Goal: Information Seeking & Learning: Learn about a topic

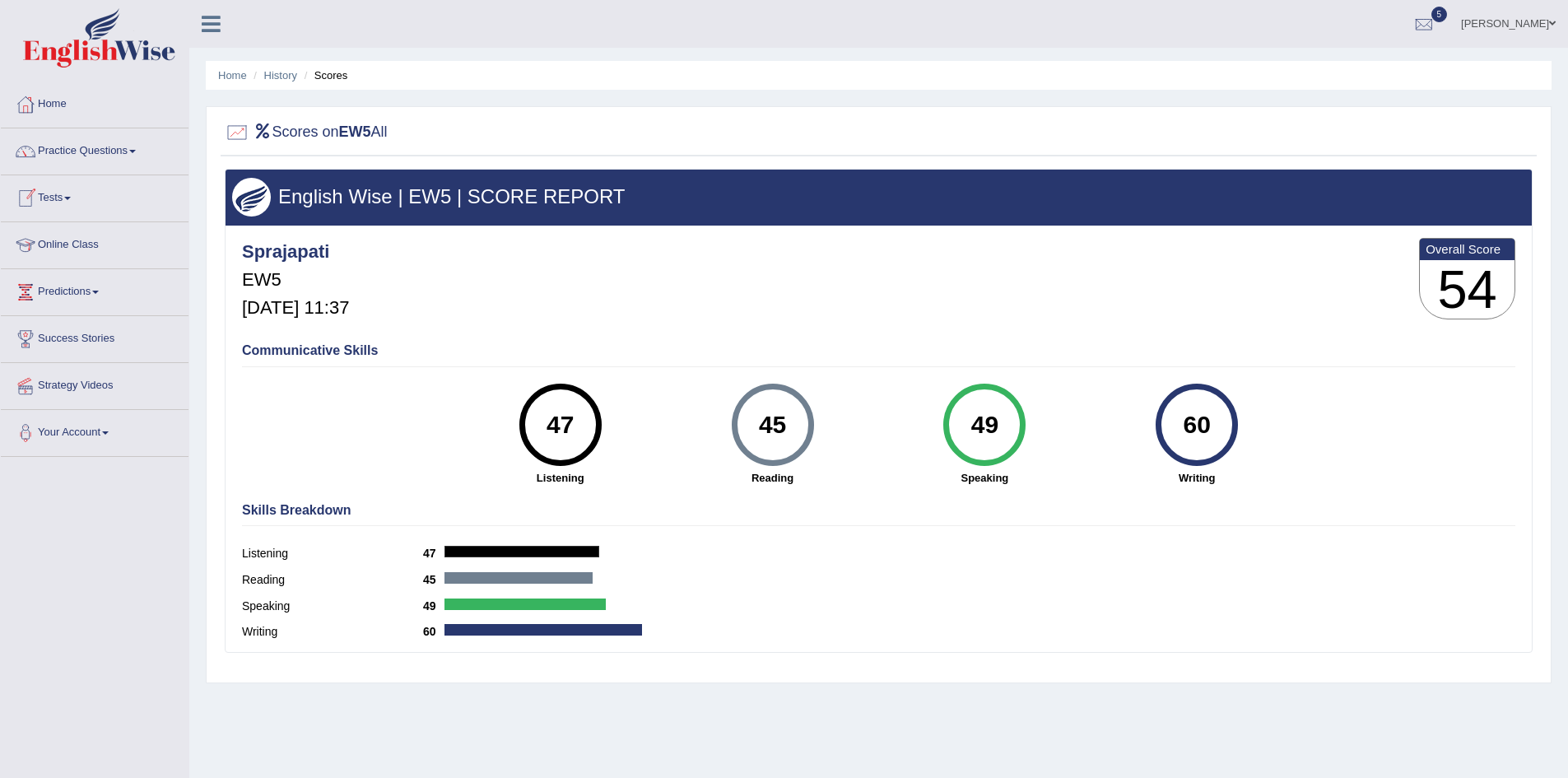
click at [67, 248] on link "Online Class" at bounding box center [94, 242] width 187 height 41
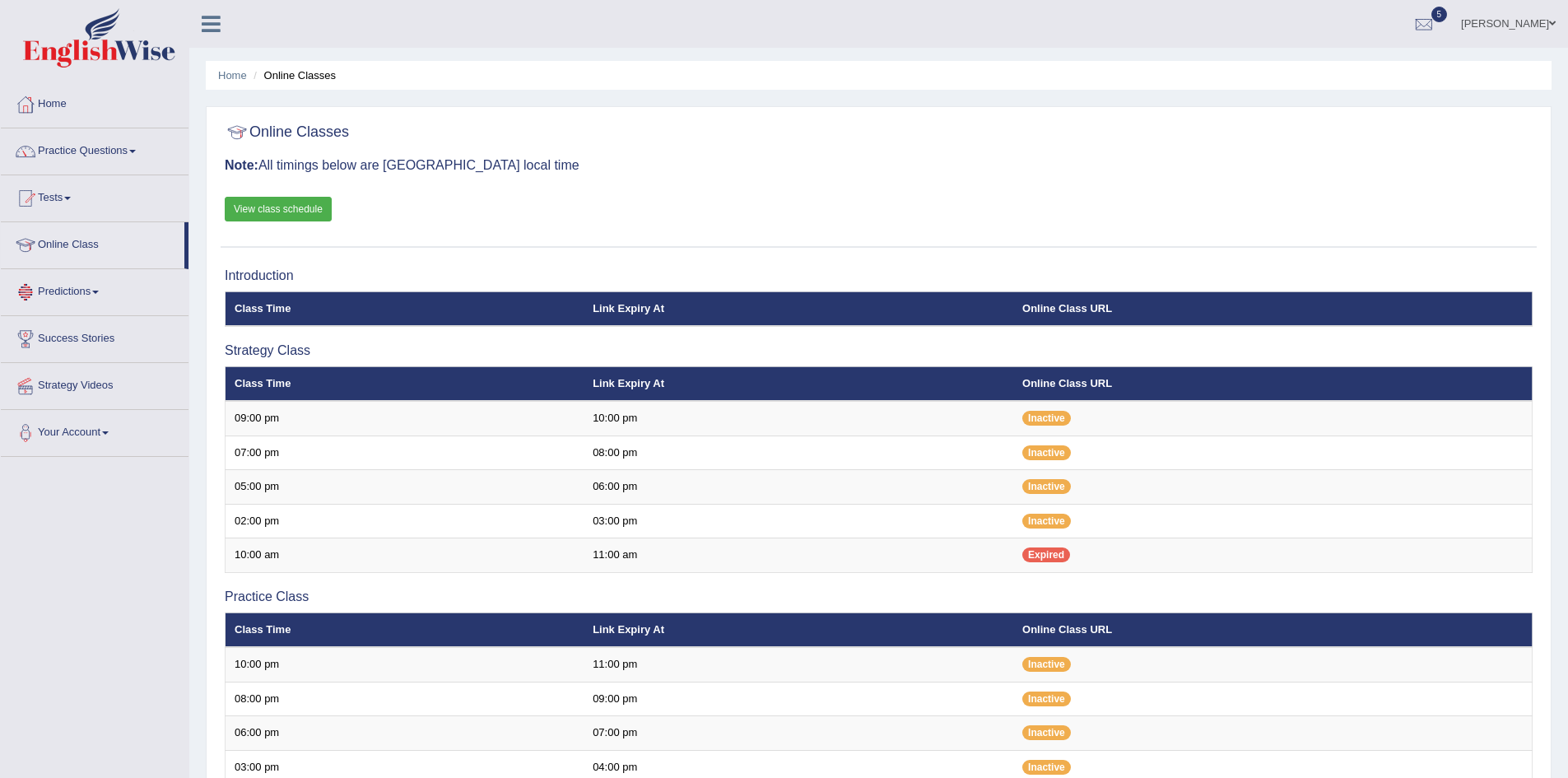
click at [57, 191] on link "Tests" at bounding box center [94, 196] width 187 height 41
click at [72, 230] on link "Take Practice Sectional Test" at bounding box center [107, 237] width 154 height 30
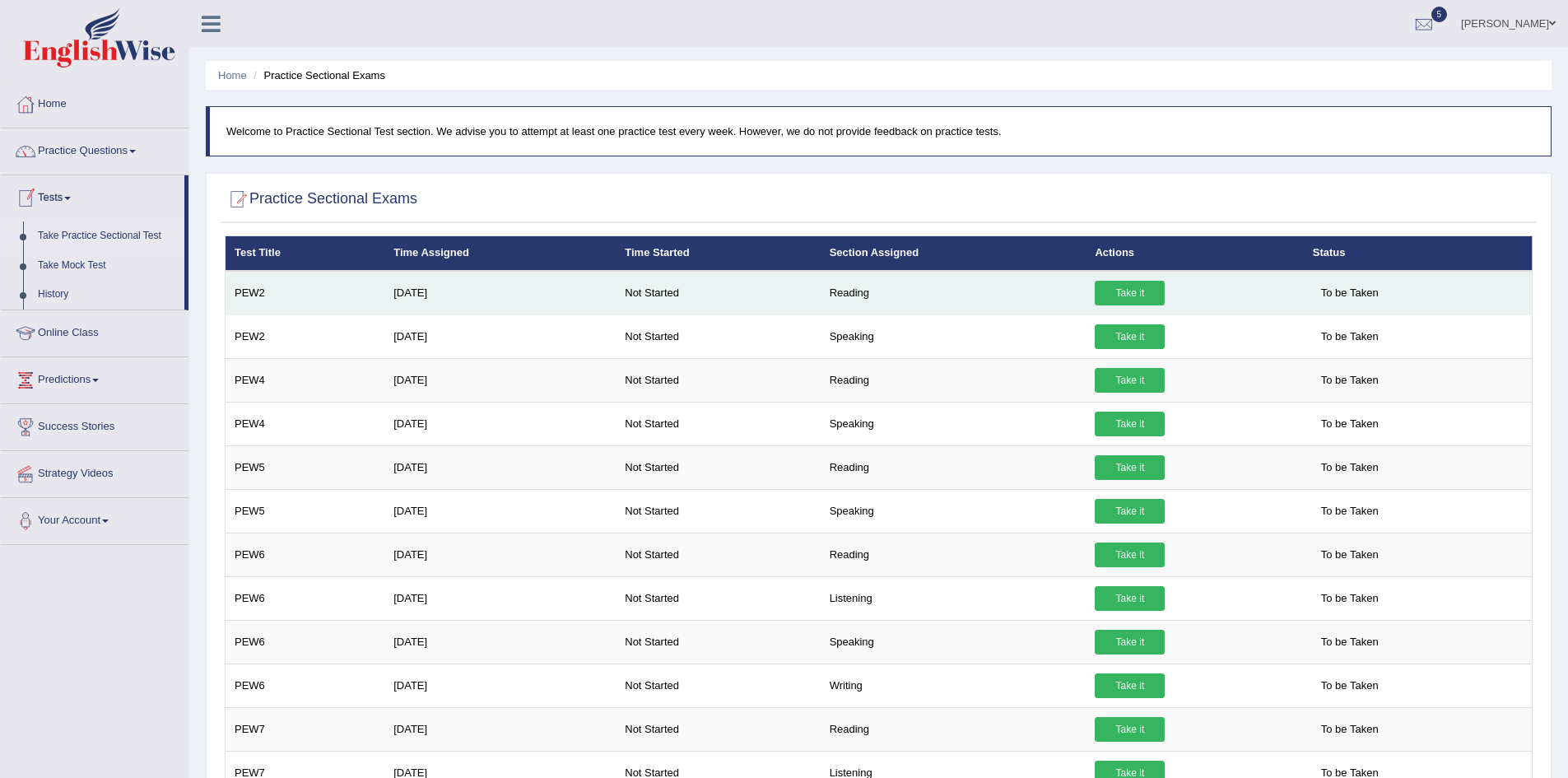
click at [1105, 292] on link "Take it" at bounding box center [1130, 293] width 70 height 25
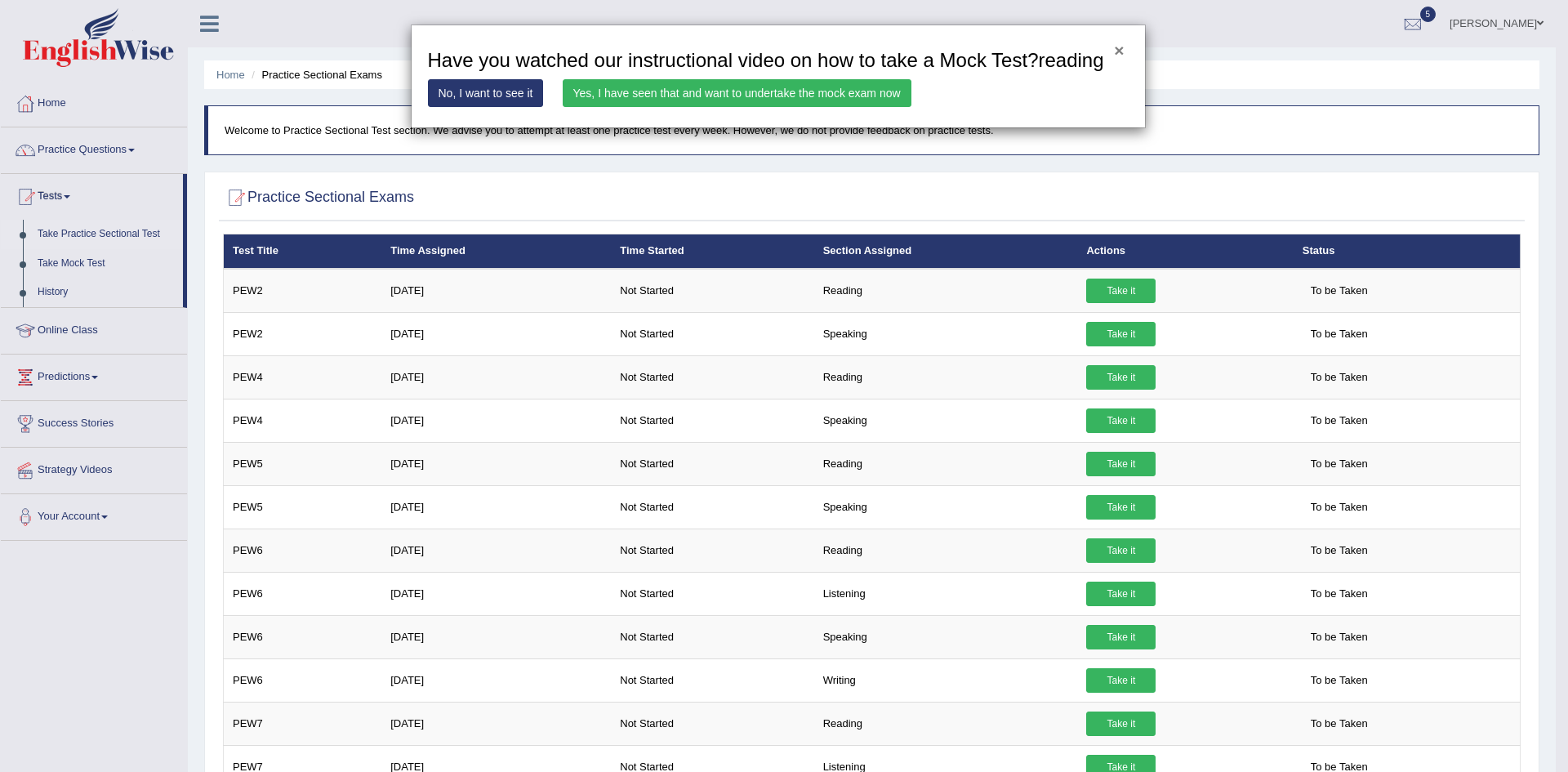
click at [1121, 53] on button "×" at bounding box center [1119, 50] width 10 height 17
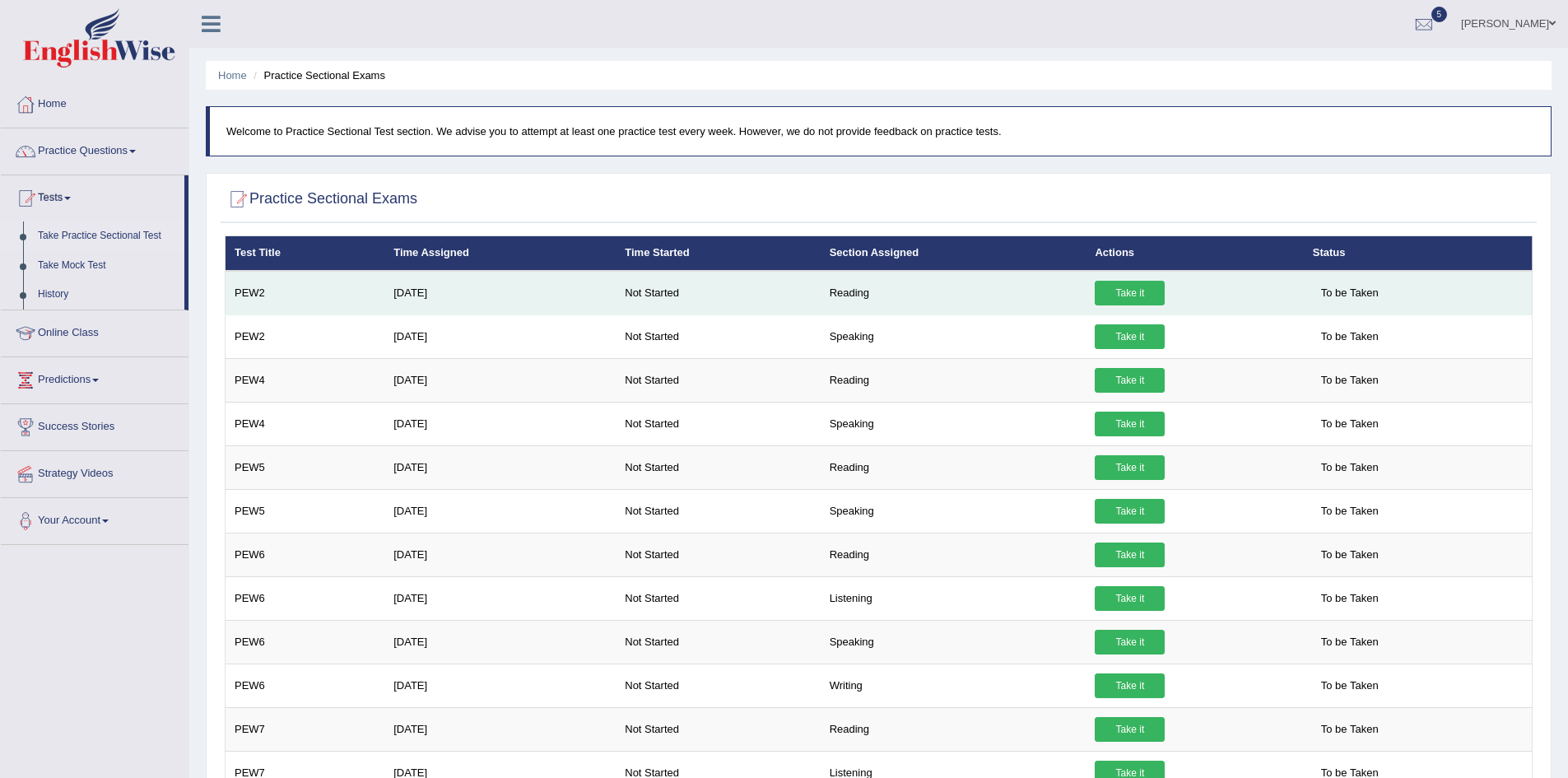
drag, startPoint x: 1130, startPoint y: 294, endPoint x: 1122, endPoint y: 299, distance: 9.4
click at [1129, 294] on link "Take it" at bounding box center [1130, 293] width 70 height 25
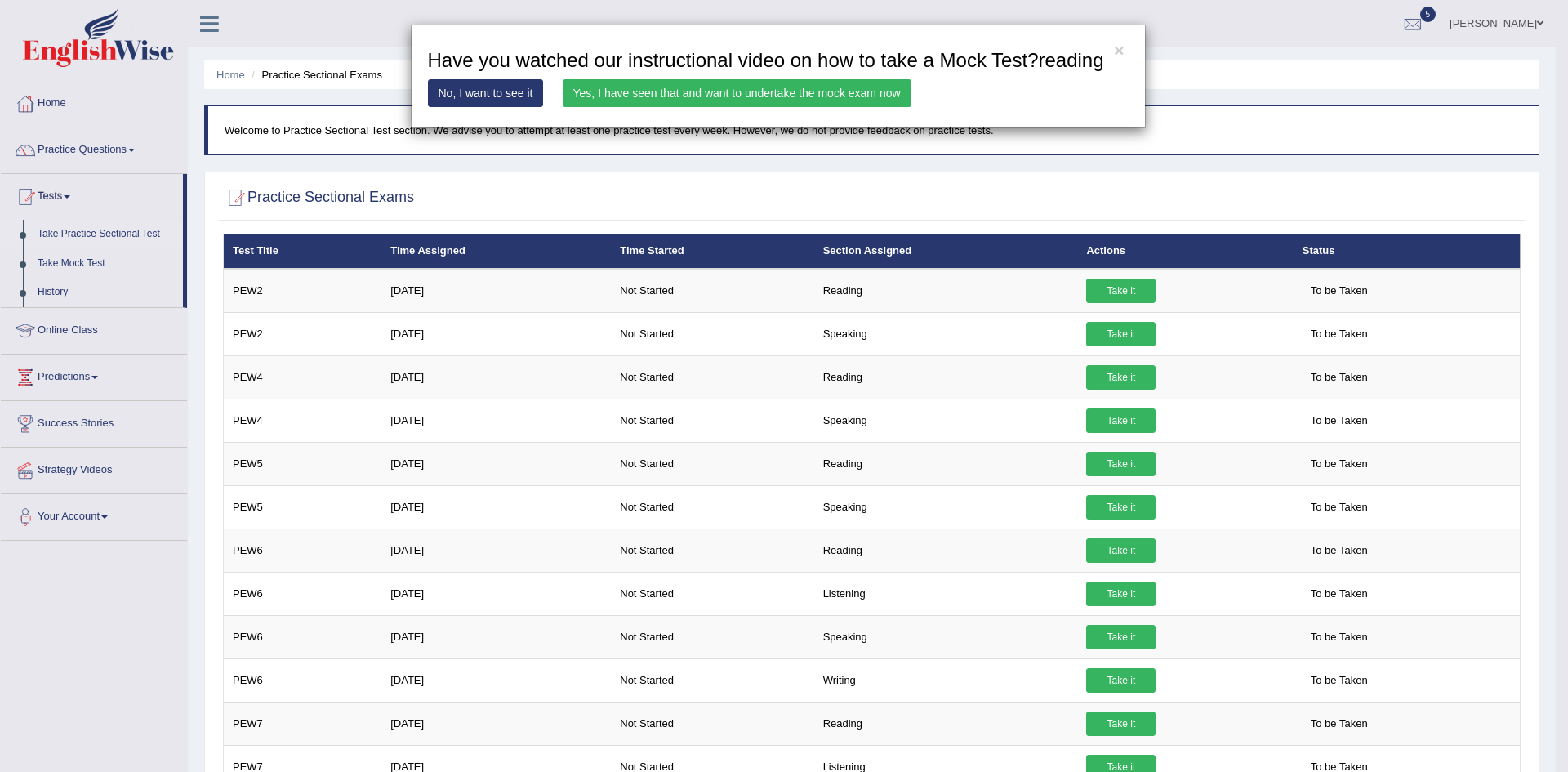
click at [737, 93] on link "Yes, I have seen that and want to undertake the mock exam now" at bounding box center [737, 93] width 349 height 28
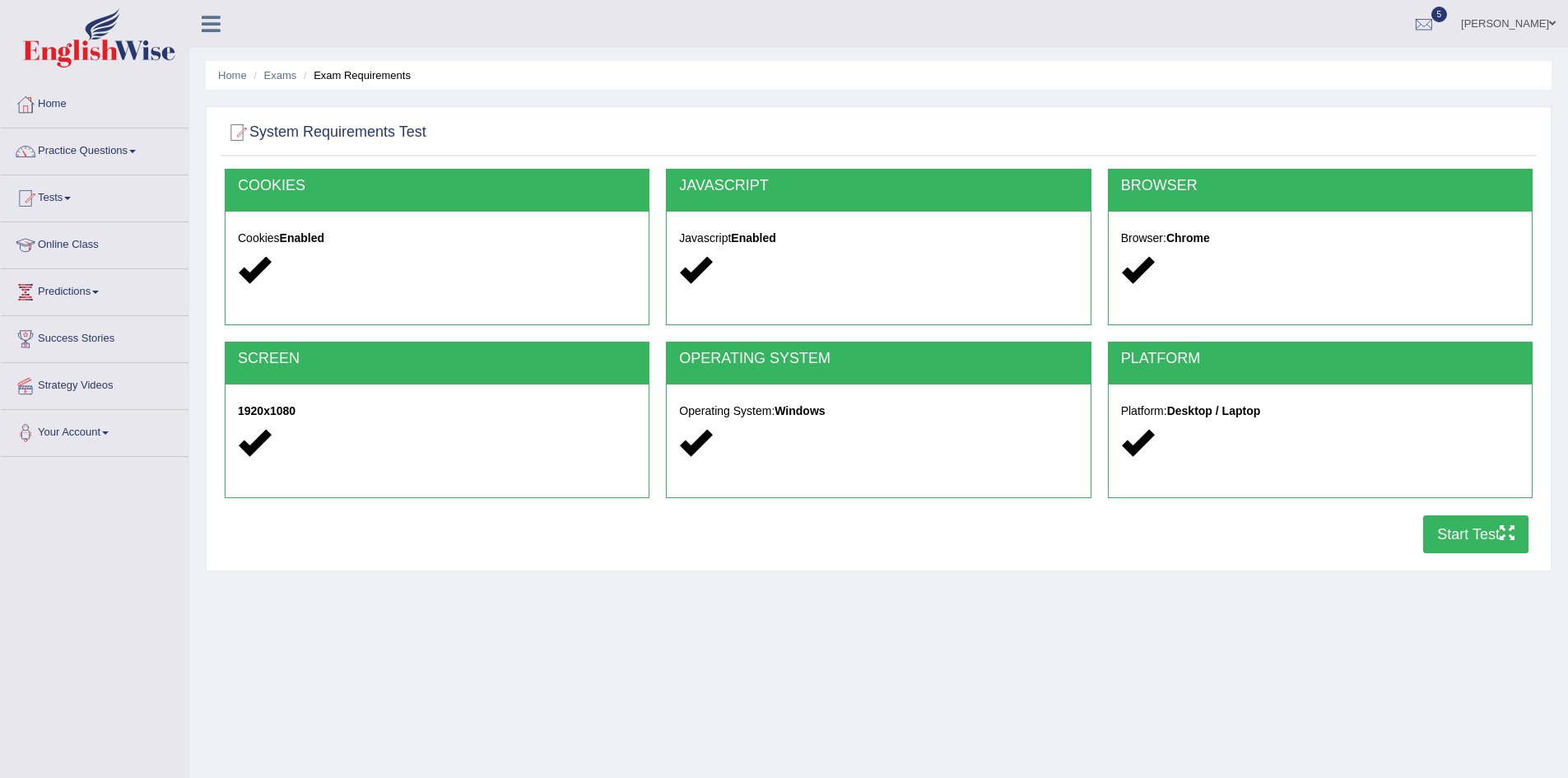
click at [1469, 536] on button "Start Test" at bounding box center [1476, 534] width 106 height 37
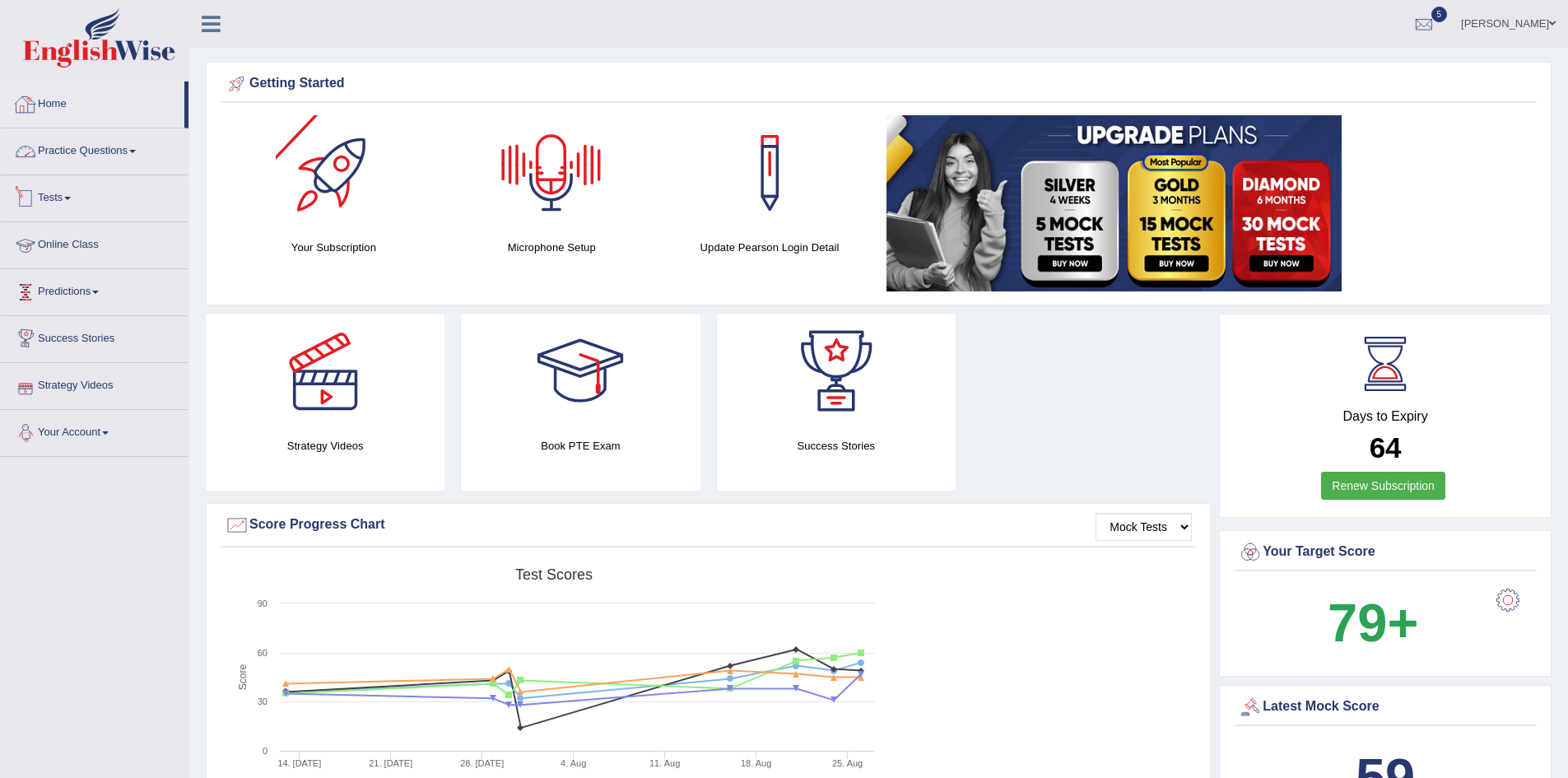
click at [59, 99] on link "Home" at bounding box center [92, 102] width 183 height 41
click at [59, 103] on link "Home" at bounding box center [92, 102] width 183 height 41
click at [62, 144] on link "Practice Questions" at bounding box center [94, 148] width 187 height 41
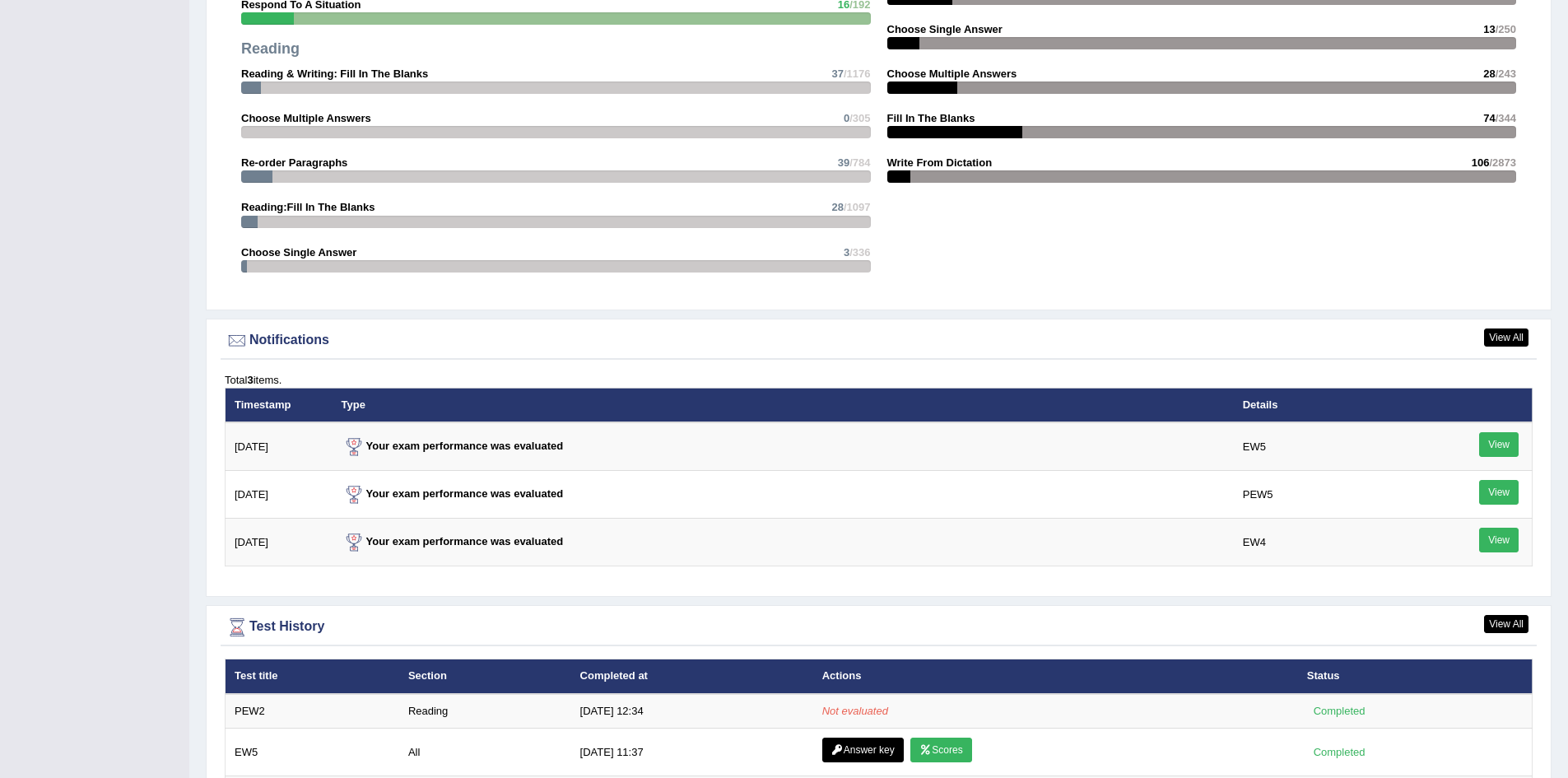
scroll to position [1729, 0]
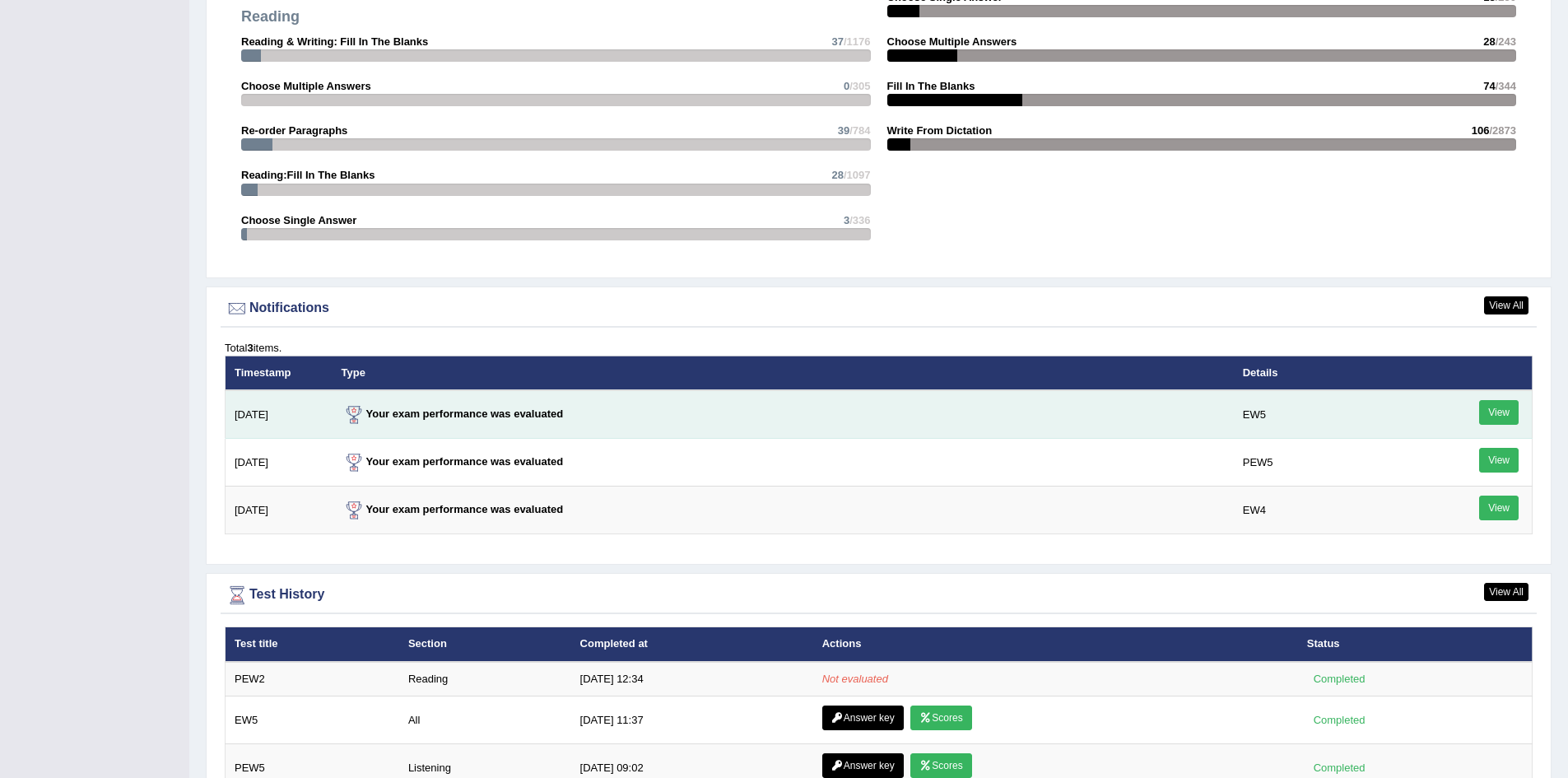
click at [1511, 422] on link "View" at bounding box center [1498, 412] width 39 height 25
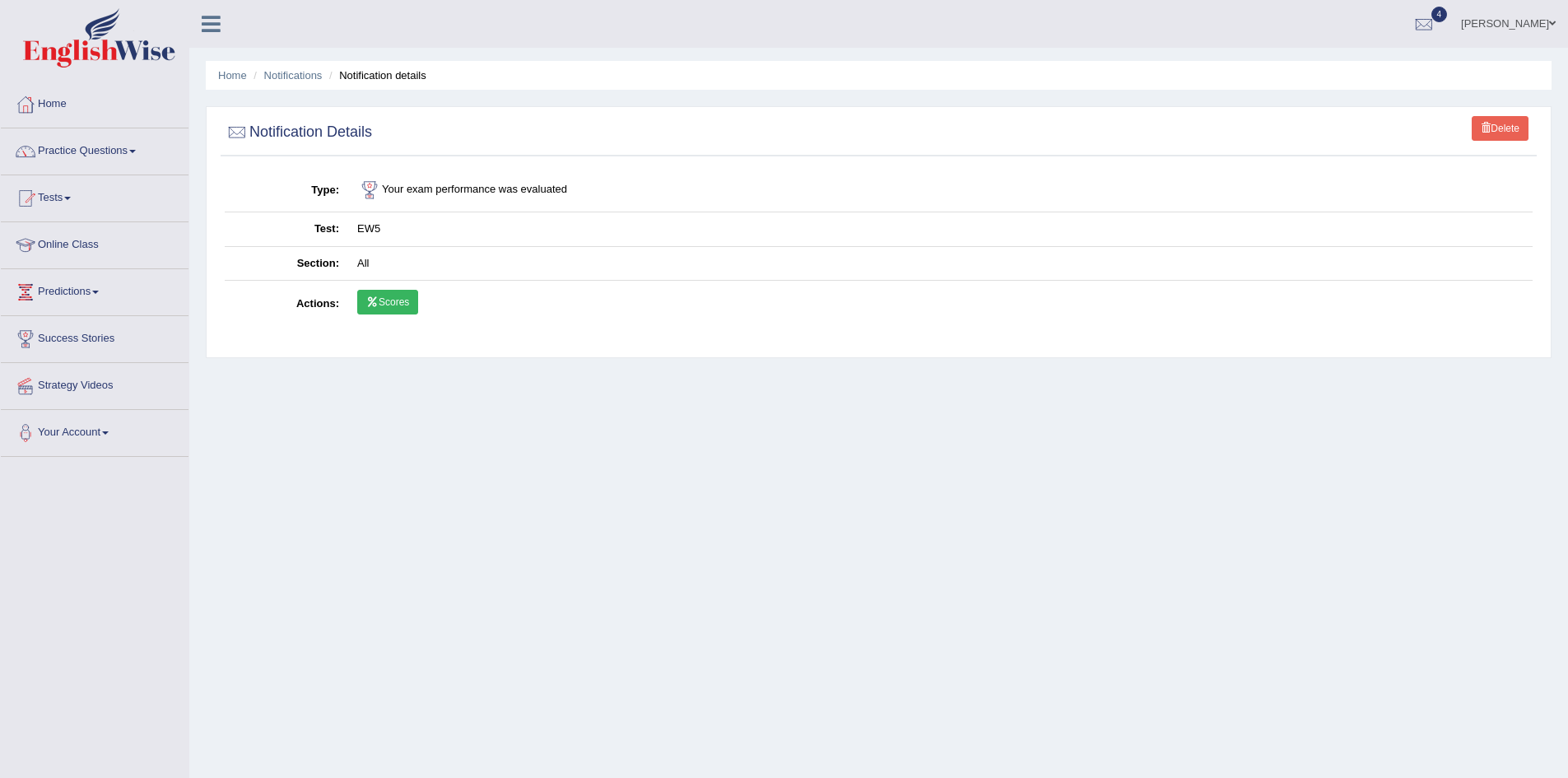
click at [396, 301] on link "Scores" at bounding box center [387, 302] width 61 height 25
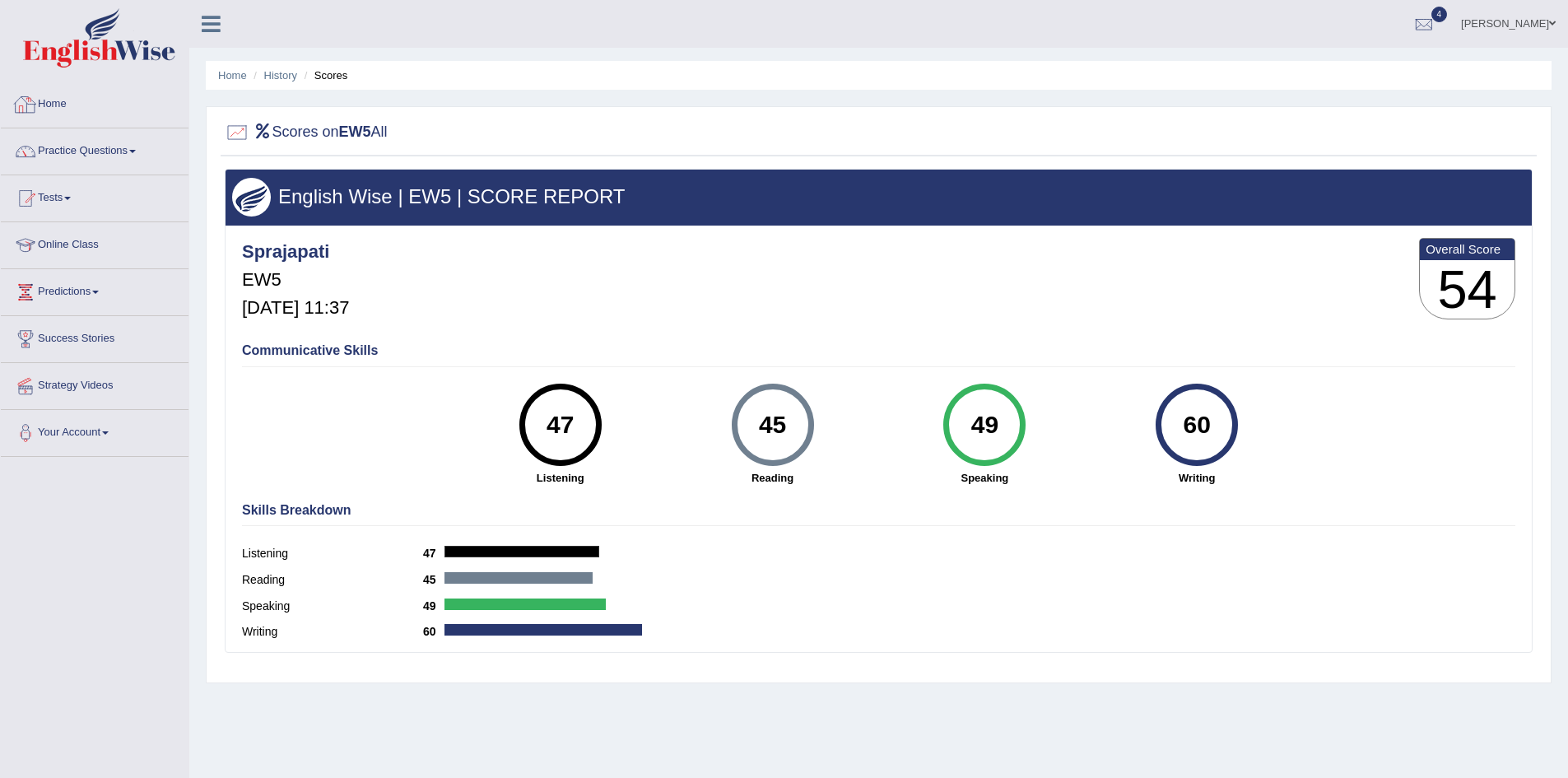
click at [44, 102] on link "Home" at bounding box center [94, 102] width 187 height 41
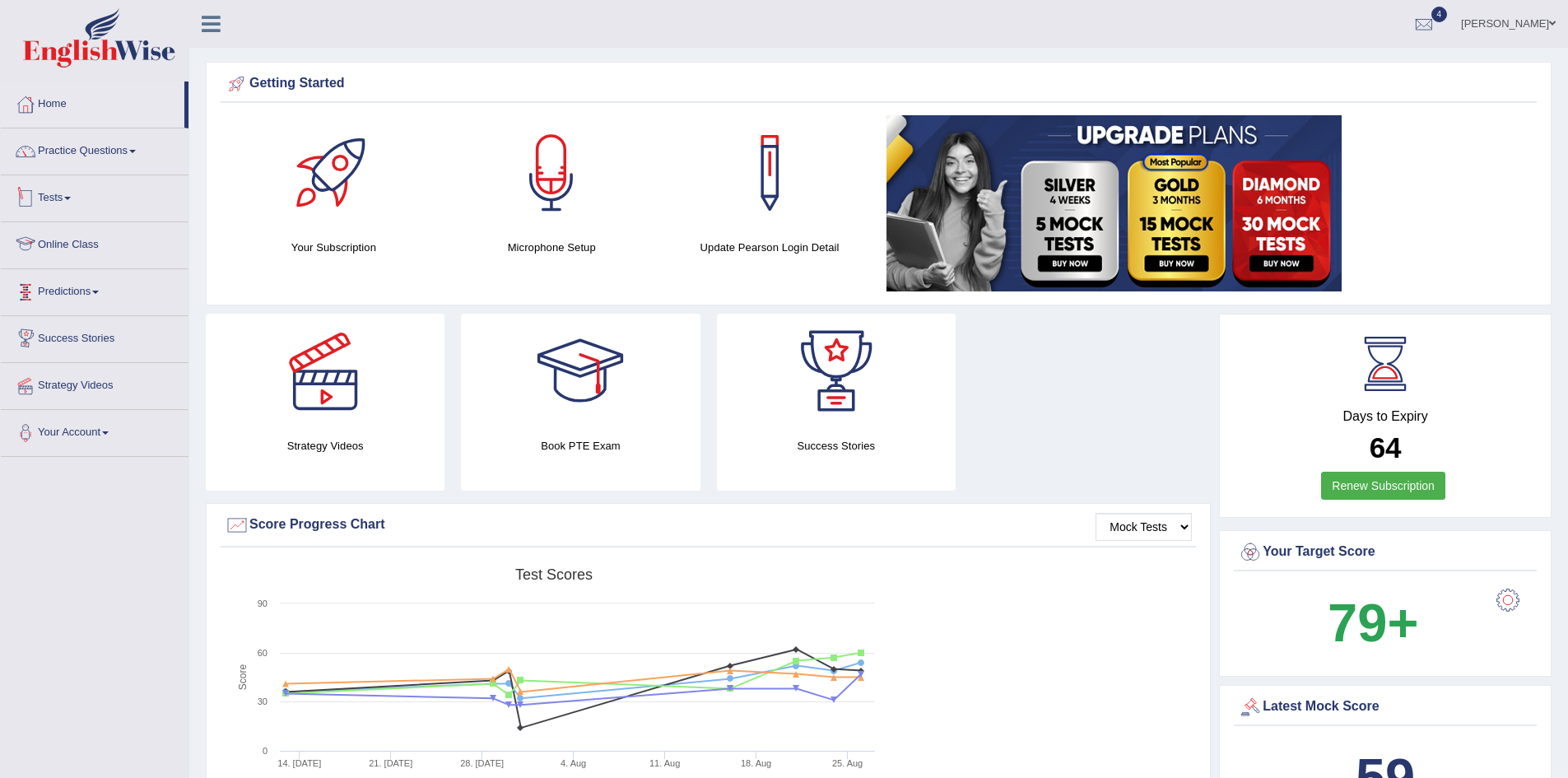
click at [65, 203] on link "Tests" at bounding box center [94, 196] width 187 height 41
click at [85, 235] on link "Take Practice Sectional Test" at bounding box center [107, 237] width 154 height 30
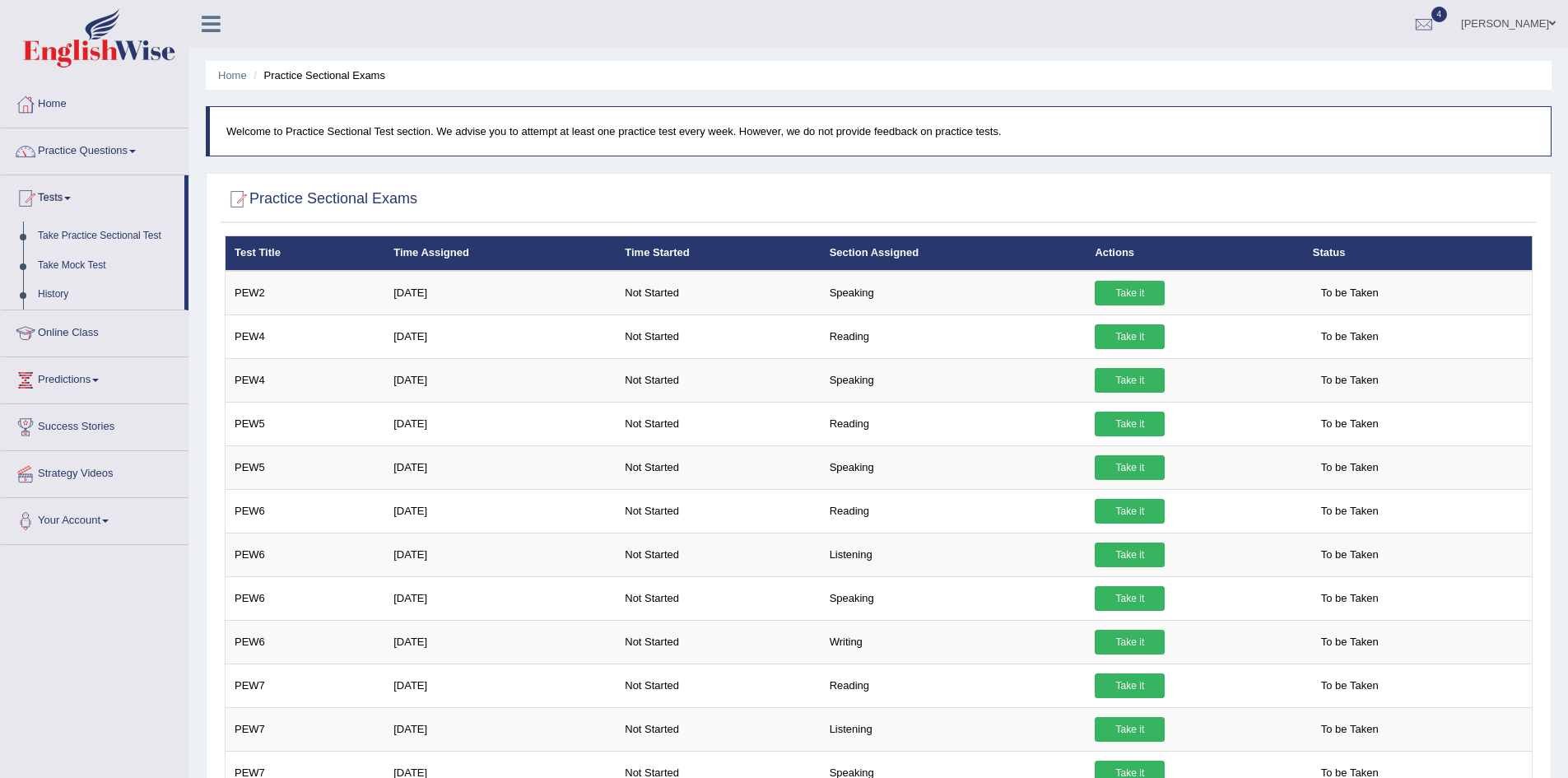
click at [54, 291] on link "History" at bounding box center [107, 295] width 154 height 30
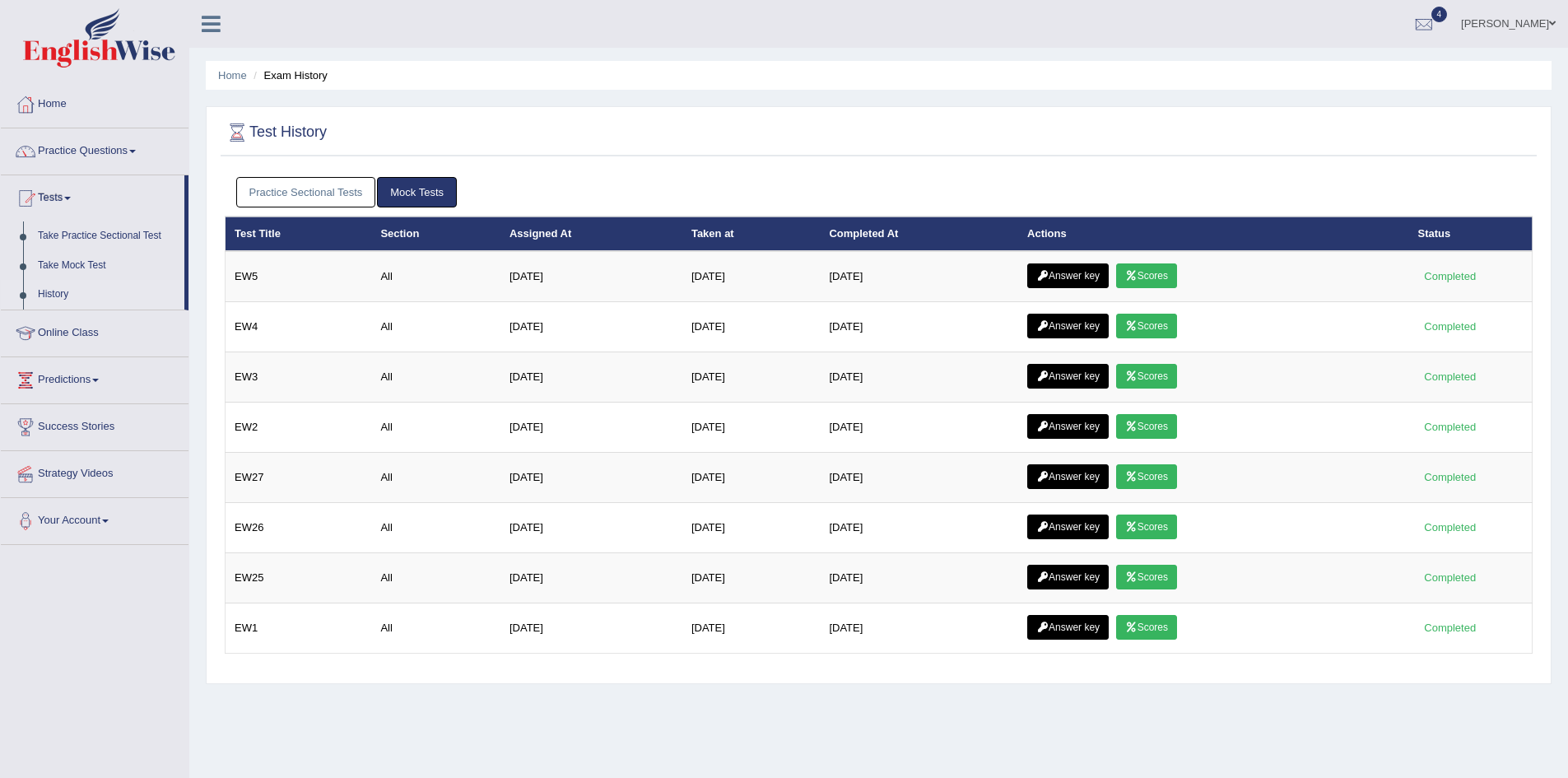
click at [315, 188] on link "Practice Sectional Tests" at bounding box center [306, 192] width 140 height 31
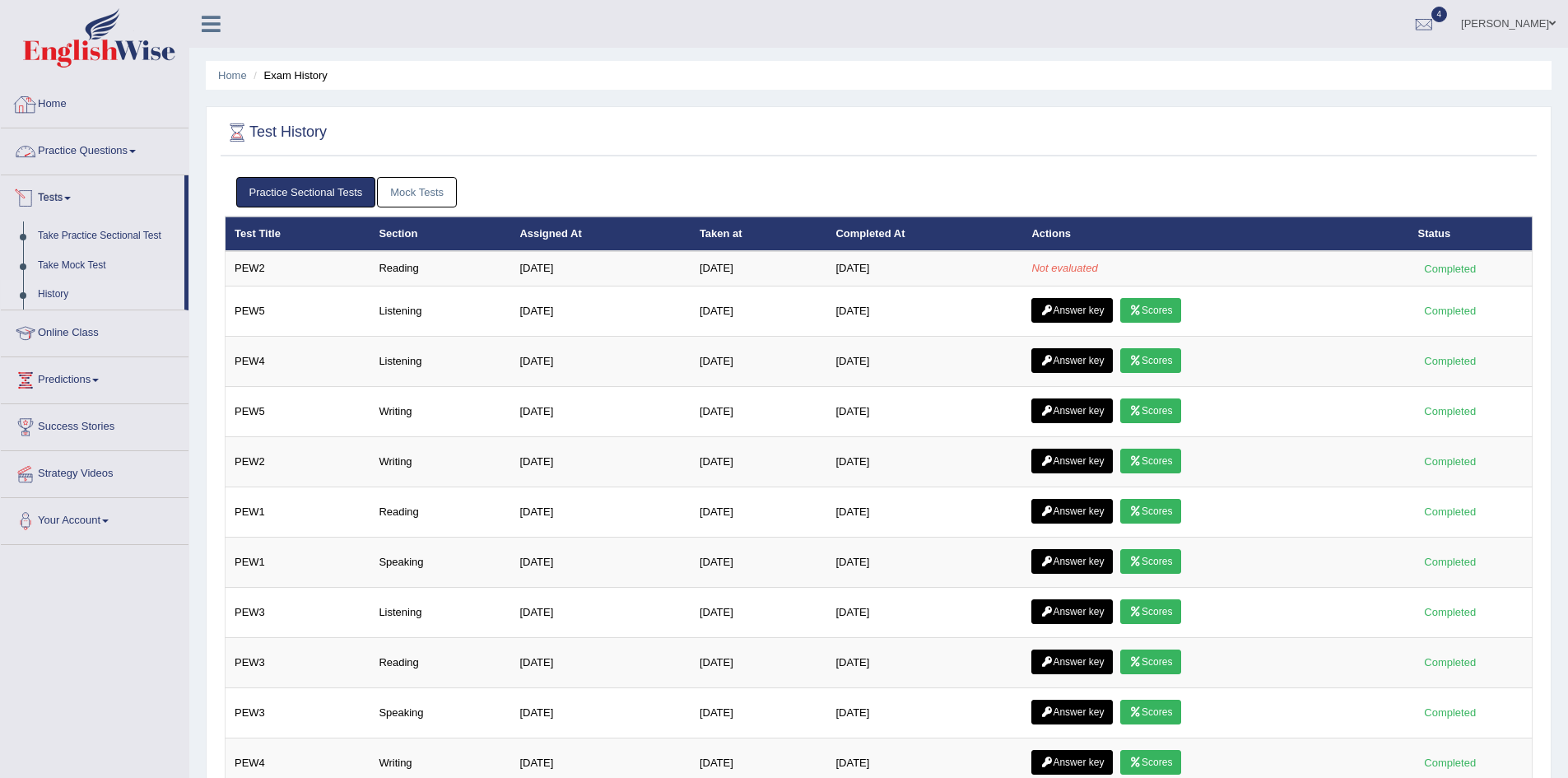
click at [49, 100] on link "Home" at bounding box center [94, 102] width 187 height 41
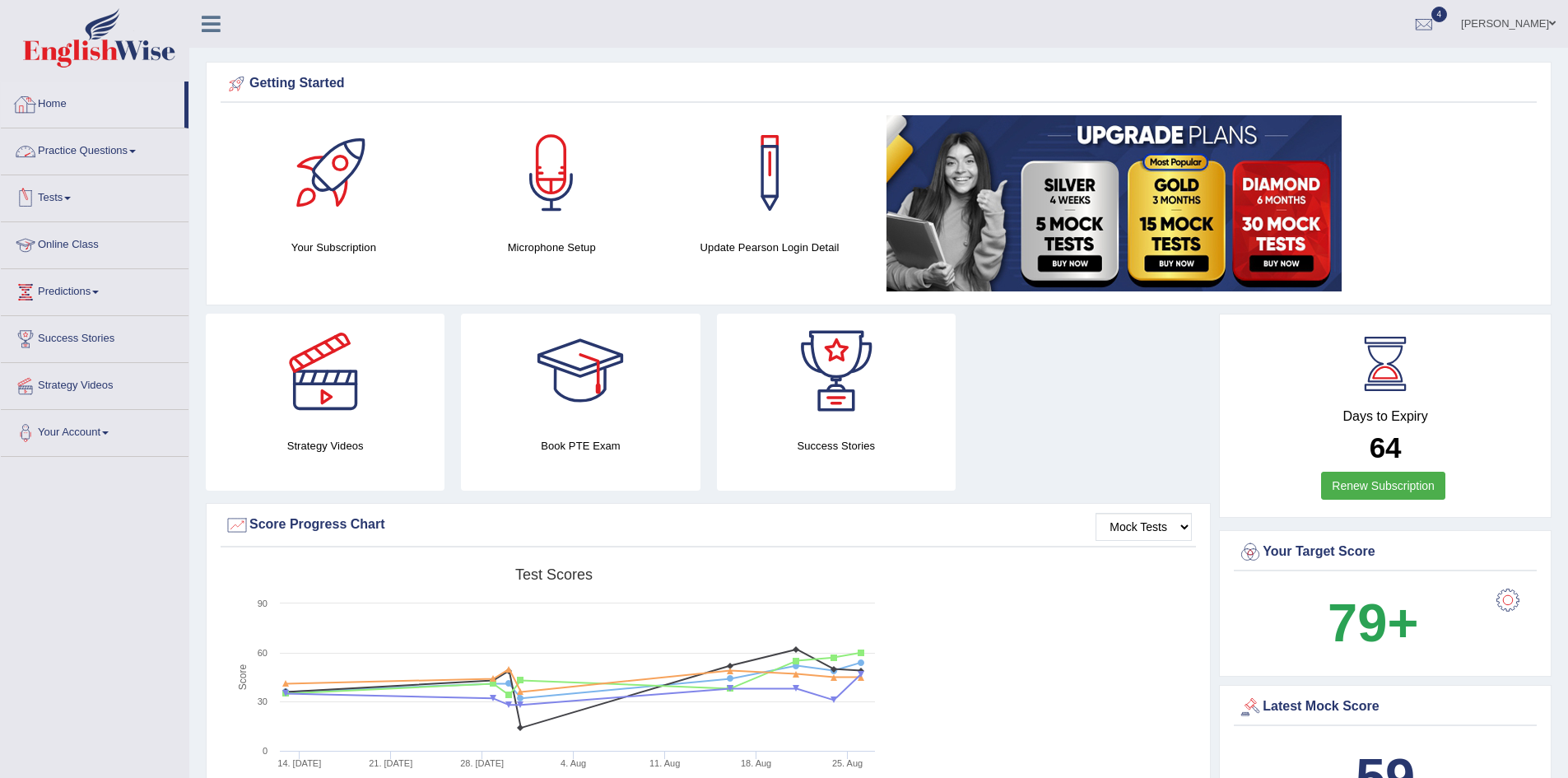
click at [62, 95] on link "Home" at bounding box center [92, 102] width 183 height 41
click at [52, 105] on link "Home" at bounding box center [92, 102] width 183 height 41
click at [65, 152] on link "Practice Questions" at bounding box center [94, 148] width 187 height 41
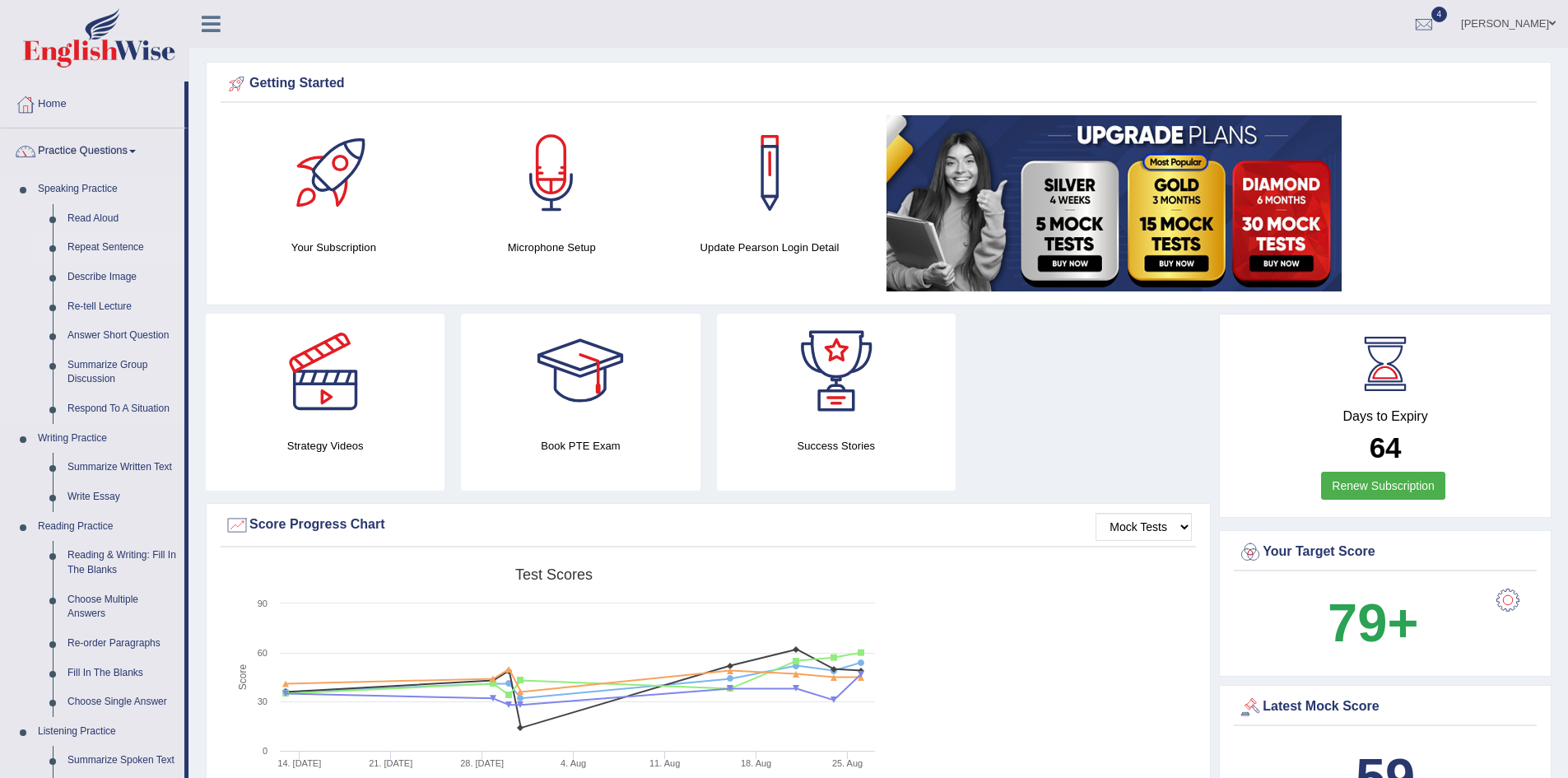
click at [104, 245] on link "Repeat Sentence" at bounding box center [122, 248] width 124 height 30
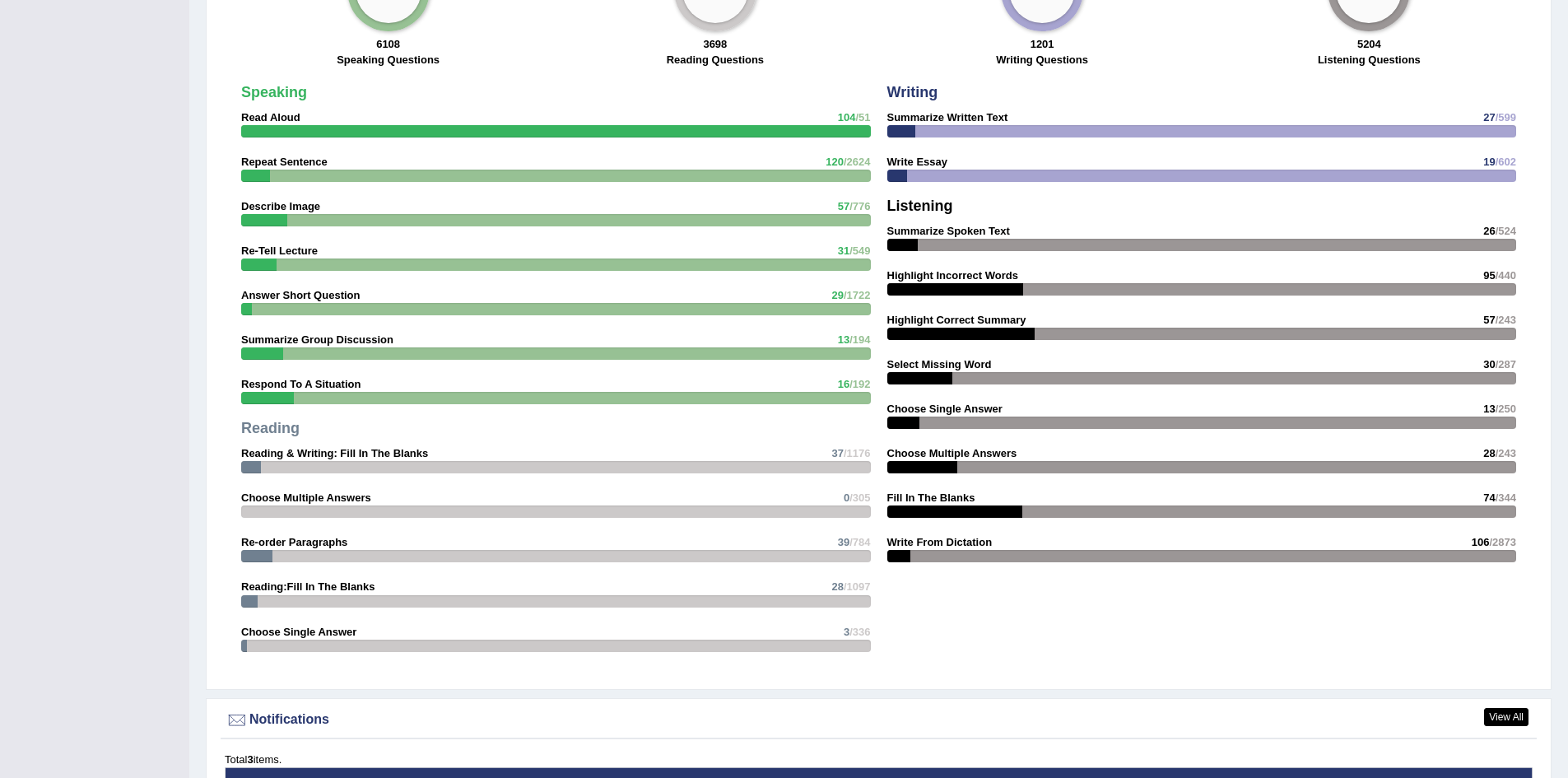
scroll to position [2058, 0]
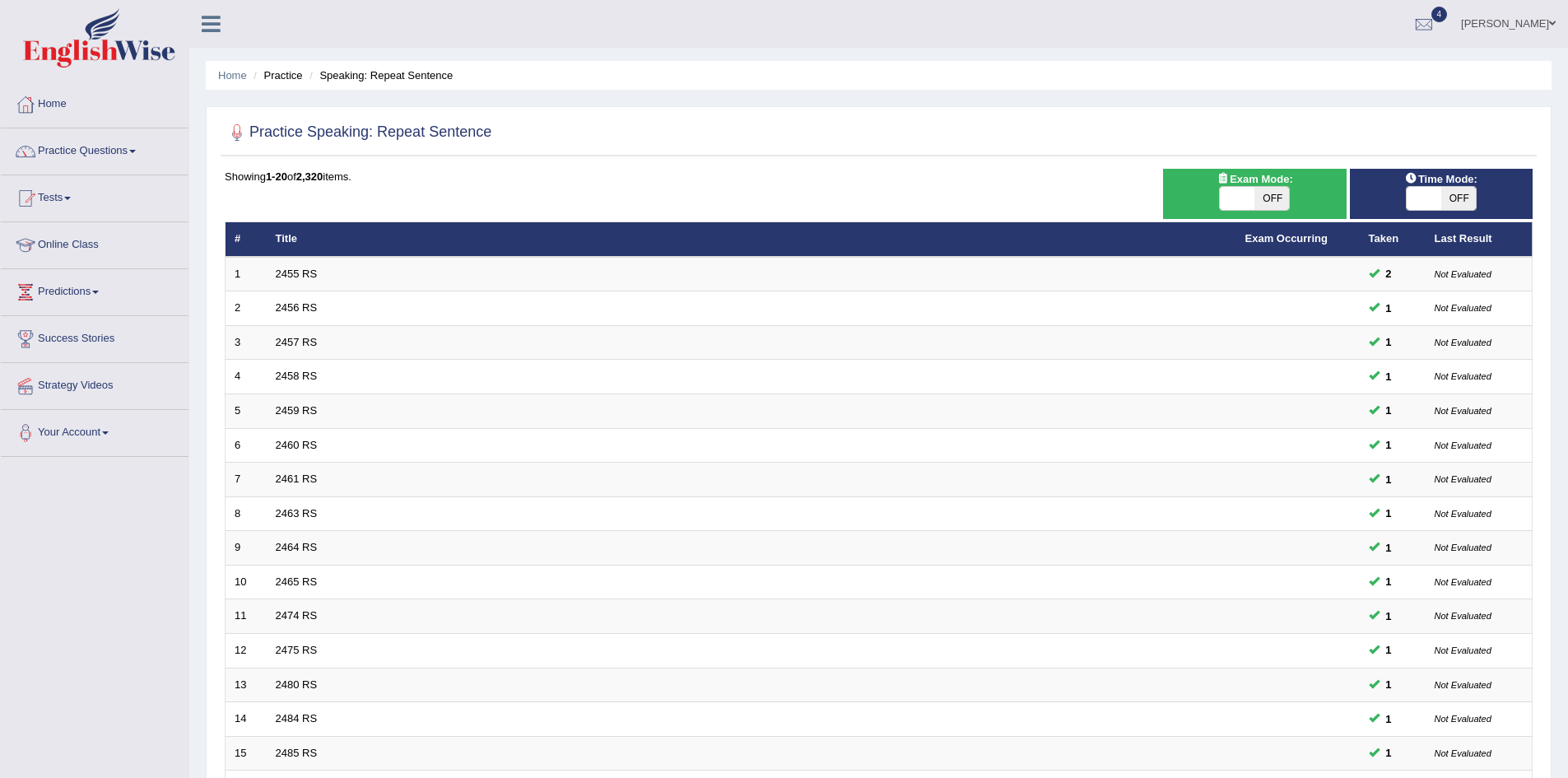
click at [1272, 197] on span "OFF" at bounding box center [1272, 198] width 35 height 23
checkbox input "true"
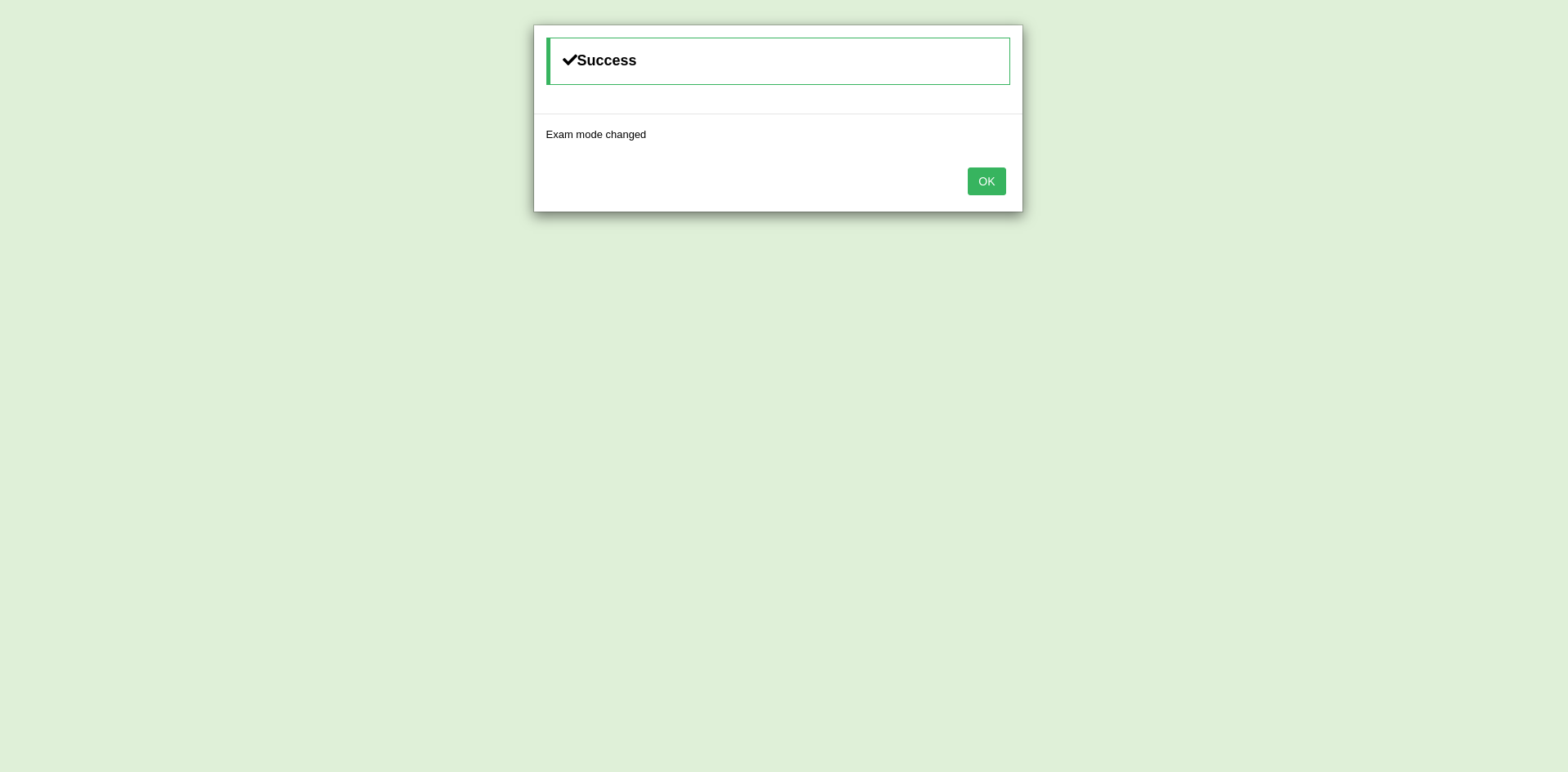
click at [986, 182] on button "OK" at bounding box center [986, 182] width 37 height 28
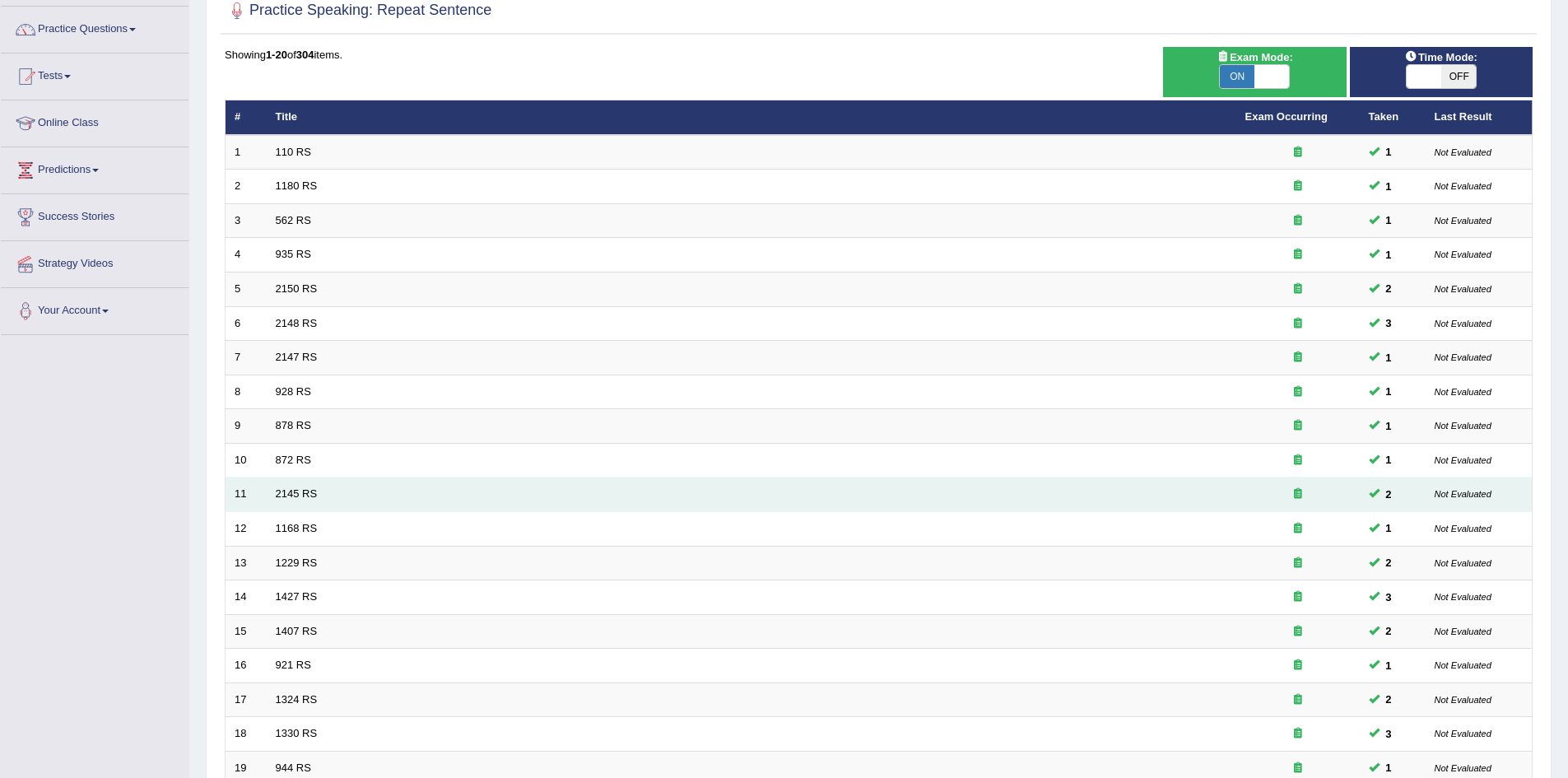
scroll to position [312, 0]
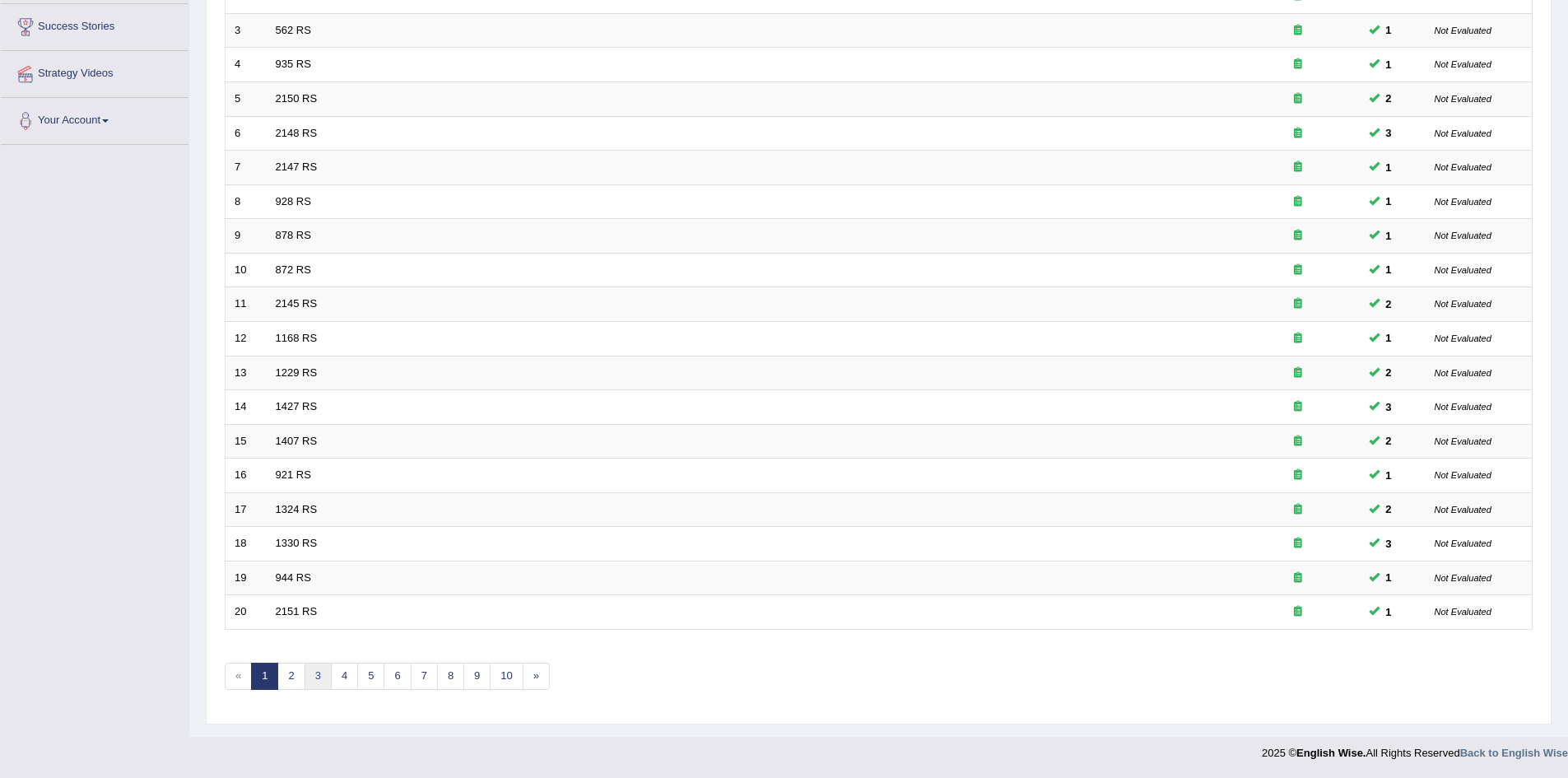
click at [313, 676] on link "3" at bounding box center [318, 676] width 27 height 27
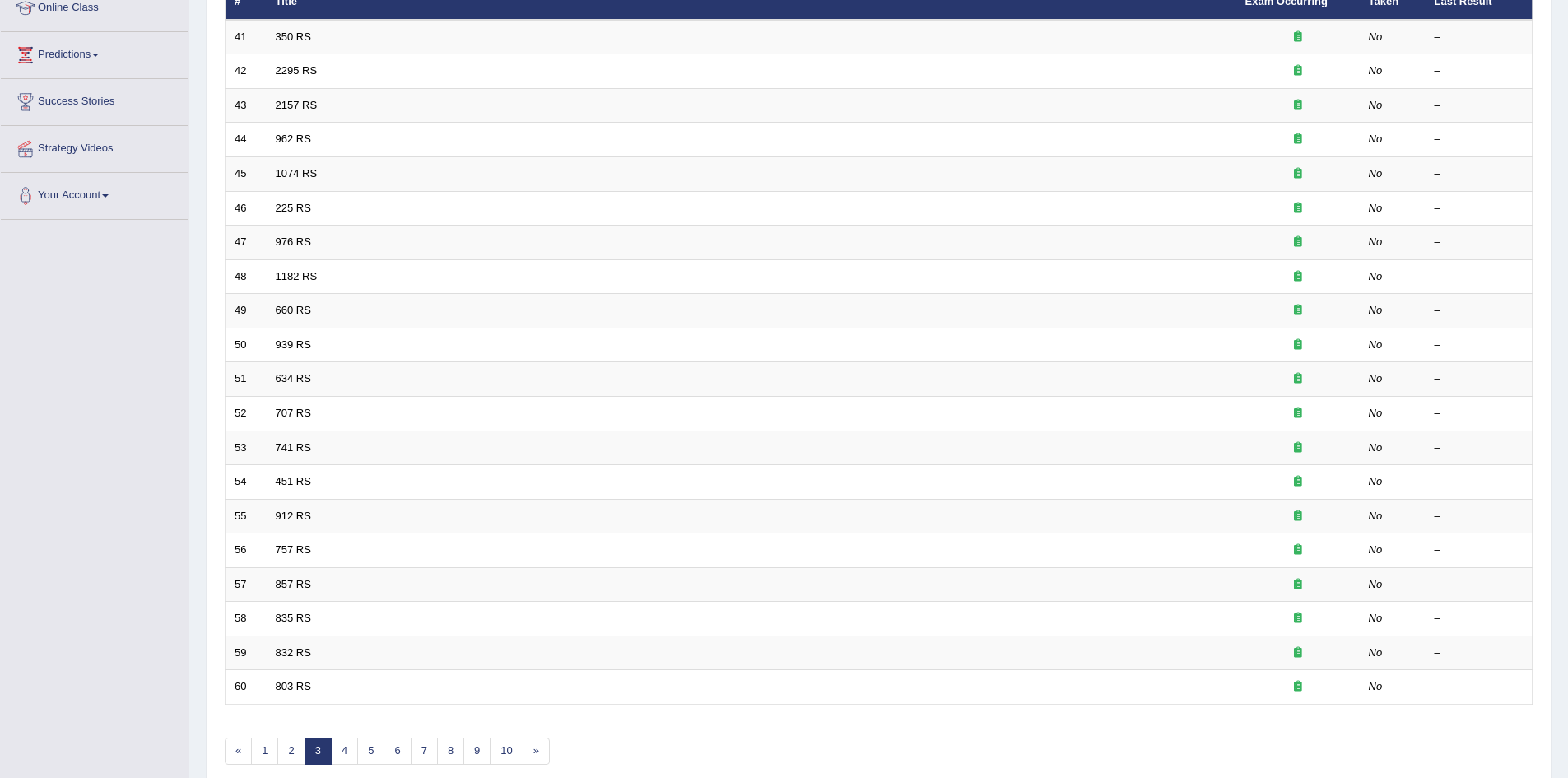
scroll to position [312, 0]
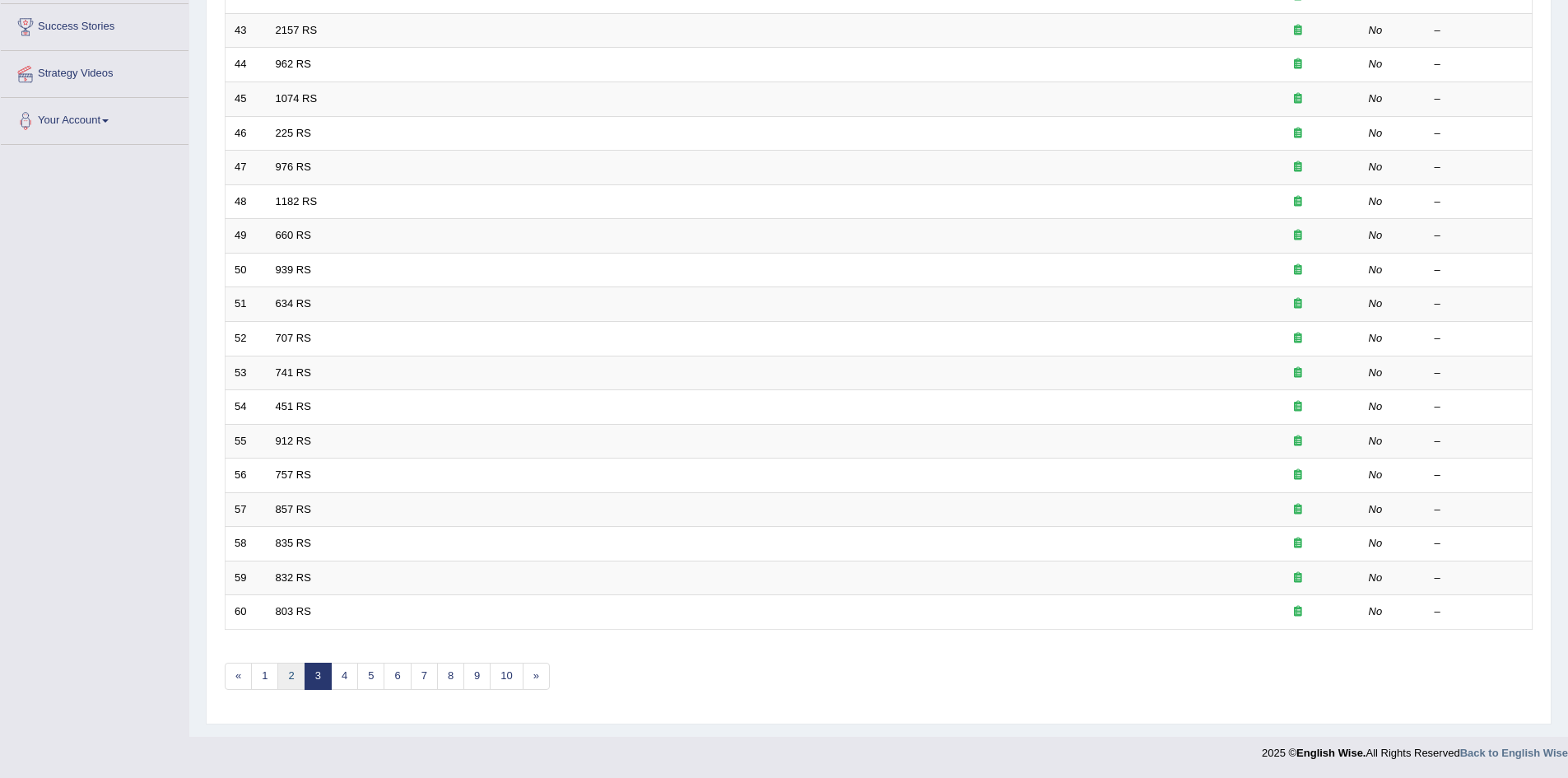
click at [288, 672] on link "2" at bounding box center [291, 676] width 27 height 27
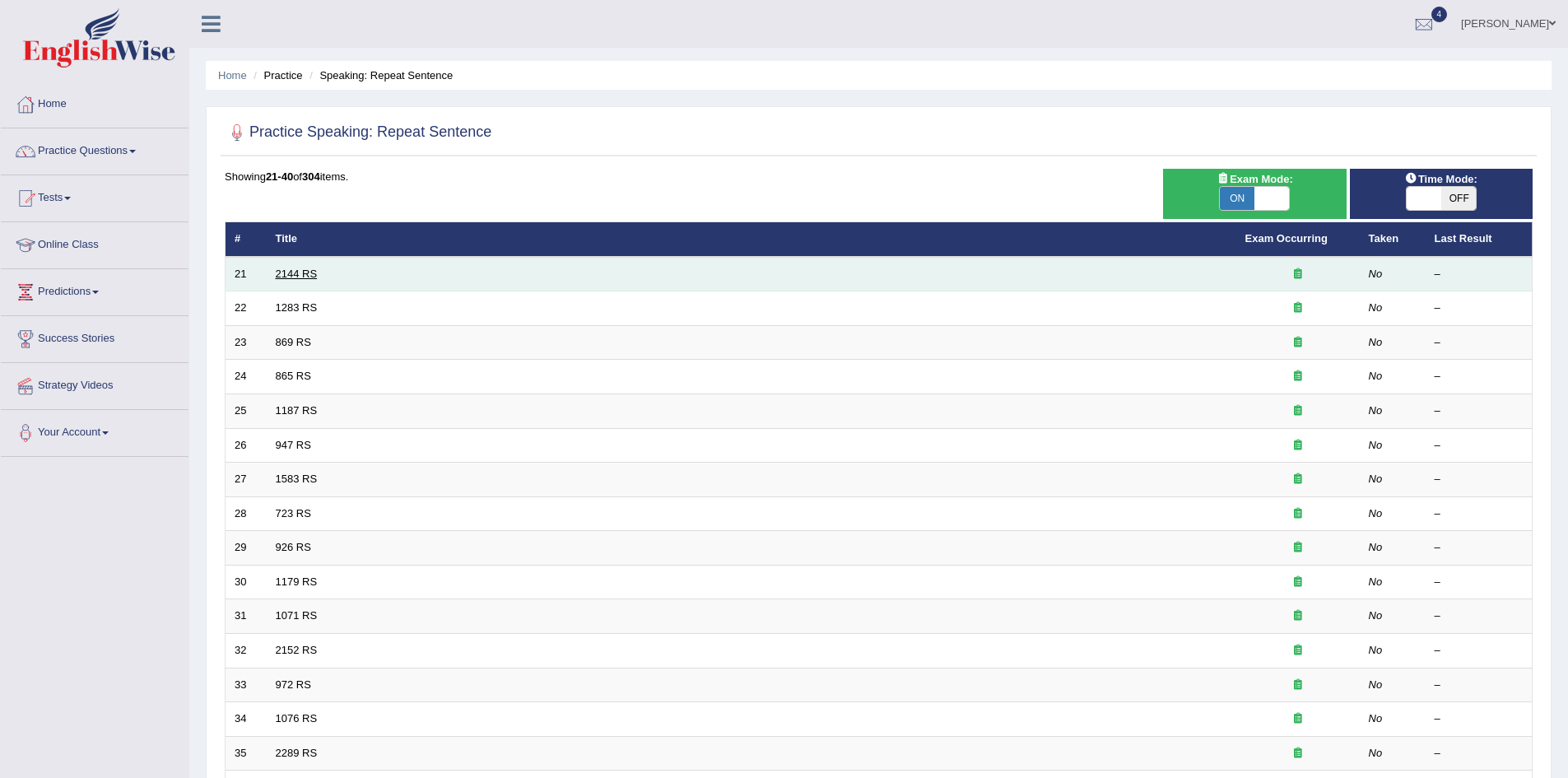
click at [304, 275] on link "2144 RS" at bounding box center [296, 273] width 42 height 12
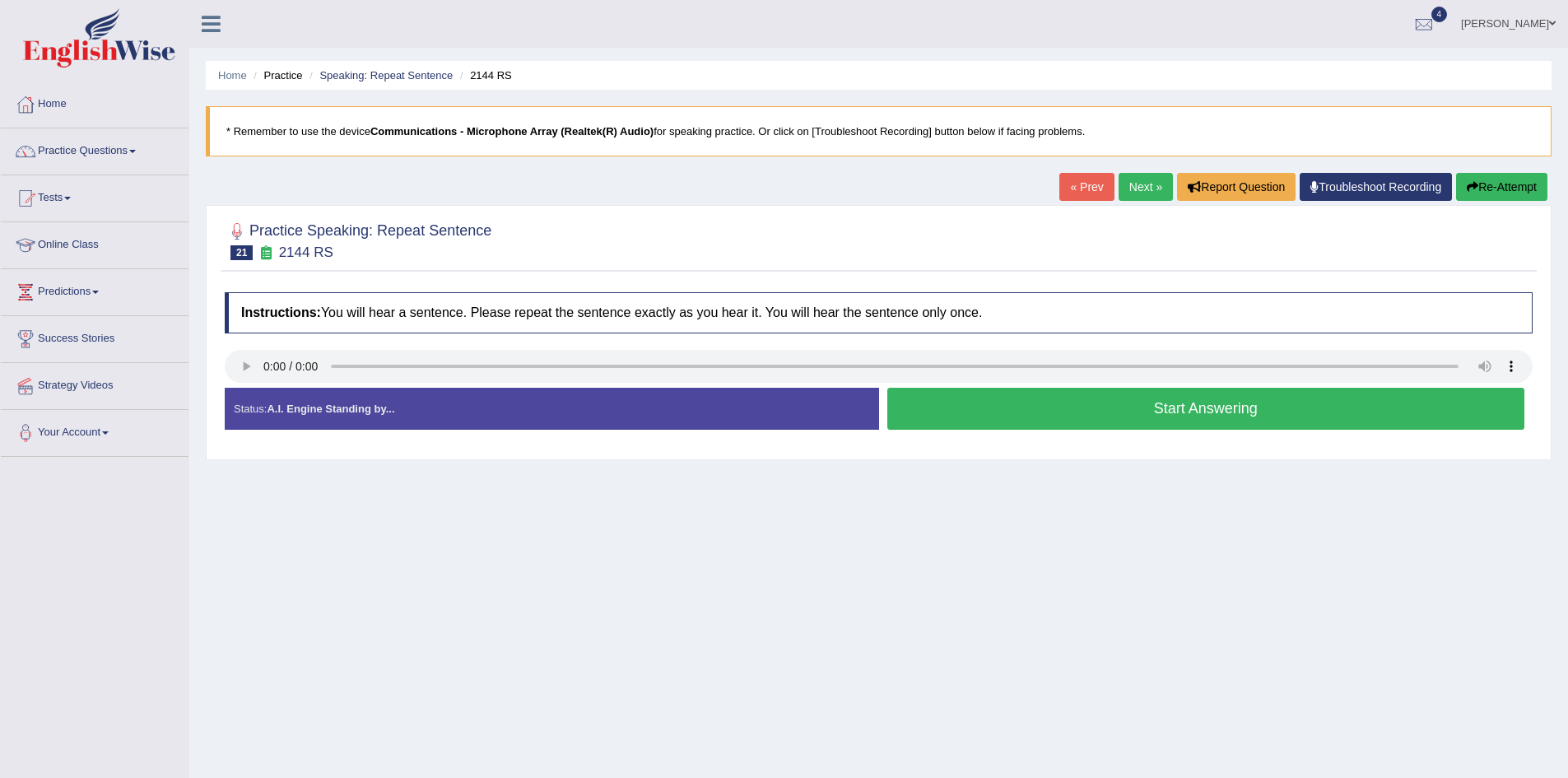
click at [1205, 416] on button "Start Answering" at bounding box center [1206, 409] width 638 height 42
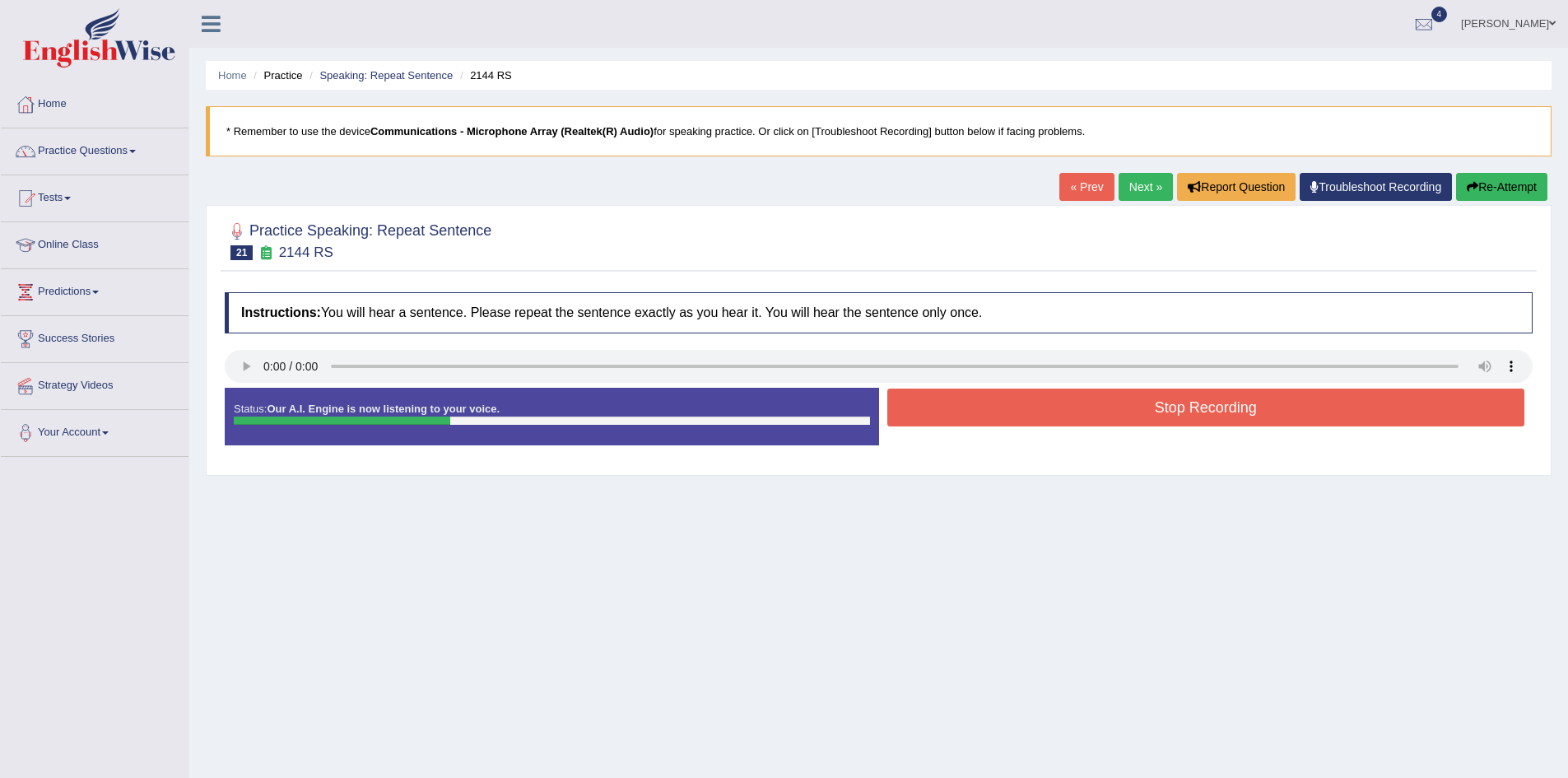
click at [1209, 411] on button "Stop Recording" at bounding box center [1206, 407] width 638 height 37
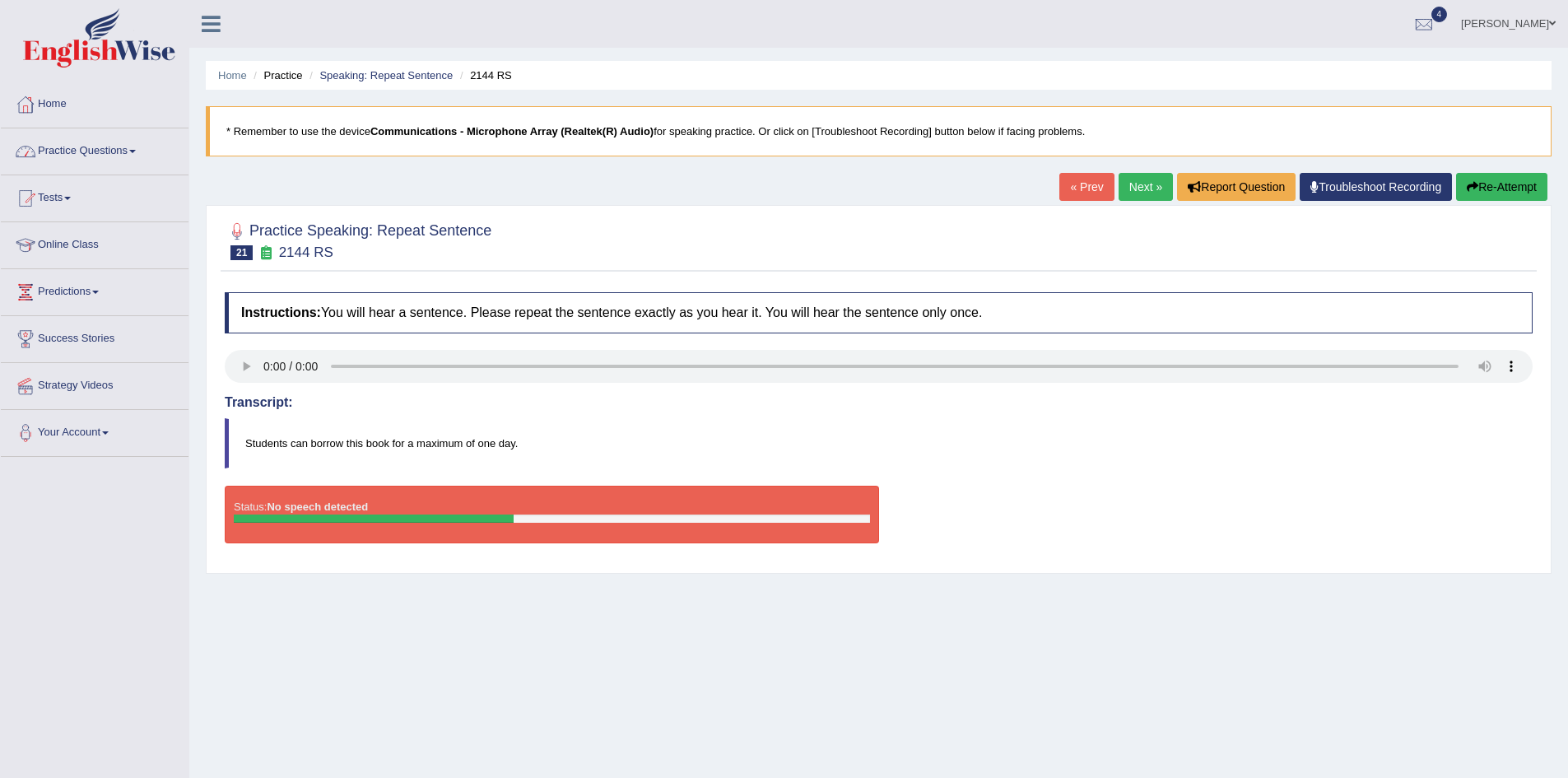
click at [52, 102] on link "Home" at bounding box center [94, 102] width 187 height 41
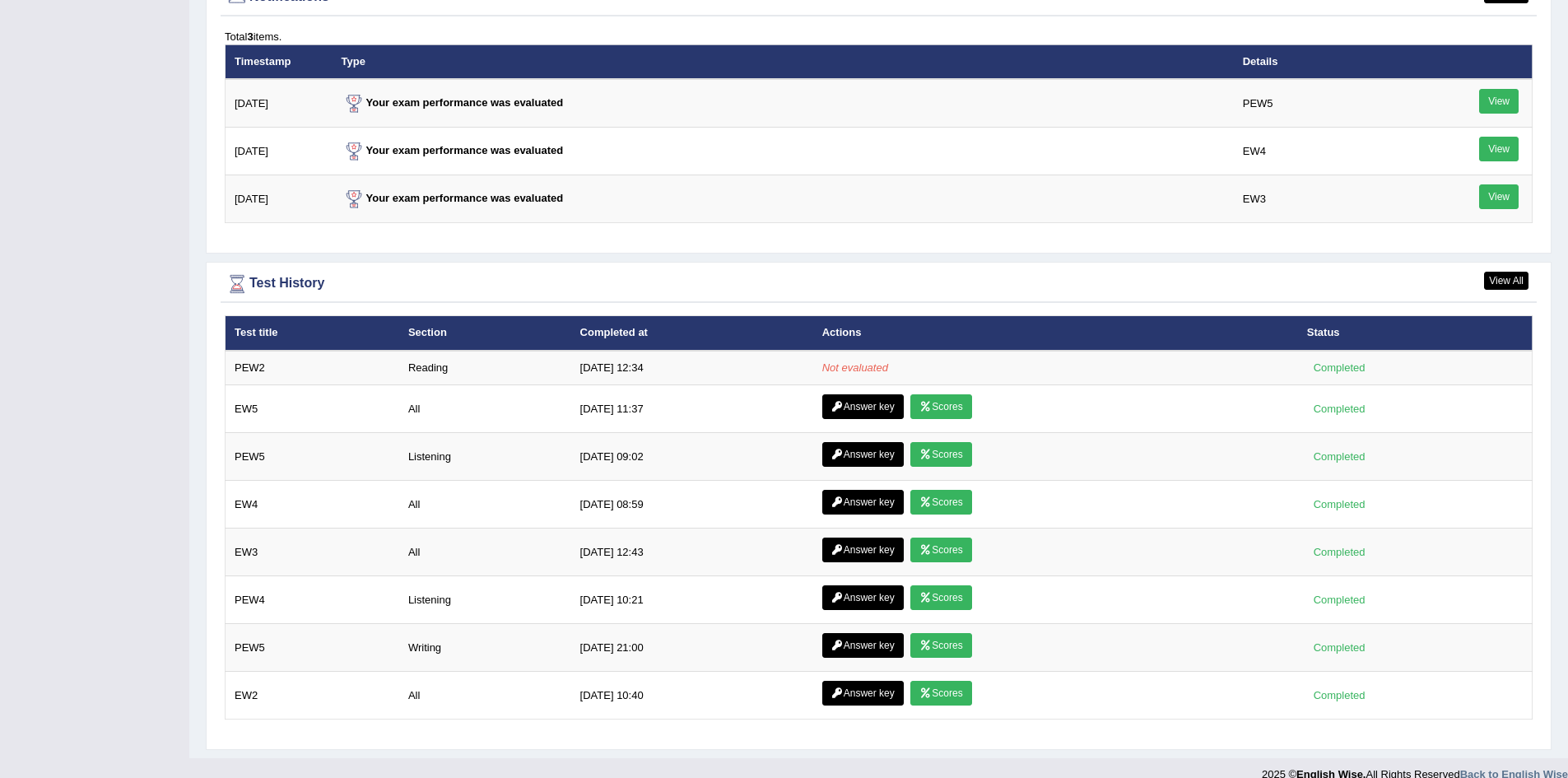
scroll to position [2067, 0]
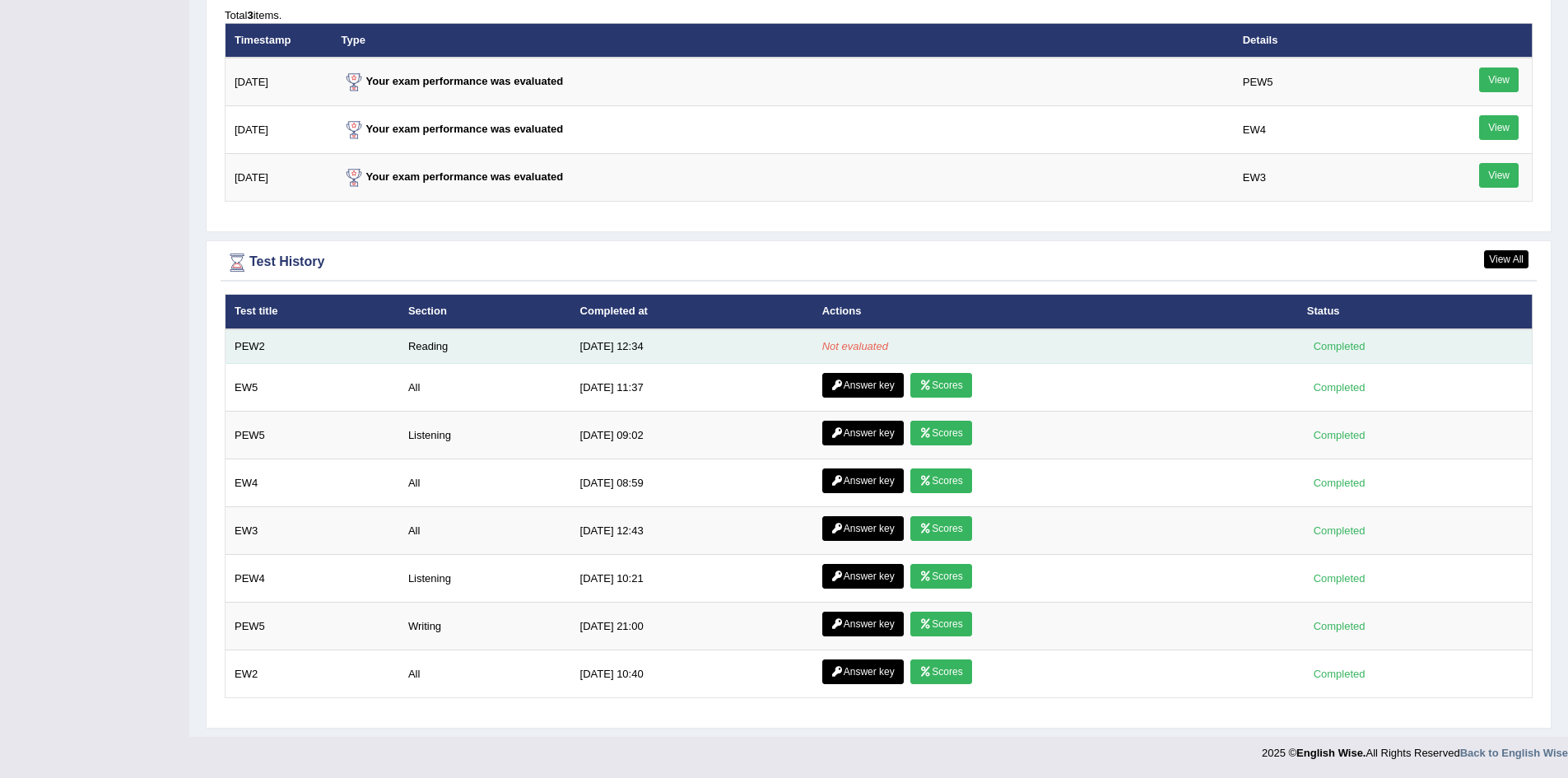
click at [425, 343] on td "Reading" at bounding box center [485, 347] width 172 height 35
click at [626, 348] on td "8/27/25 12:34" at bounding box center [692, 347] width 242 height 35
click at [1349, 348] on div "Completed" at bounding box center [1339, 346] width 64 height 17
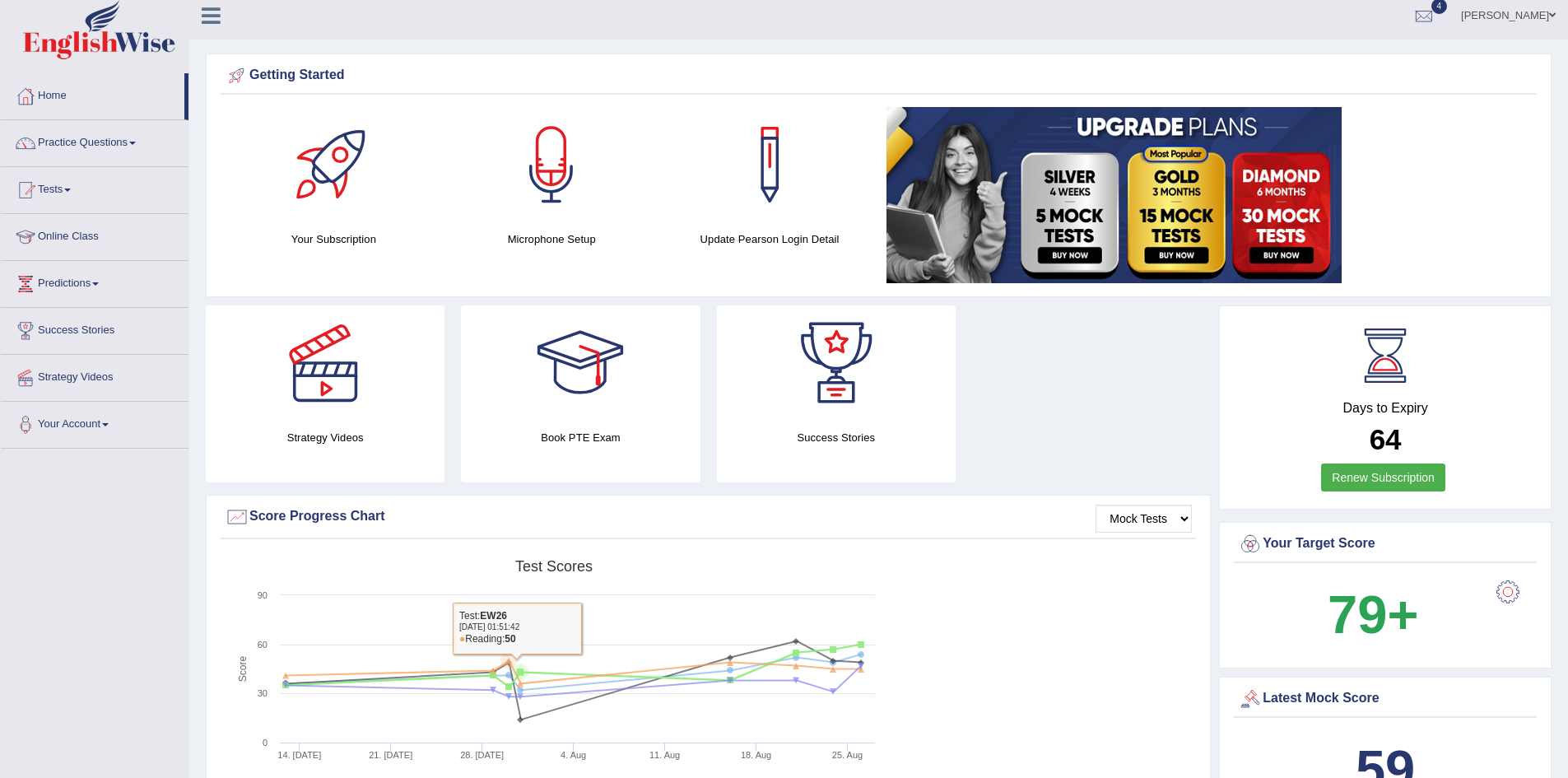
scroll to position [0, 0]
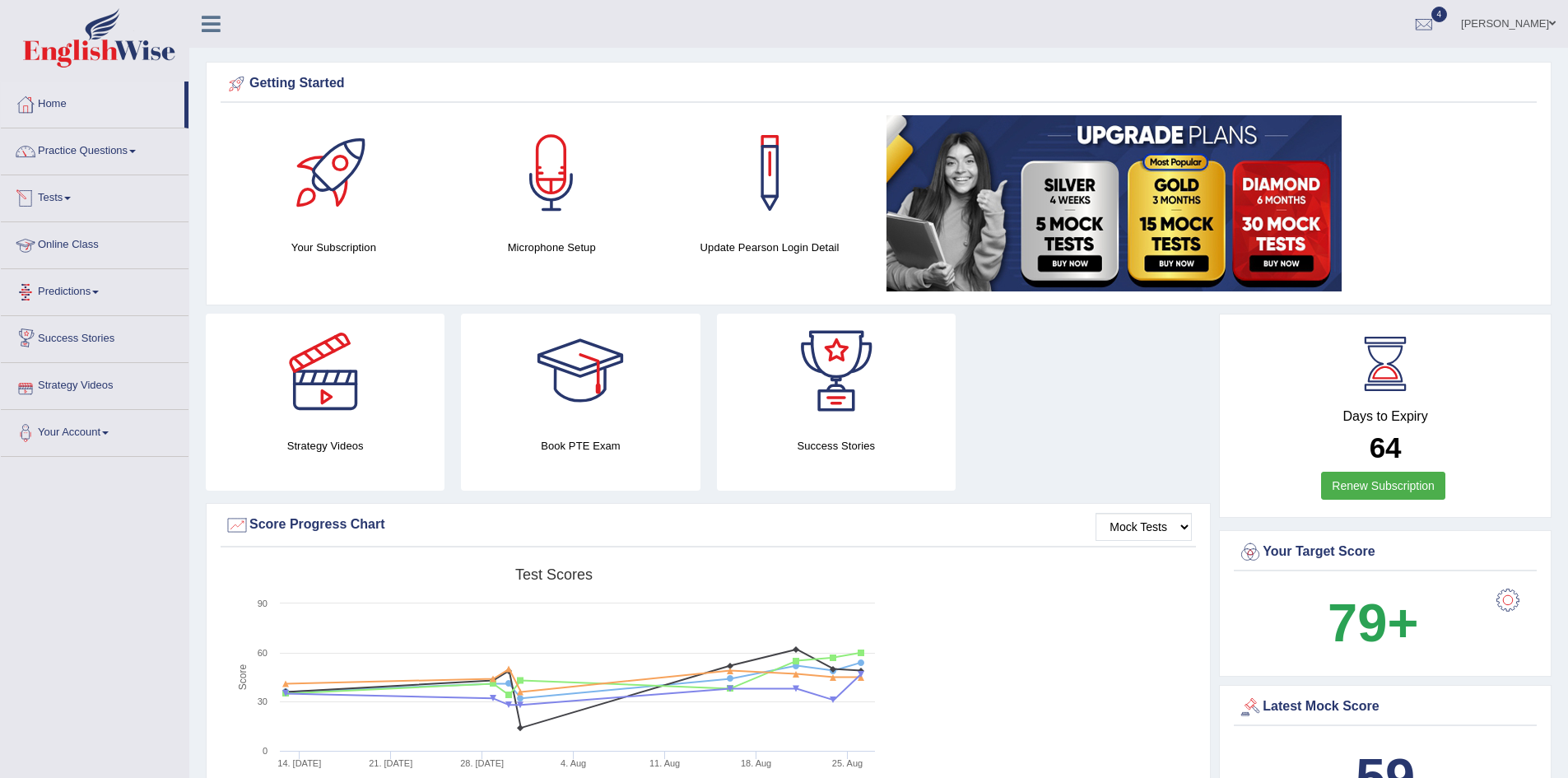
click at [82, 242] on link "Online Class" at bounding box center [94, 242] width 187 height 41
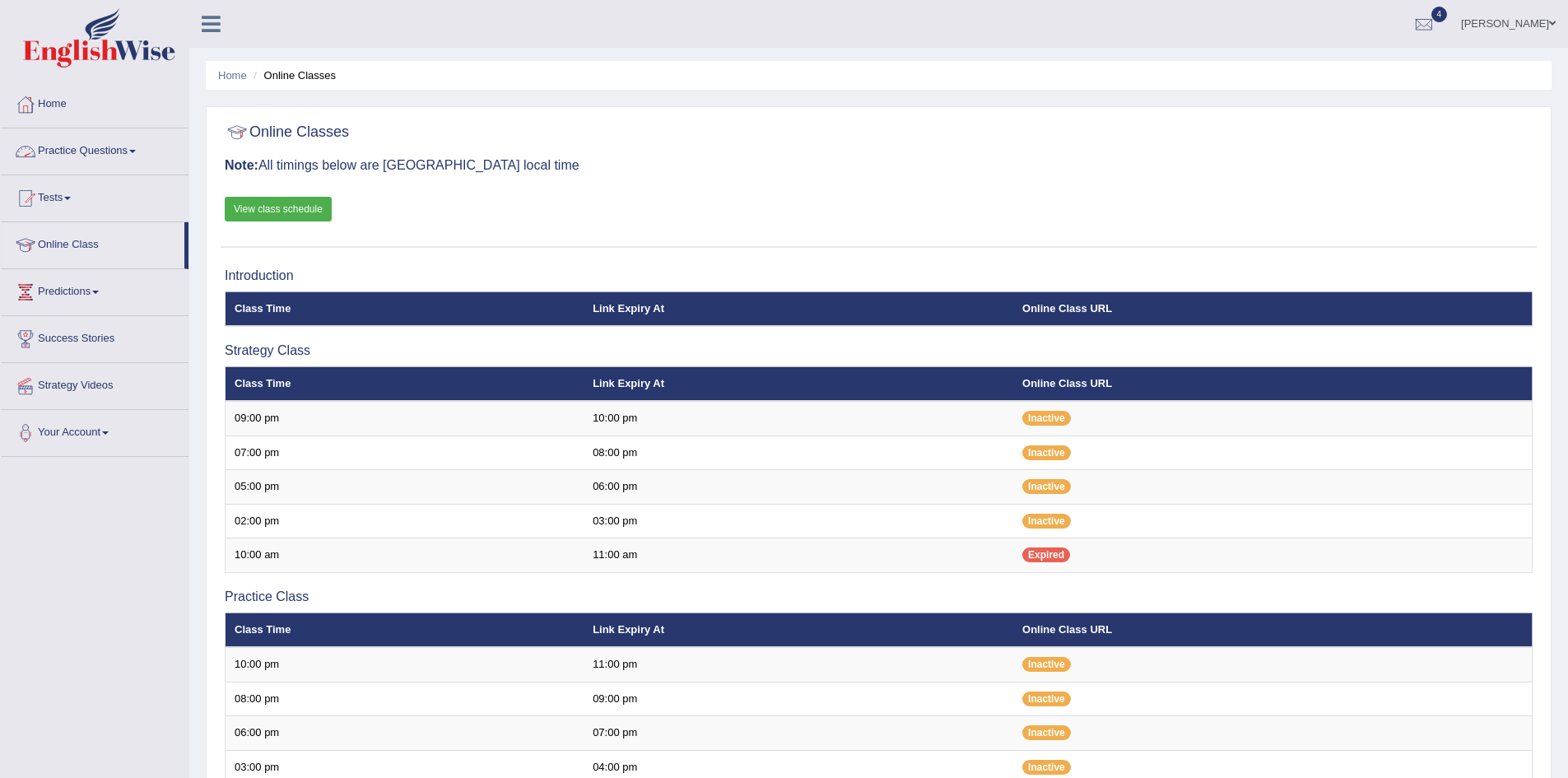
click at [87, 142] on link "Practice Questions" at bounding box center [94, 148] width 187 height 41
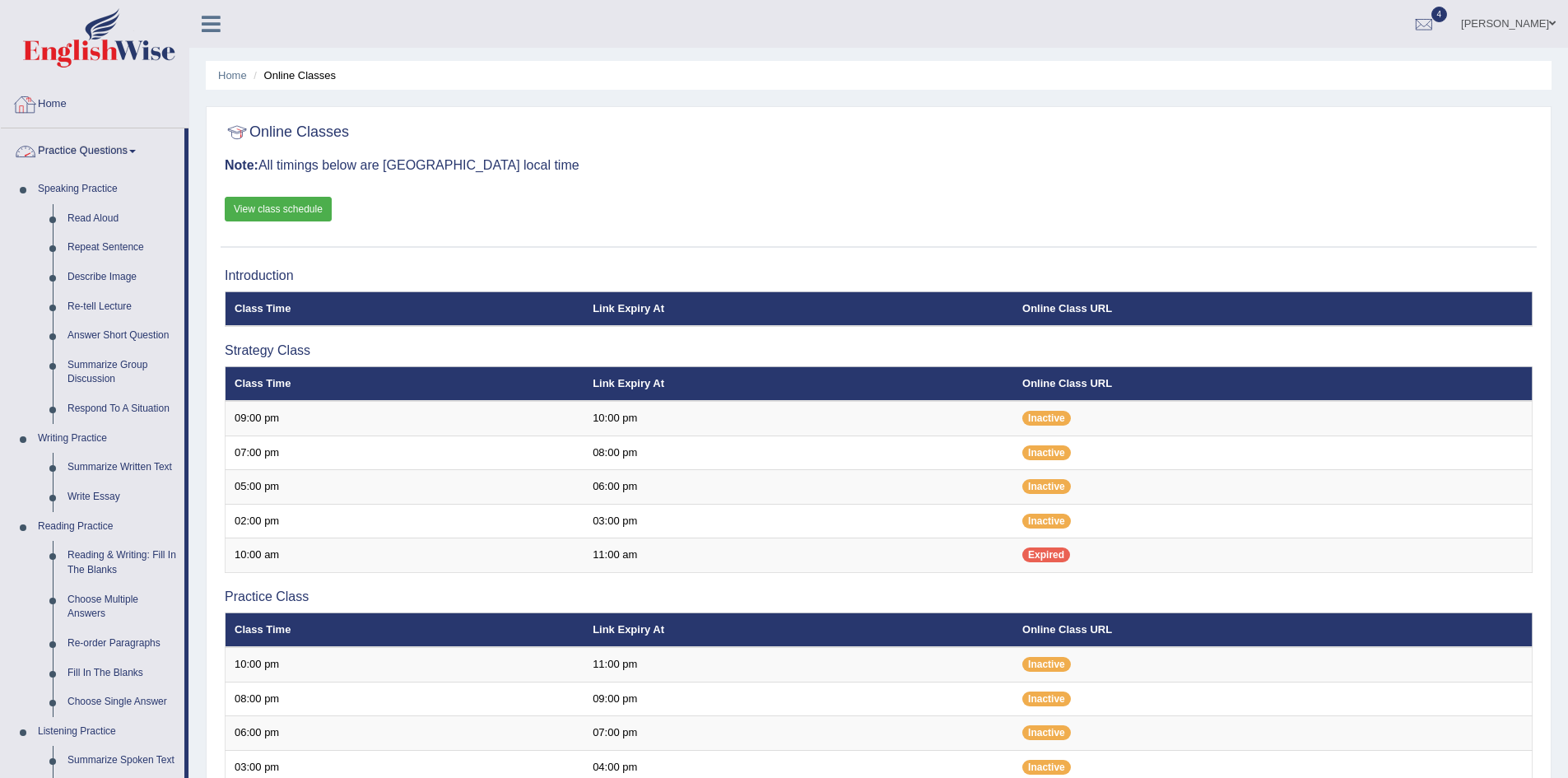
click at [50, 108] on link "Home" at bounding box center [94, 102] width 187 height 41
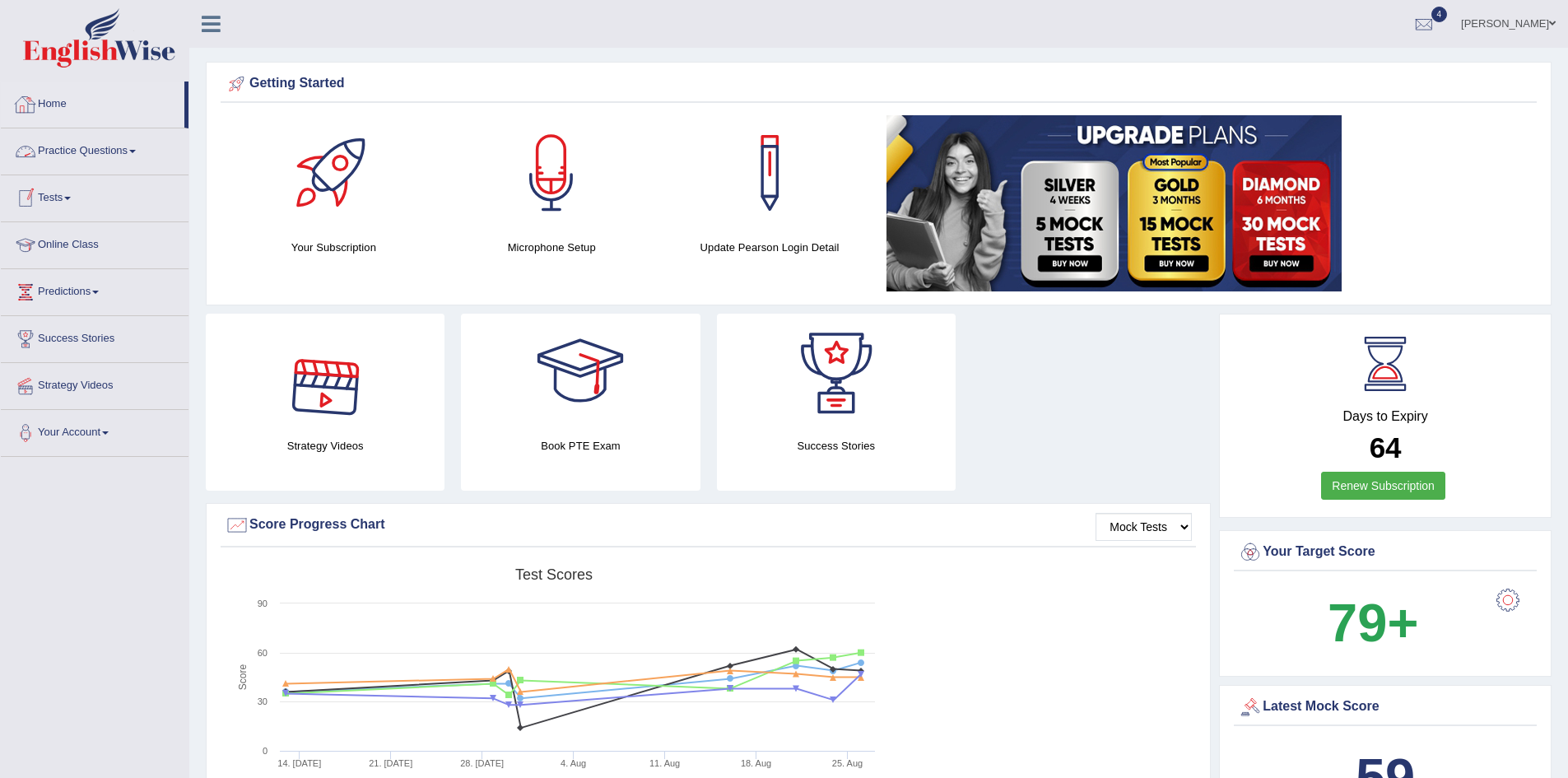
click at [47, 97] on link "Home" at bounding box center [92, 102] width 183 height 41
click at [72, 245] on link "Online Class" at bounding box center [94, 242] width 187 height 41
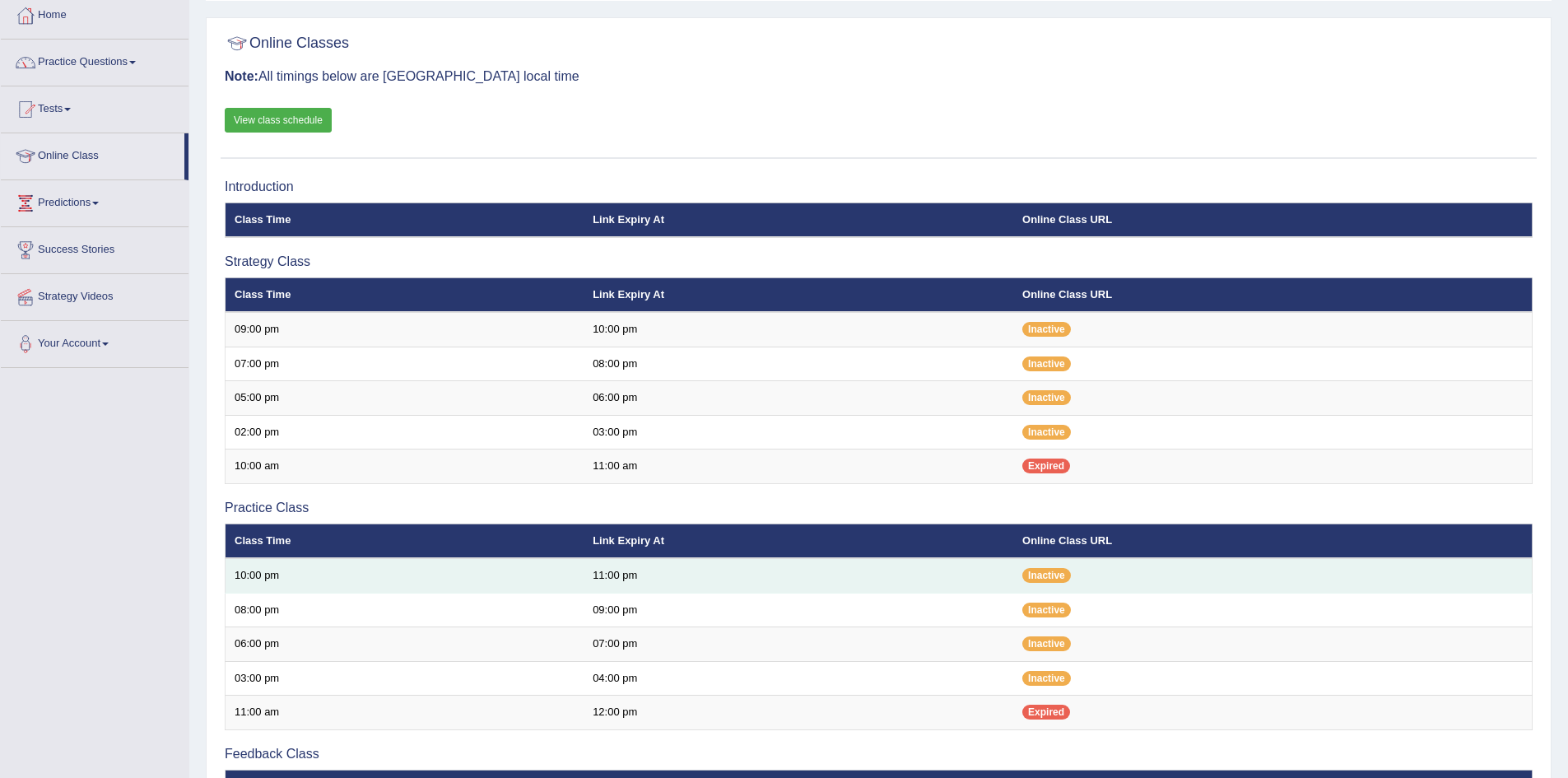
scroll to position [26, 0]
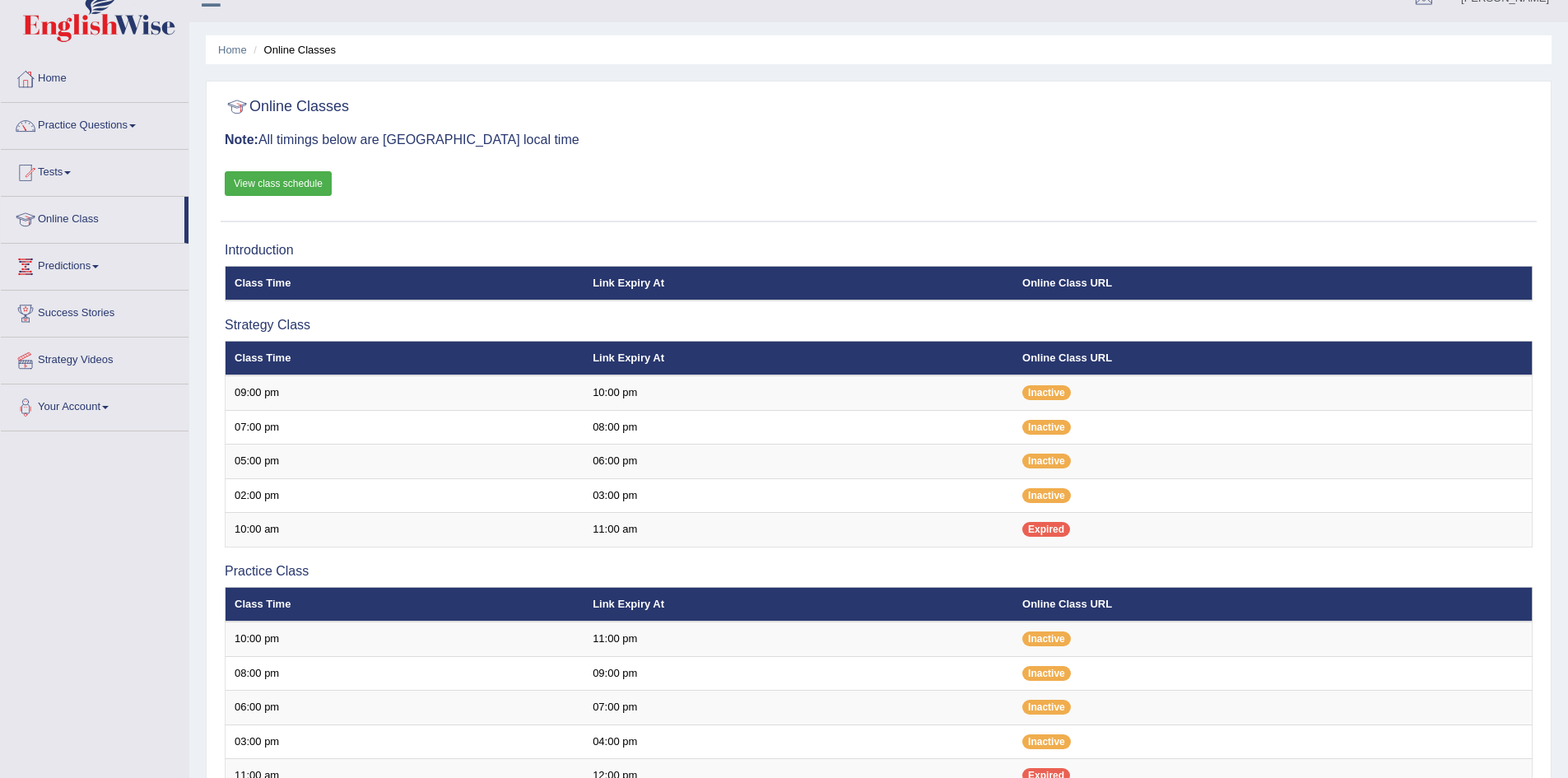
click at [297, 178] on link "View class schedule" at bounding box center [278, 184] width 107 height 25
click at [57, 73] on link "Home" at bounding box center [94, 76] width 187 height 41
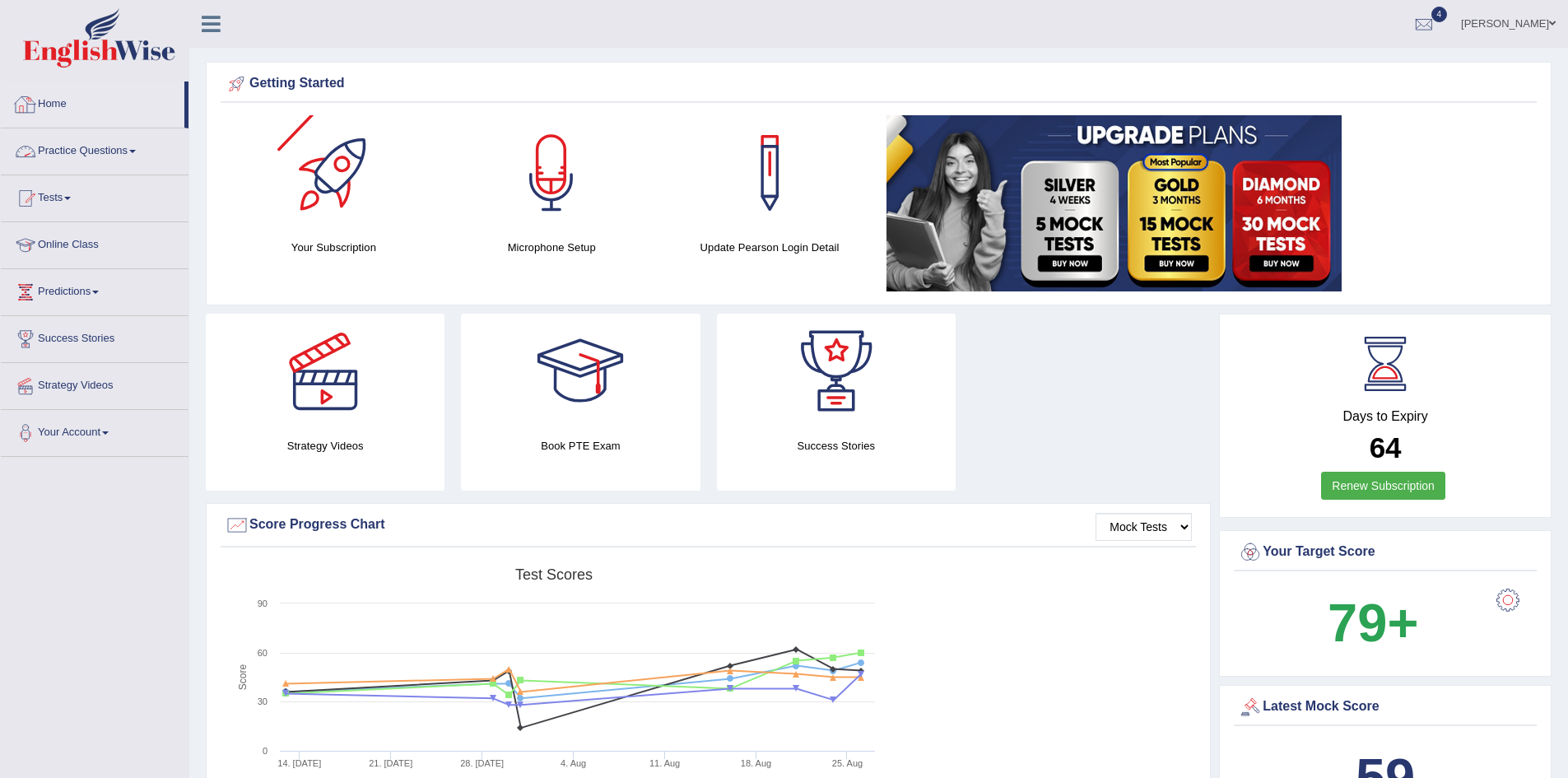
click at [54, 99] on link "Home" at bounding box center [92, 102] width 183 height 41
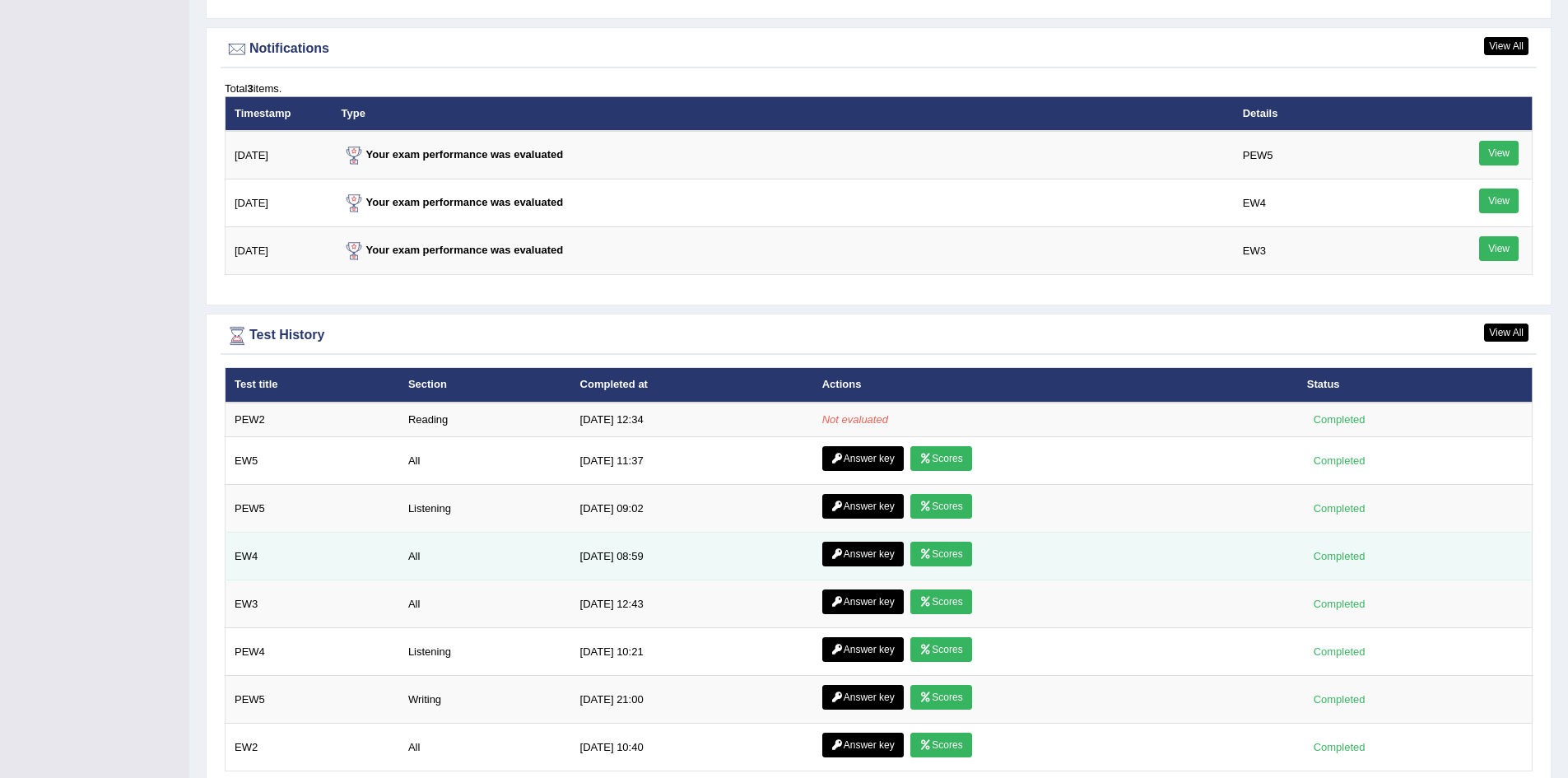
scroll to position [2067, 0]
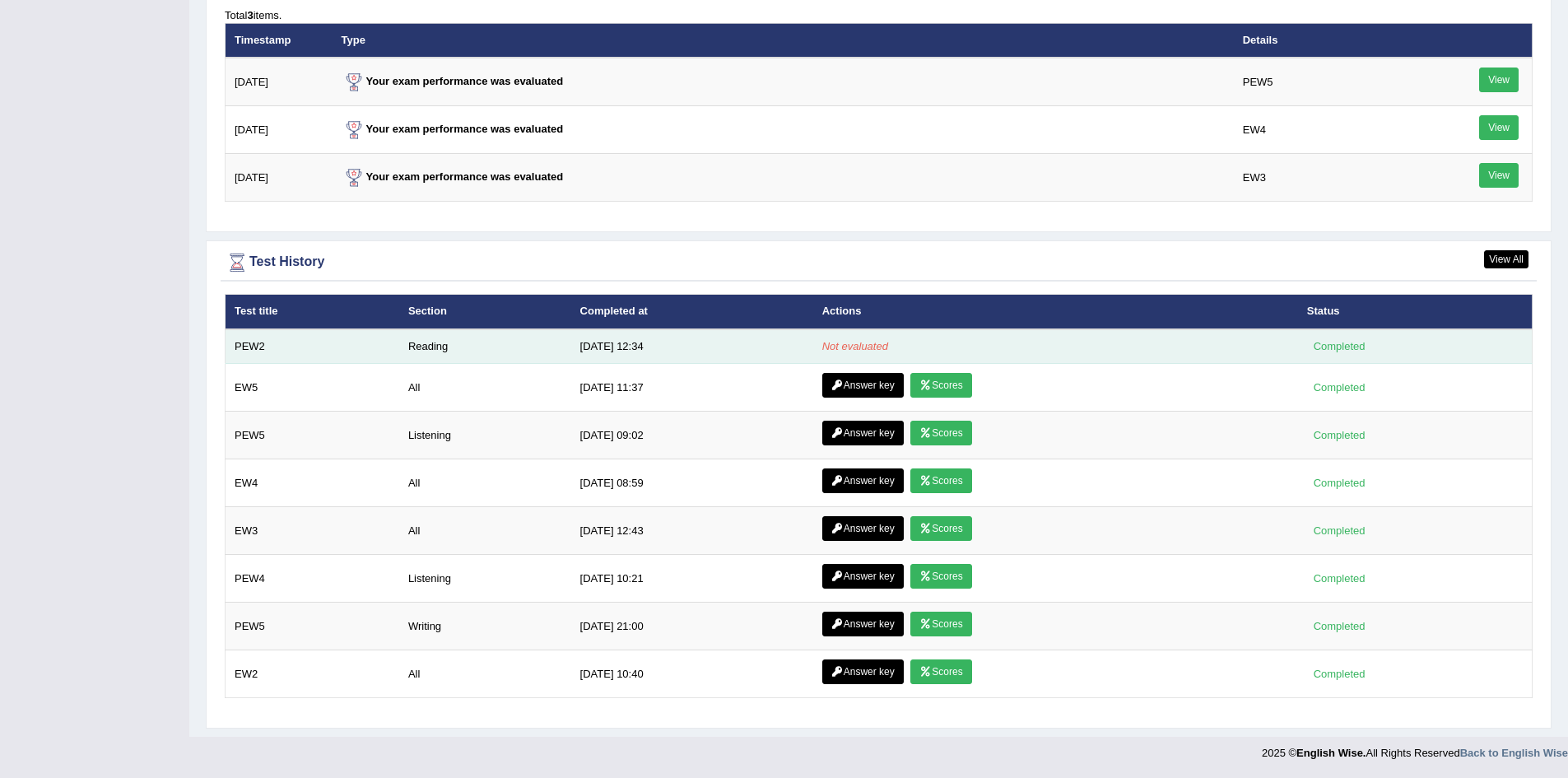
click at [860, 347] on em "Not evaluated" at bounding box center [854, 346] width 66 height 12
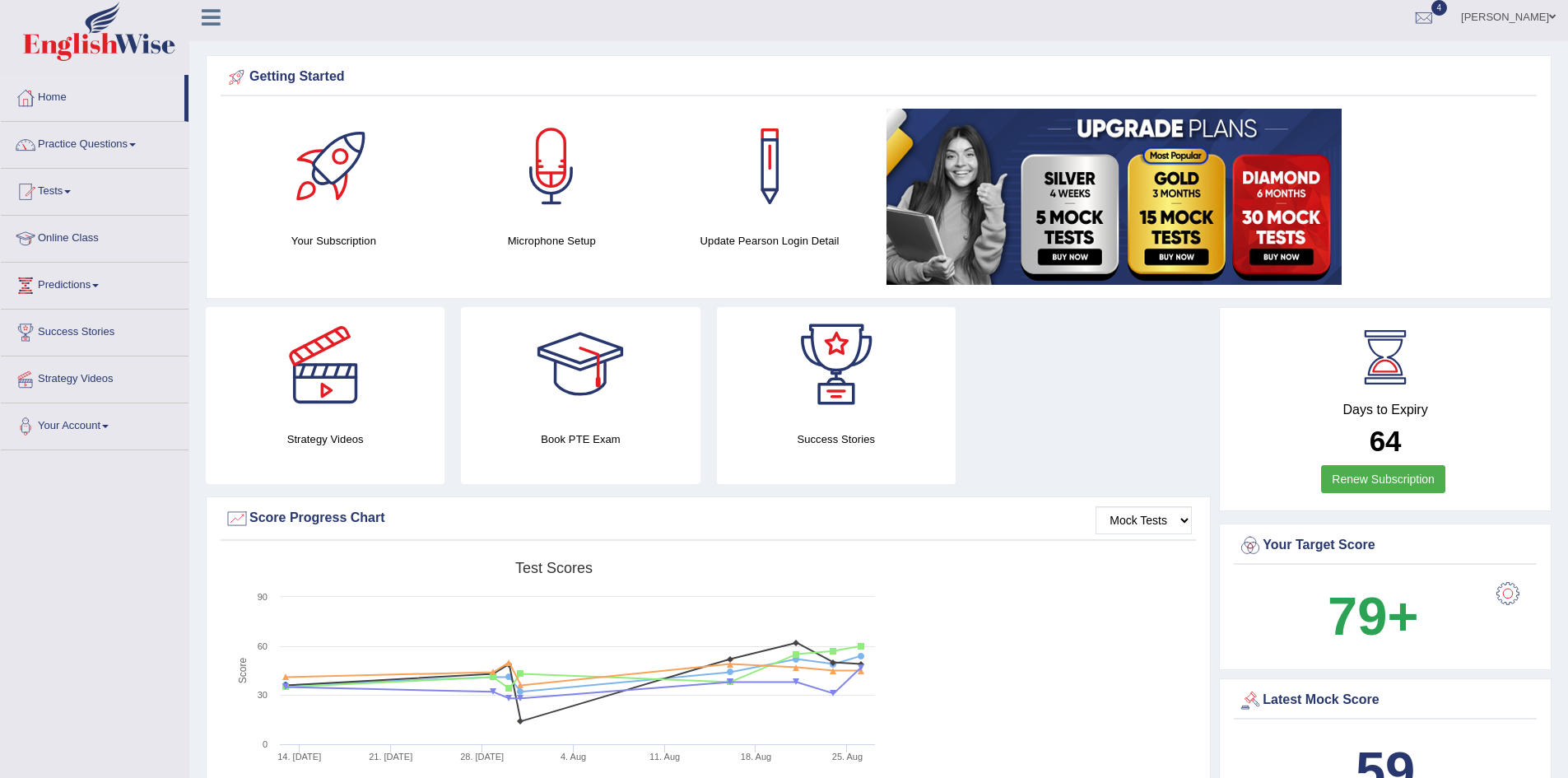
scroll to position [0, 0]
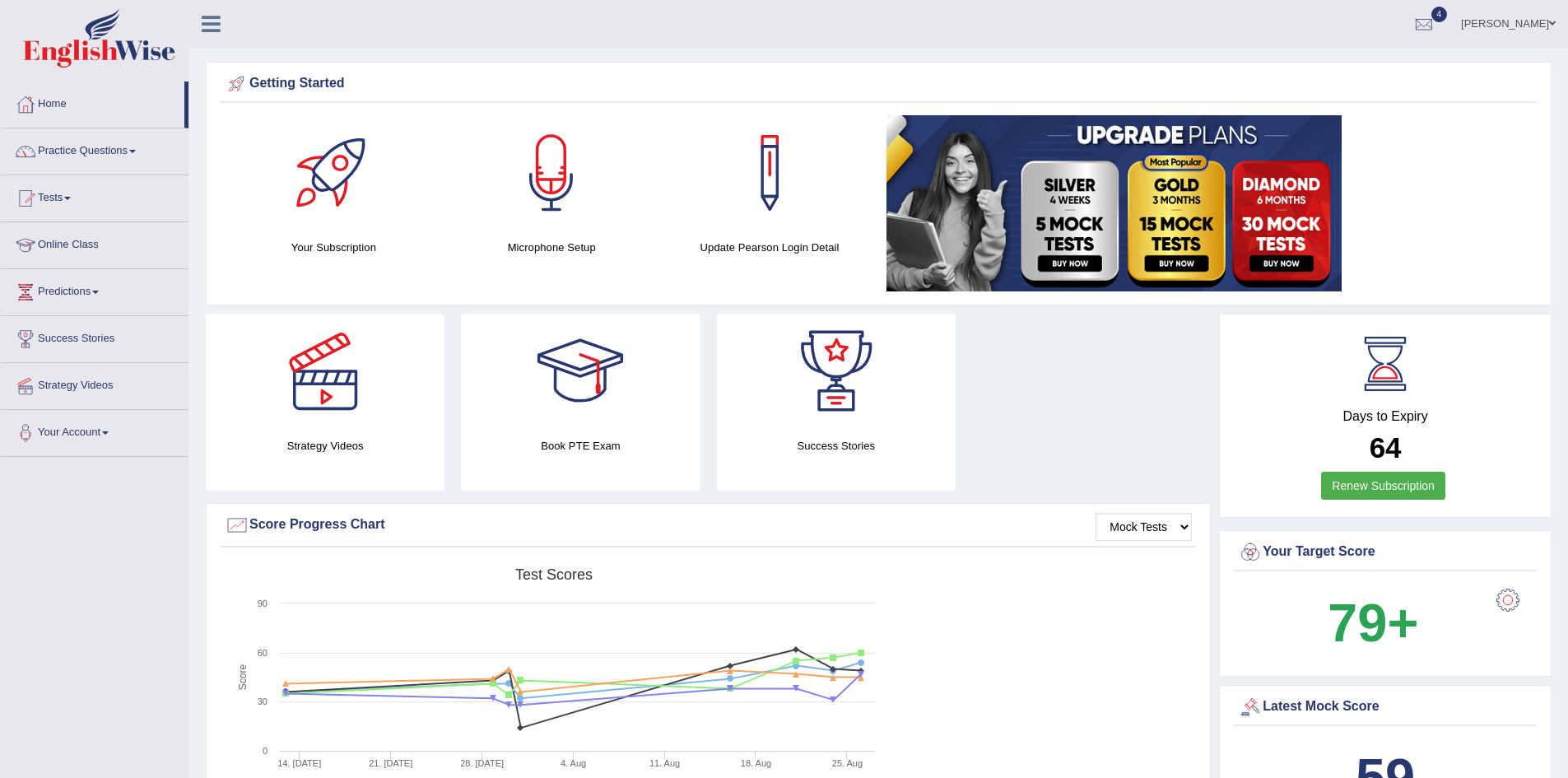
click at [60, 196] on link "Tests" at bounding box center [94, 196] width 187 height 41
click at [47, 295] on link "History" at bounding box center [107, 295] width 154 height 30
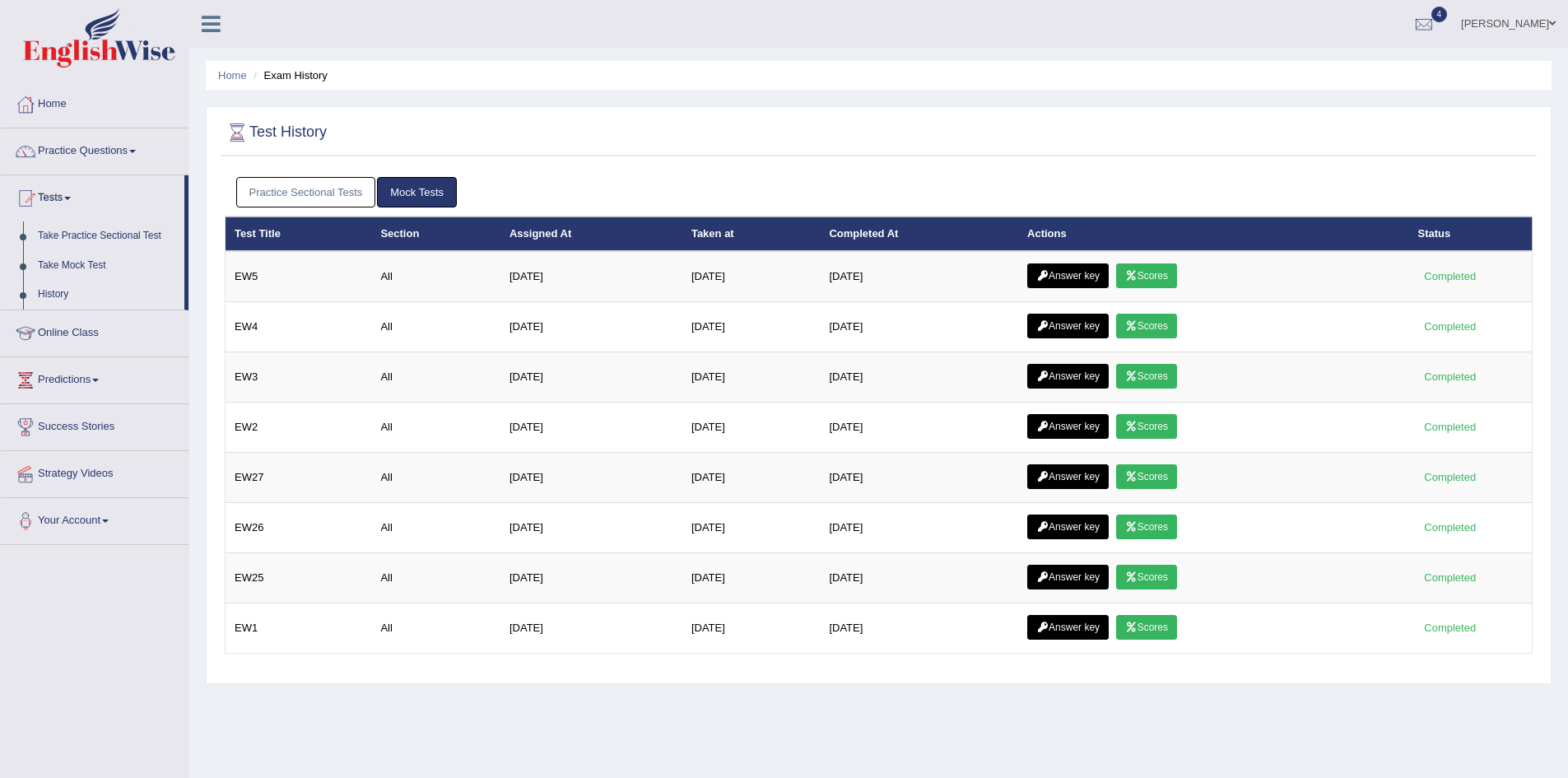
click at [312, 194] on link "Practice Sectional Tests" at bounding box center [306, 192] width 140 height 31
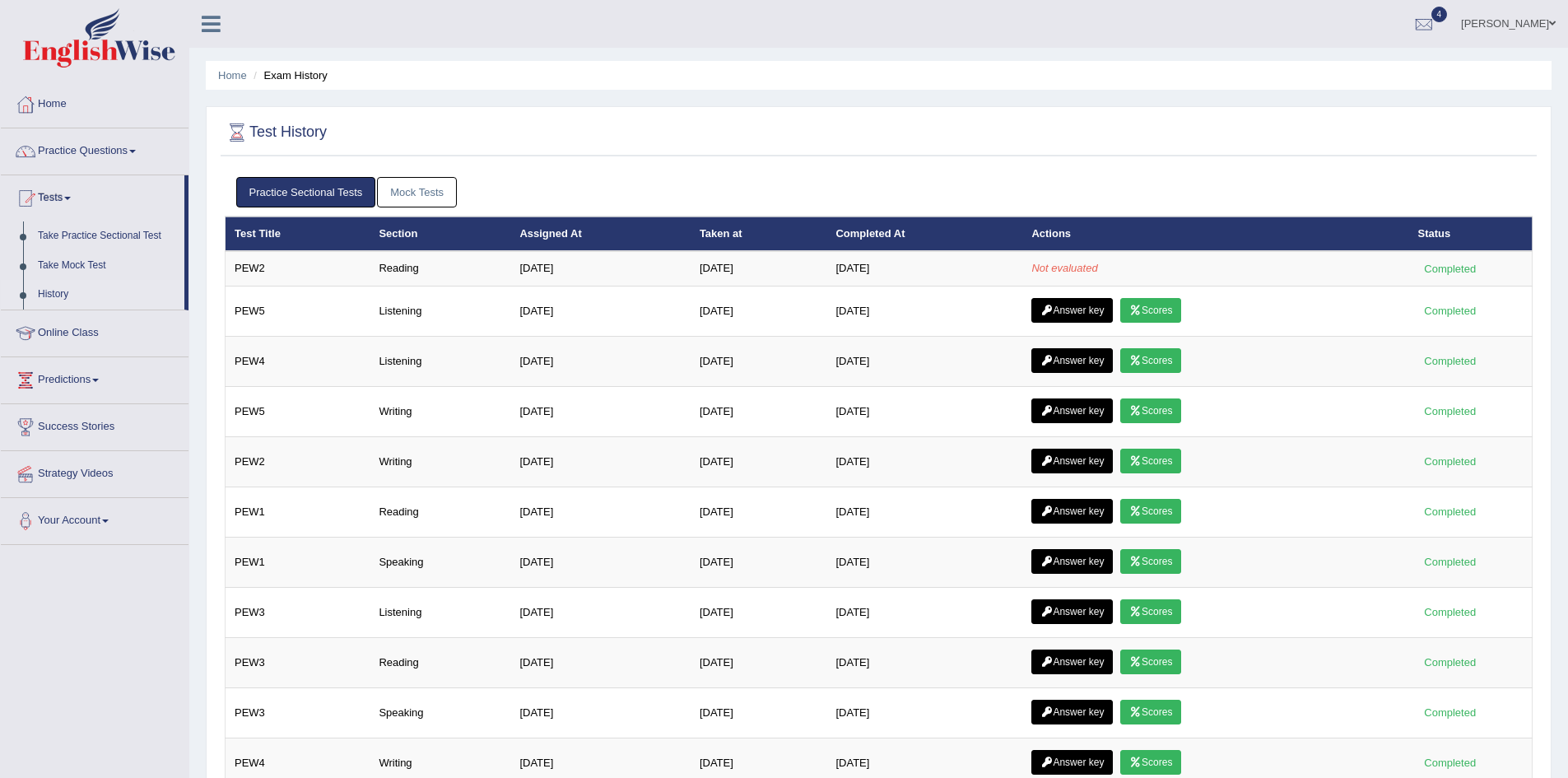
click at [63, 148] on link "Practice Questions" at bounding box center [94, 148] width 187 height 41
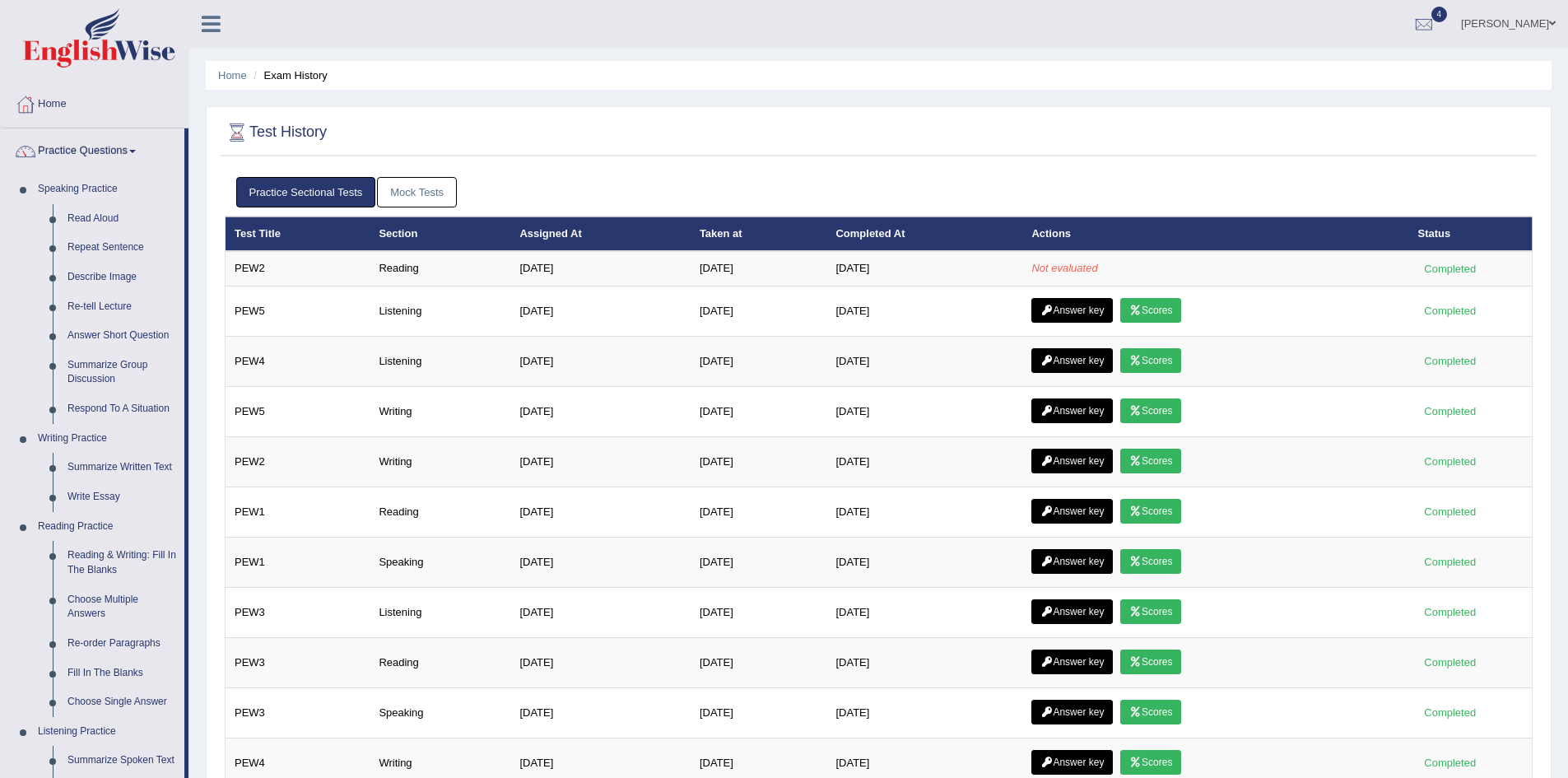
click at [86, 185] on link "Speaking Practice" at bounding box center [107, 190] width 154 height 30
click at [313, 187] on link "Practice Sectional Tests" at bounding box center [306, 192] width 140 height 31
click at [429, 186] on link "Mock Tests" at bounding box center [417, 192] width 80 height 31
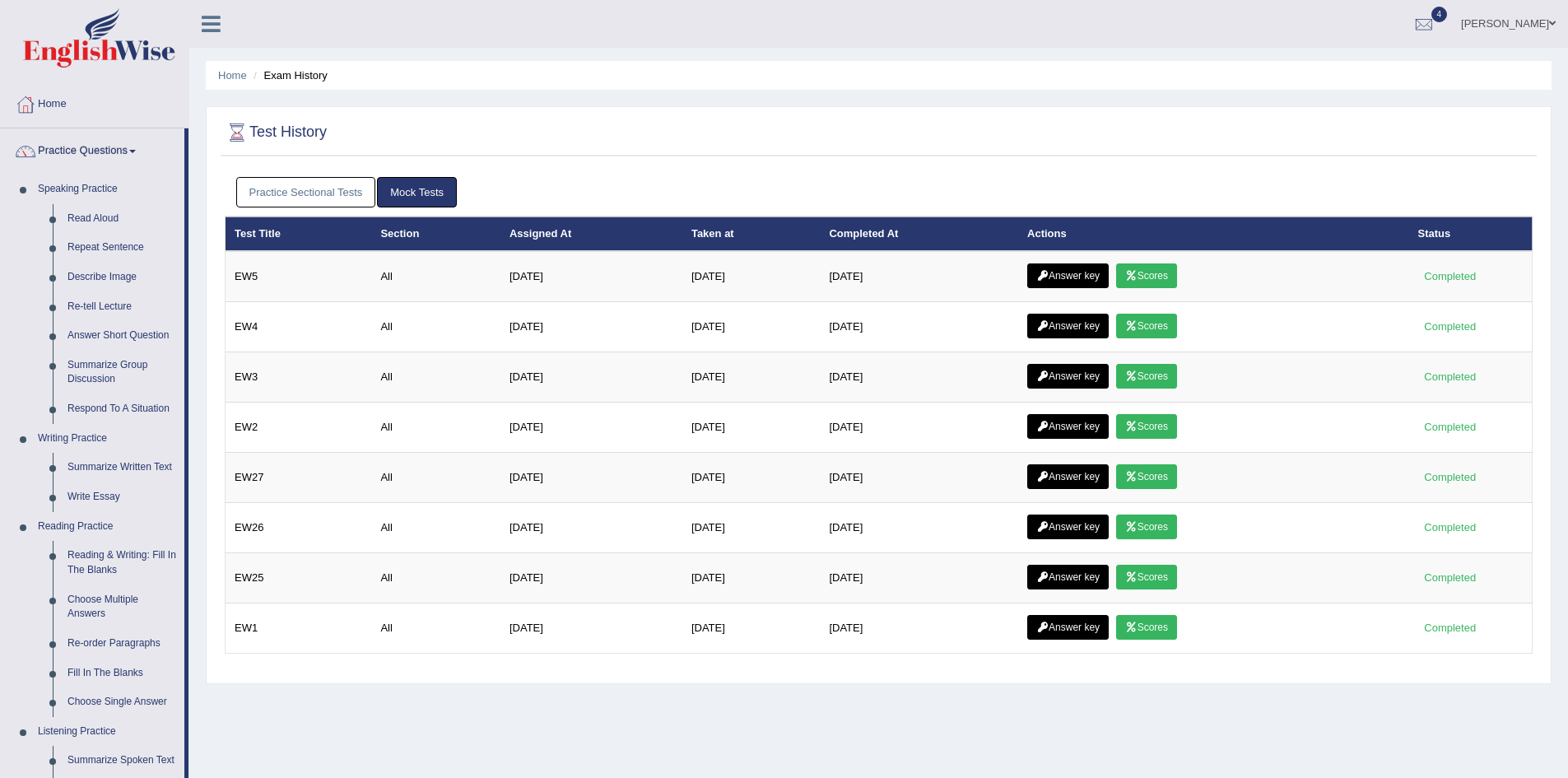
click at [305, 191] on link "Practice Sectional Tests" at bounding box center [306, 192] width 140 height 31
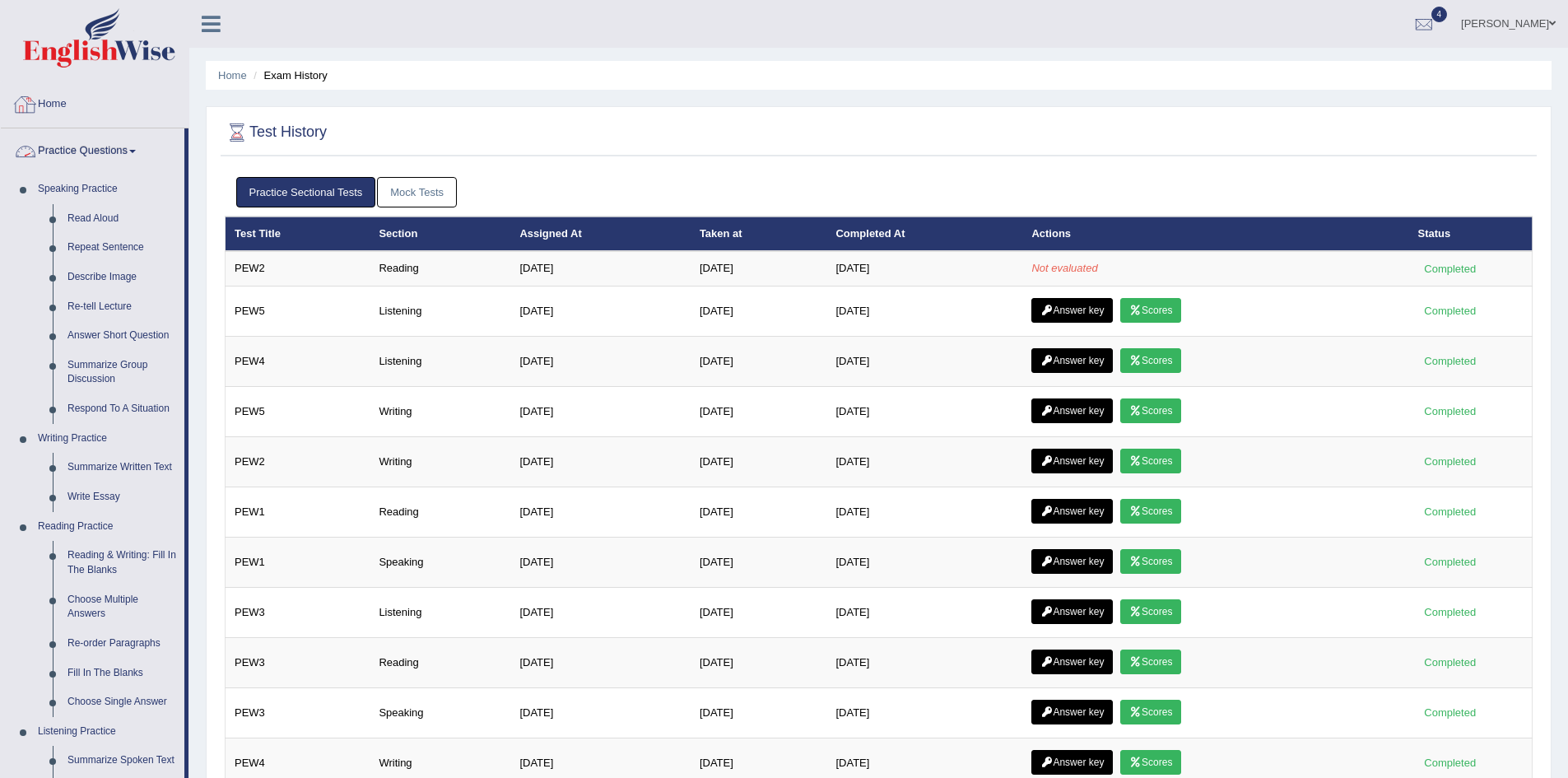
click at [50, 100] on link "Home" at bounding box center [94, 102] width 187 height 41
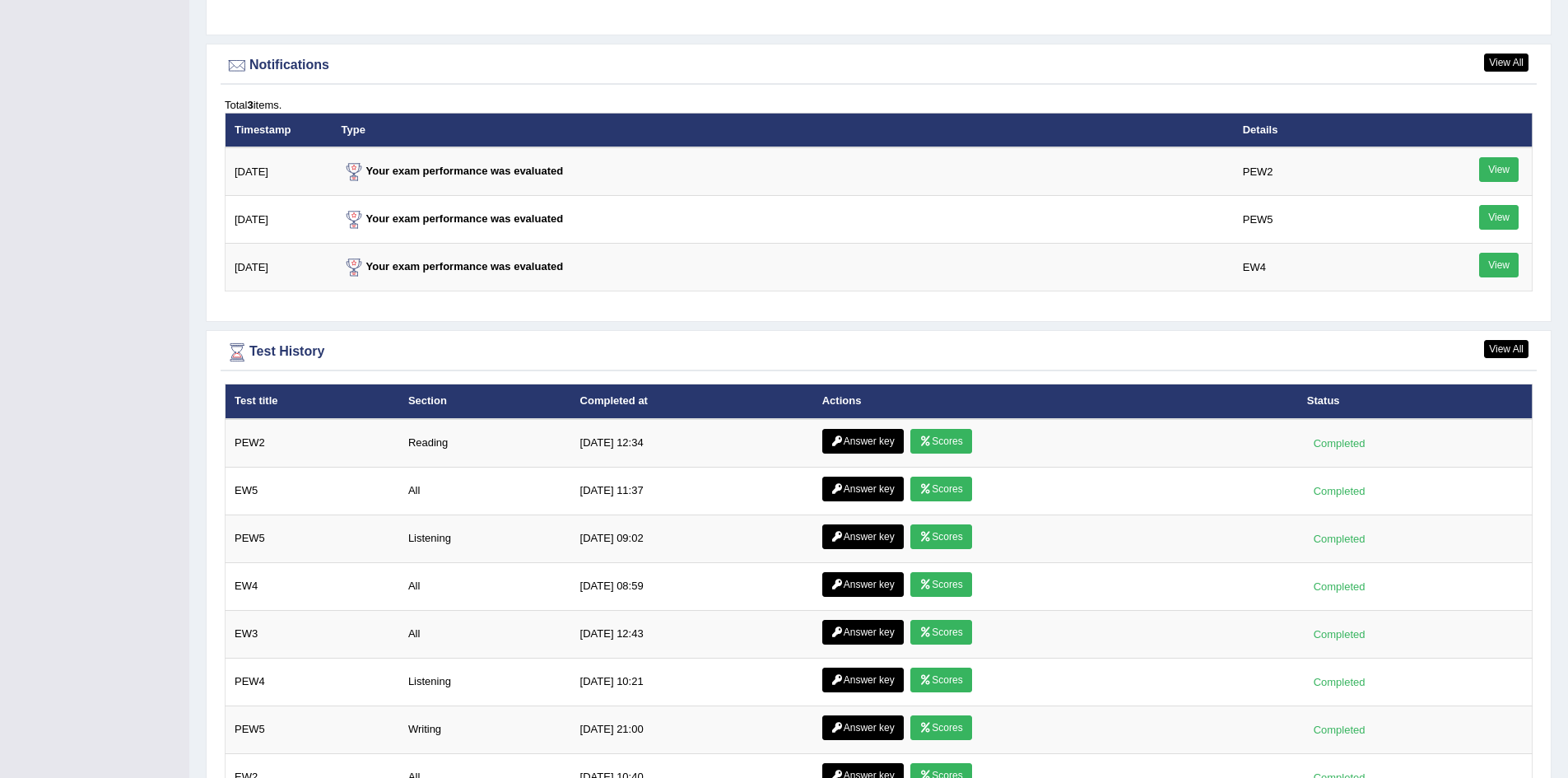
scroll to position [1976, 0]
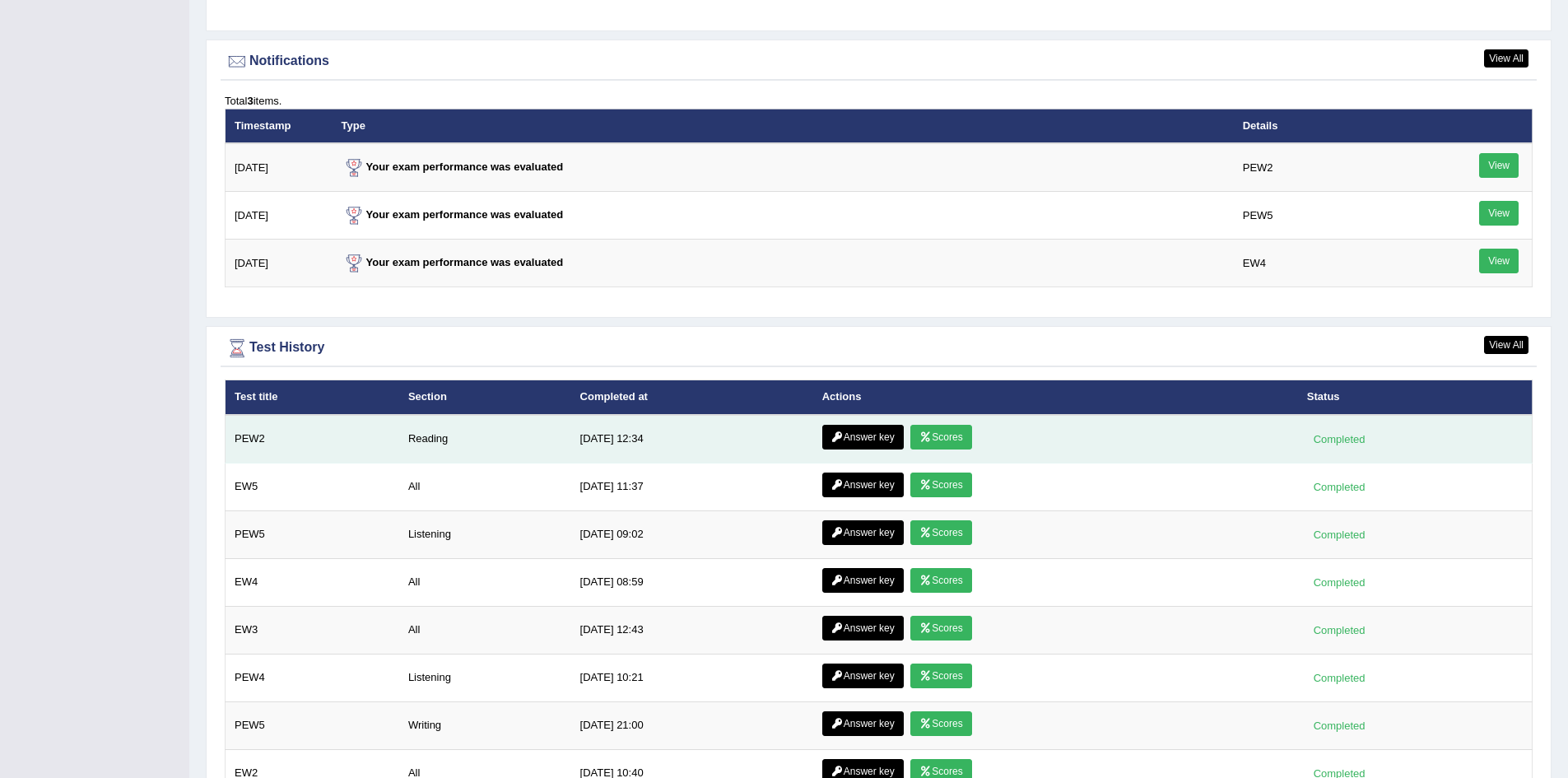
click at [948, 439] on link "Scores" at bounding box center [940, 437] width 61 height 25
click at [862, 441] on link "Answer key" at bounding box center [863, 437] width 82 height 25
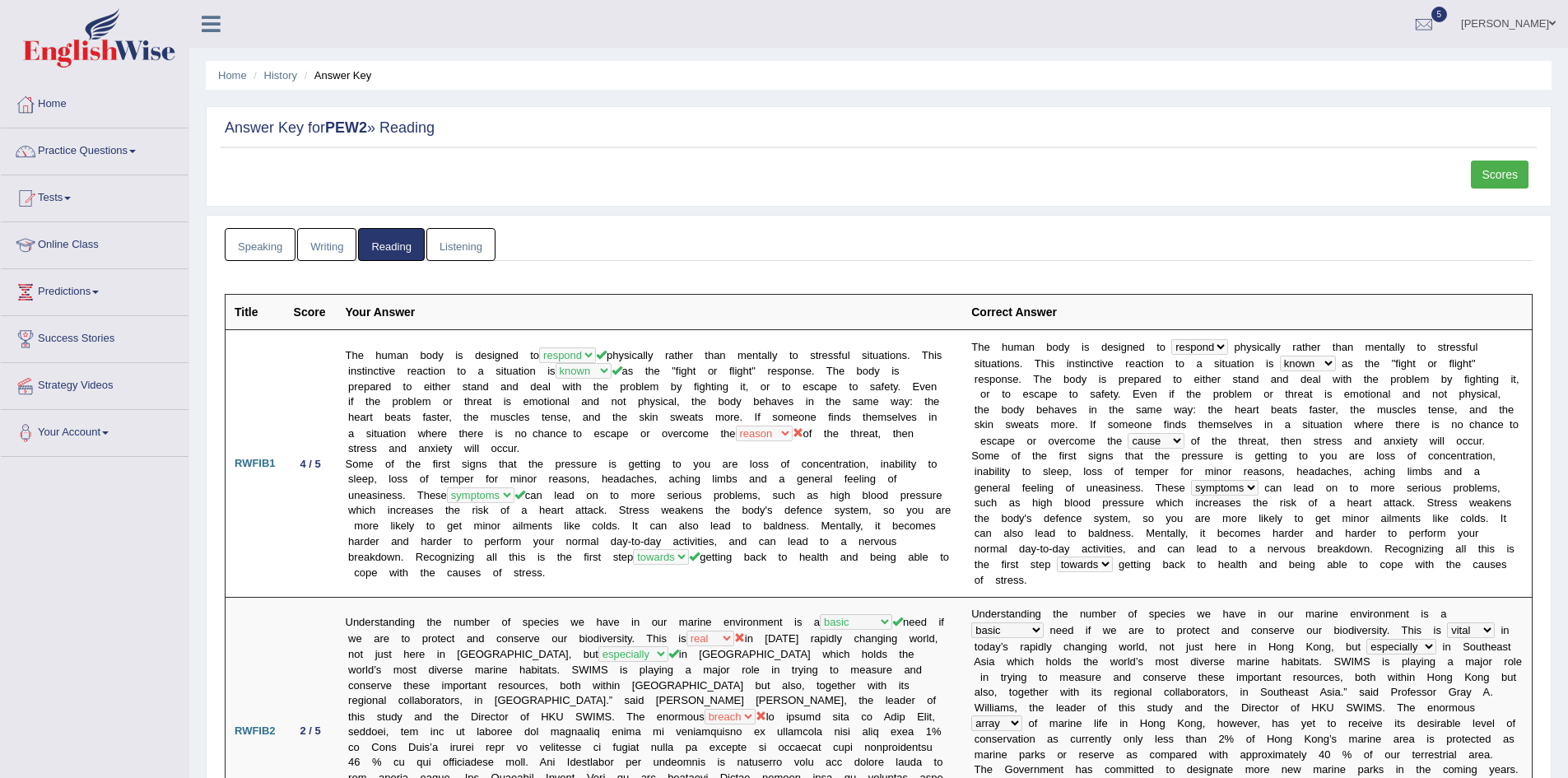
click at [470, 245] on link "Listening" at bounding box center [460, 245] width 69 height 34
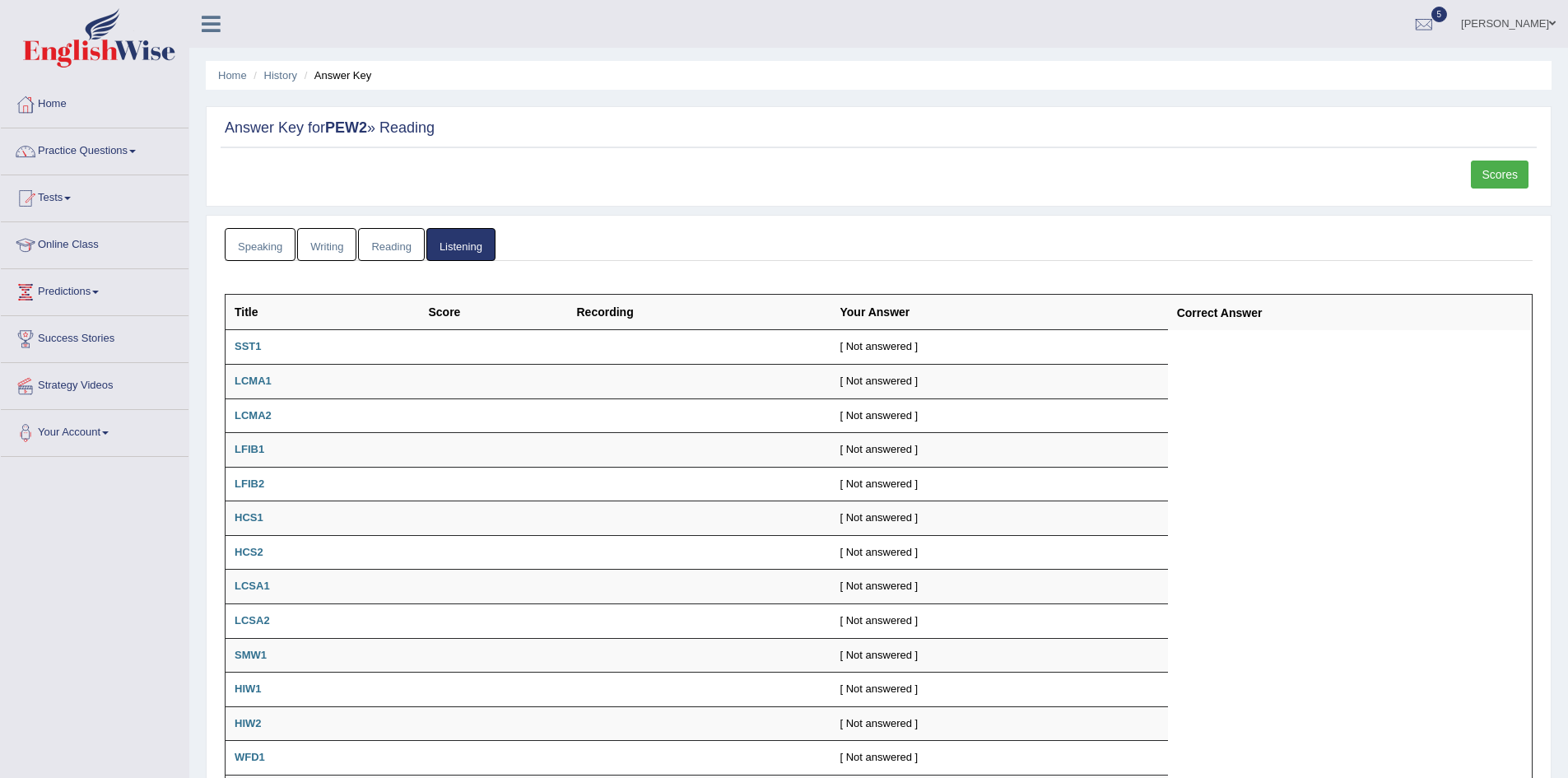
click at [334, 247] on link "Writing" at bounding box center [326, 245] width 59 height 34
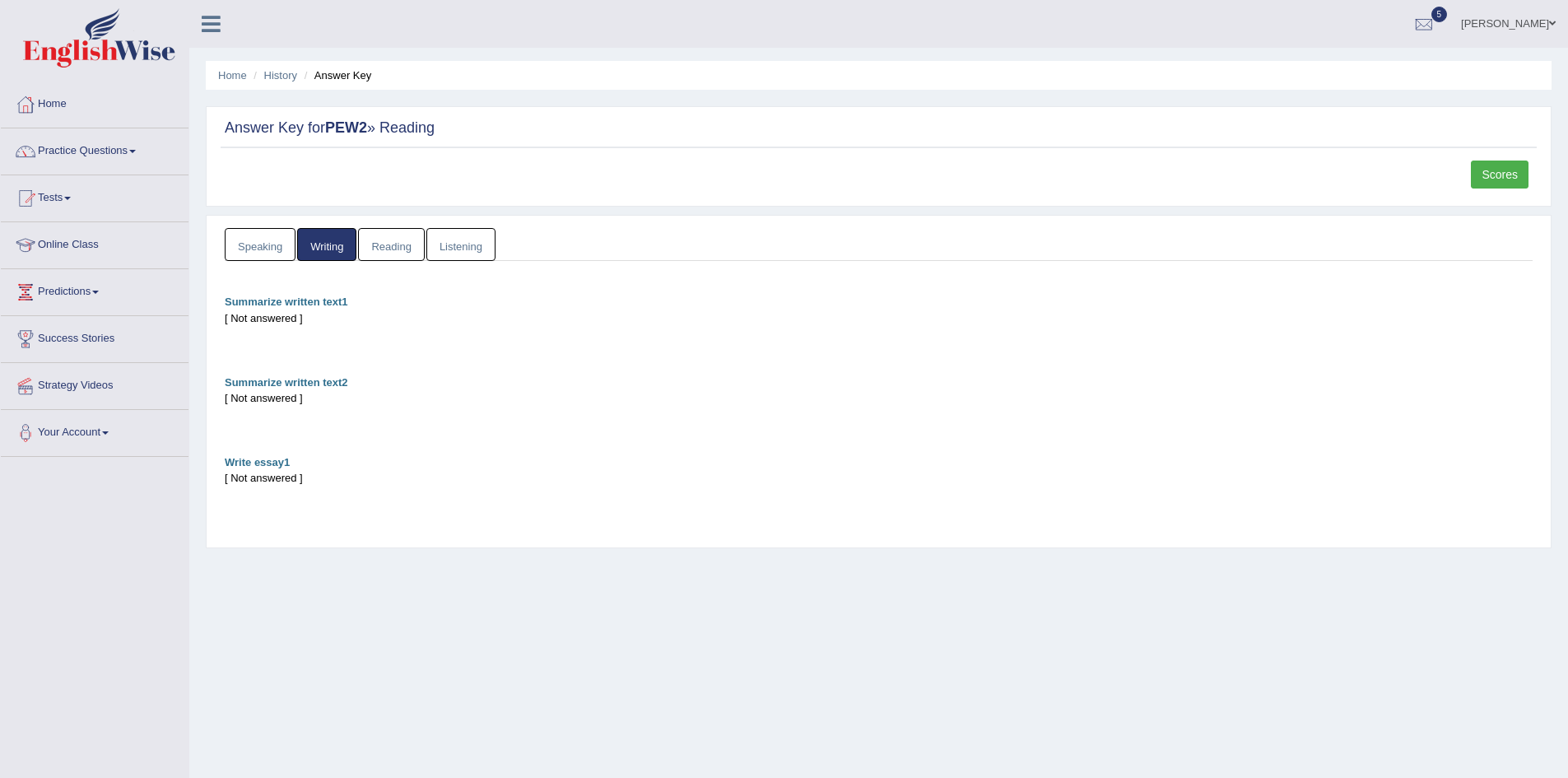
click at [266, 247] on link "Speaking" at bounding box center [260, 245] width 71 height 34
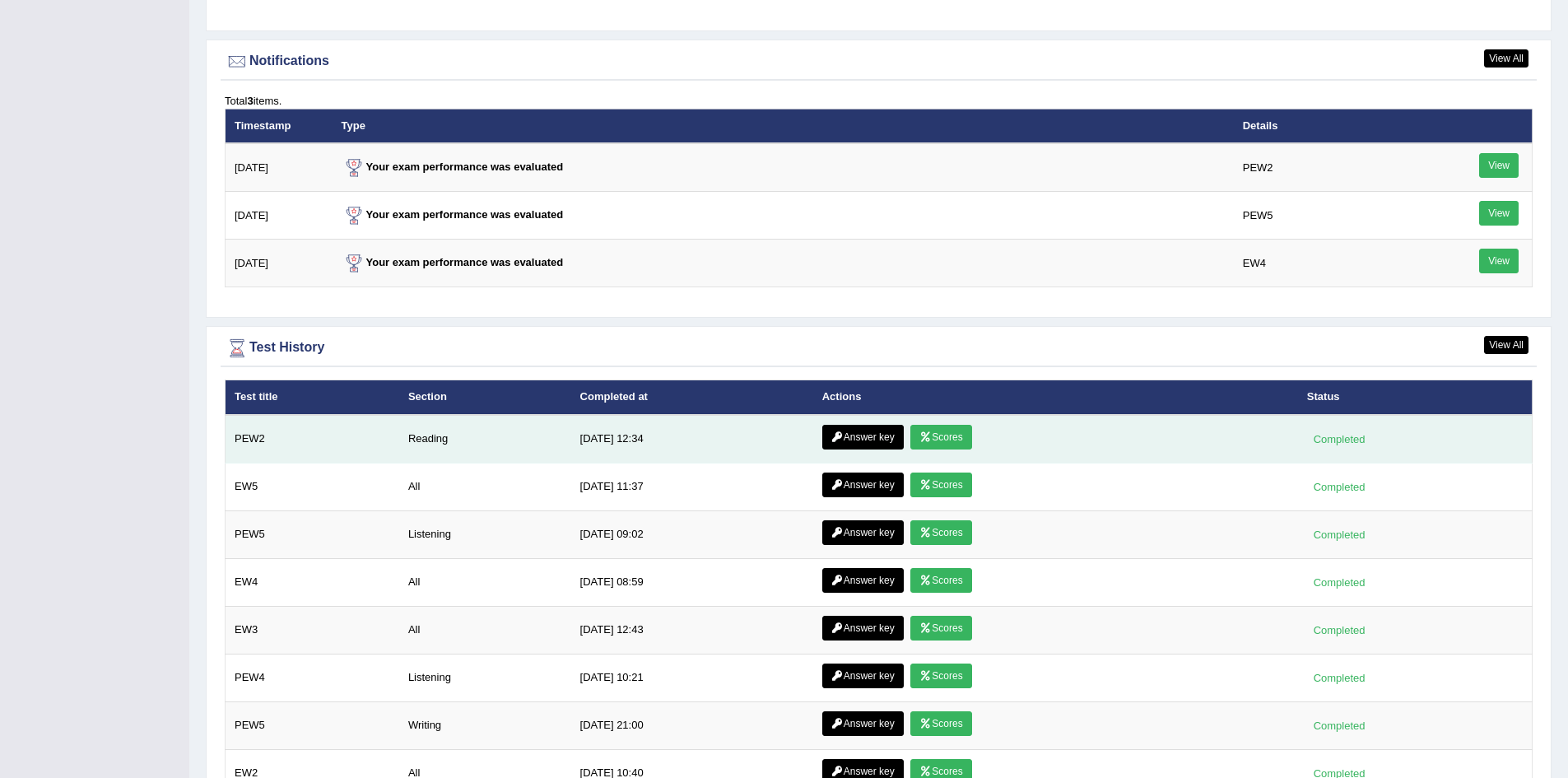
click at [953, 441] on link "Scores" at bounding box center [940, 437] width 61 height 25
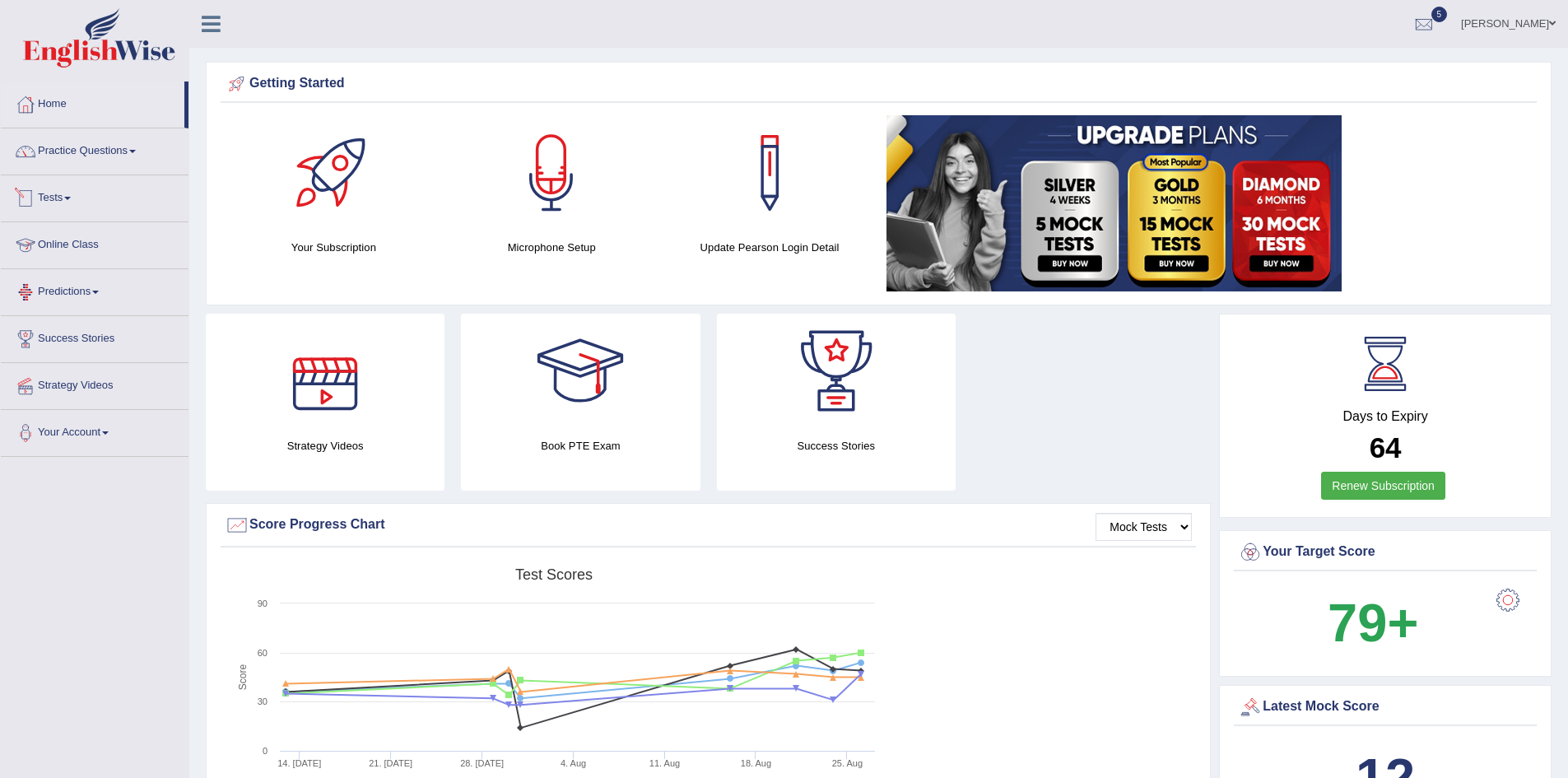
click at [56, 195] on link "Tests" at bounding box center [94, 196] width 187 height 41
click at [57, 292] on link "History" at bounding box center [107, 295] width 154 height 30
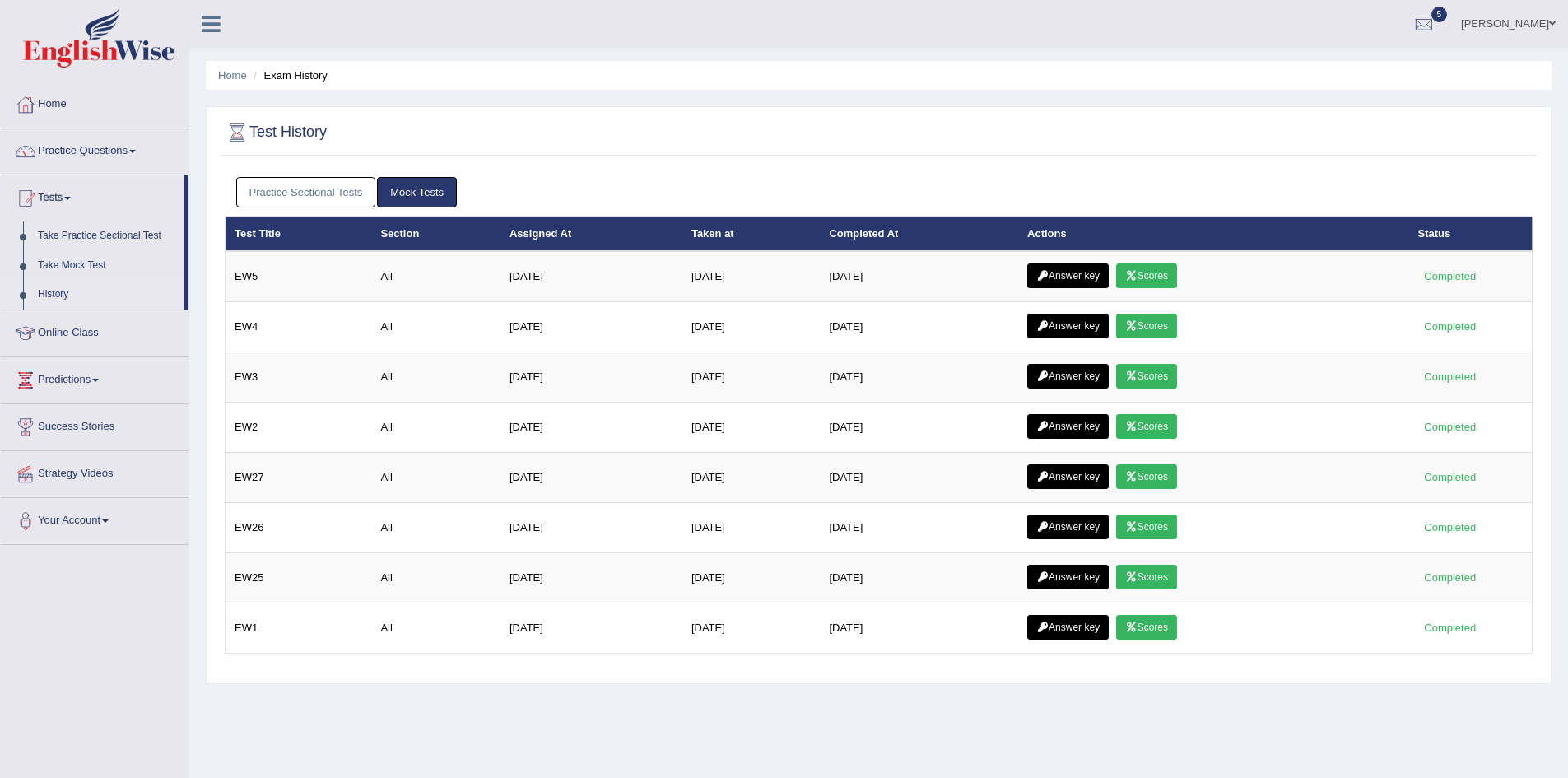
click at [318, 183] on link "Practice Sectional Tests" at bounding box center [306, 192] width 140 height 31
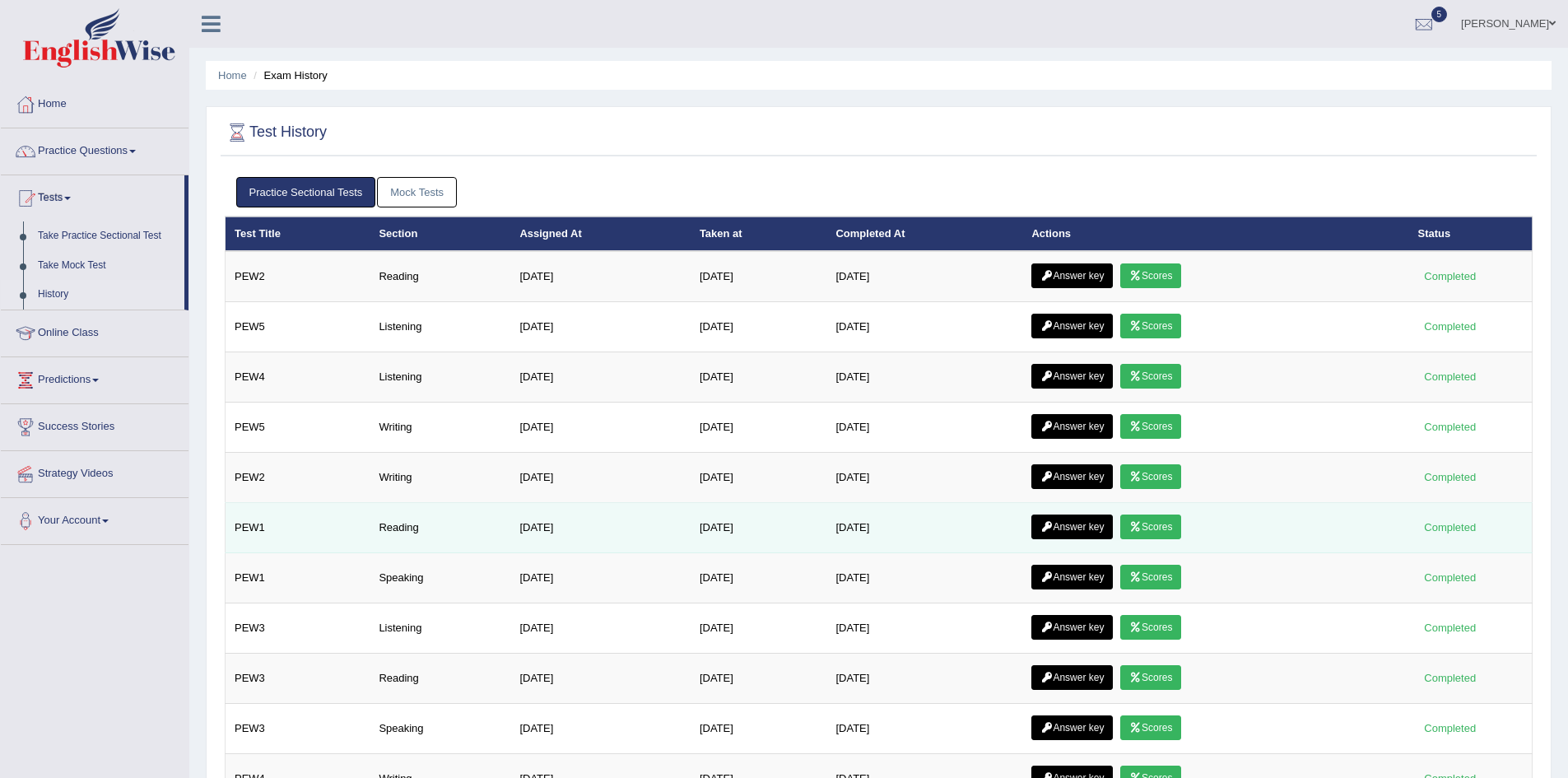
click at [1177, 531] on link "Scores" at bounding box center [1150, 527] width 61 height 25
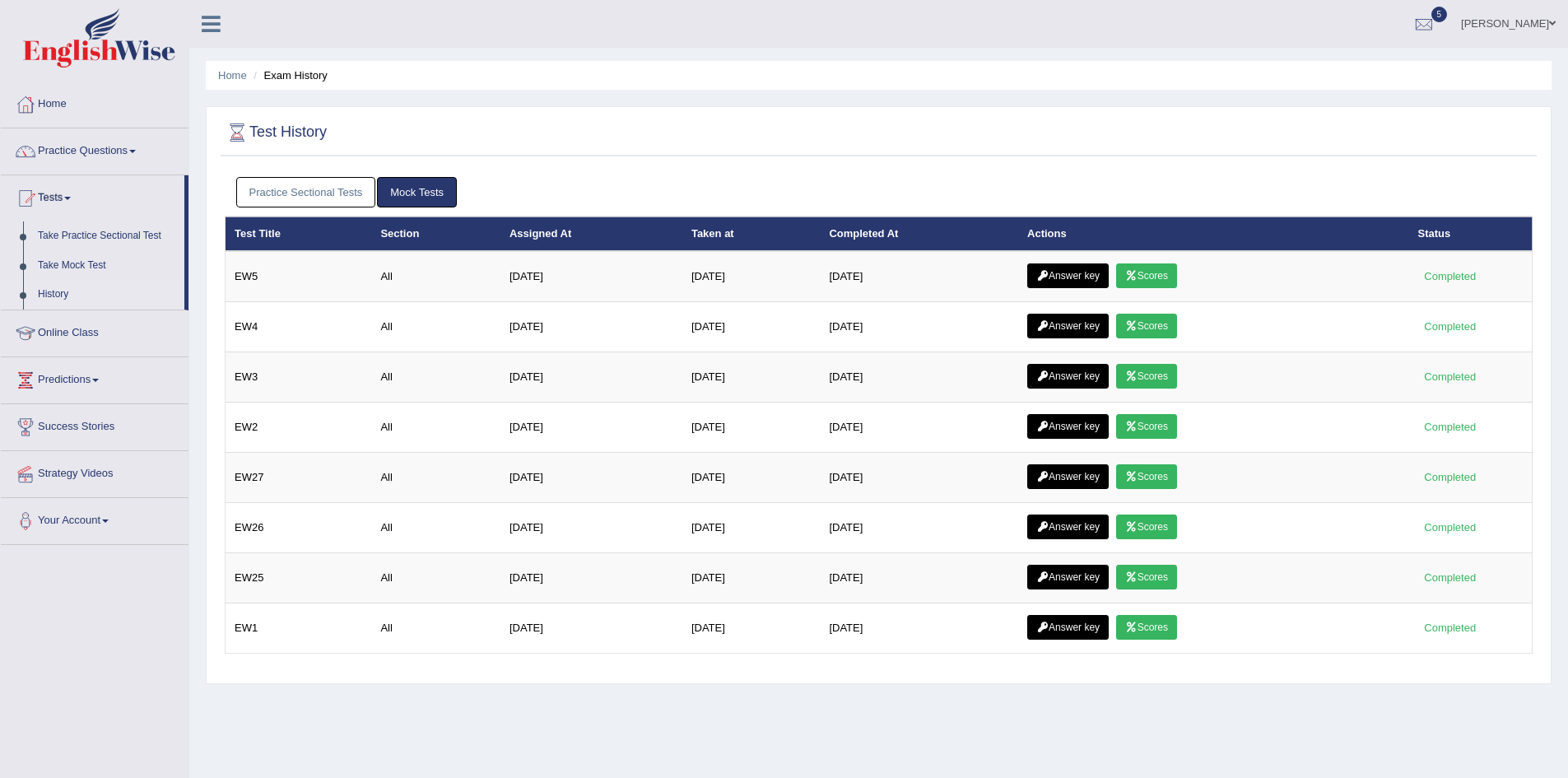
click at [296, 193] on link "Practice Sectional Tests" at bounding box center [306, 192] width 140 height 31
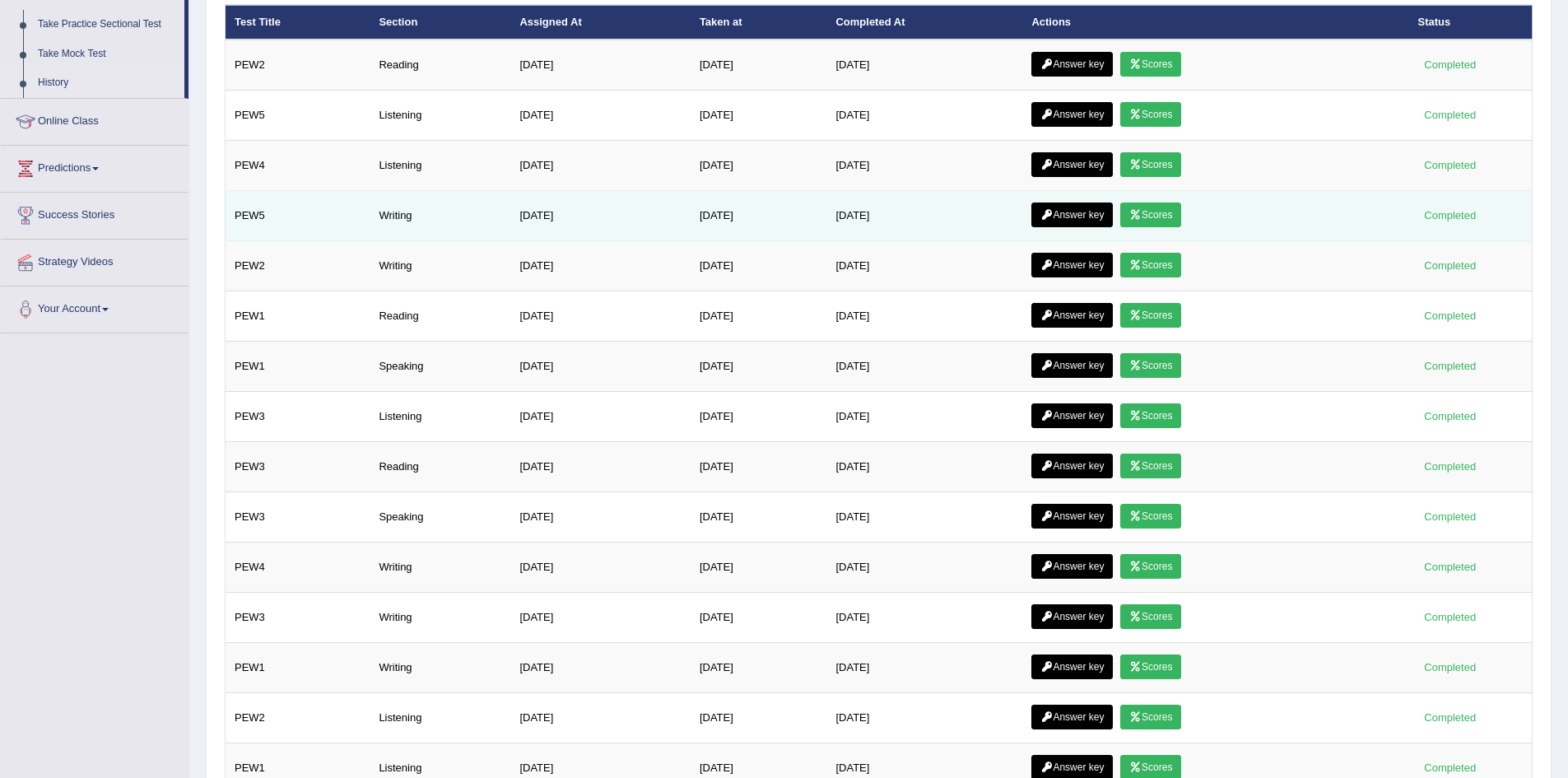
scroll to position [307, 0]
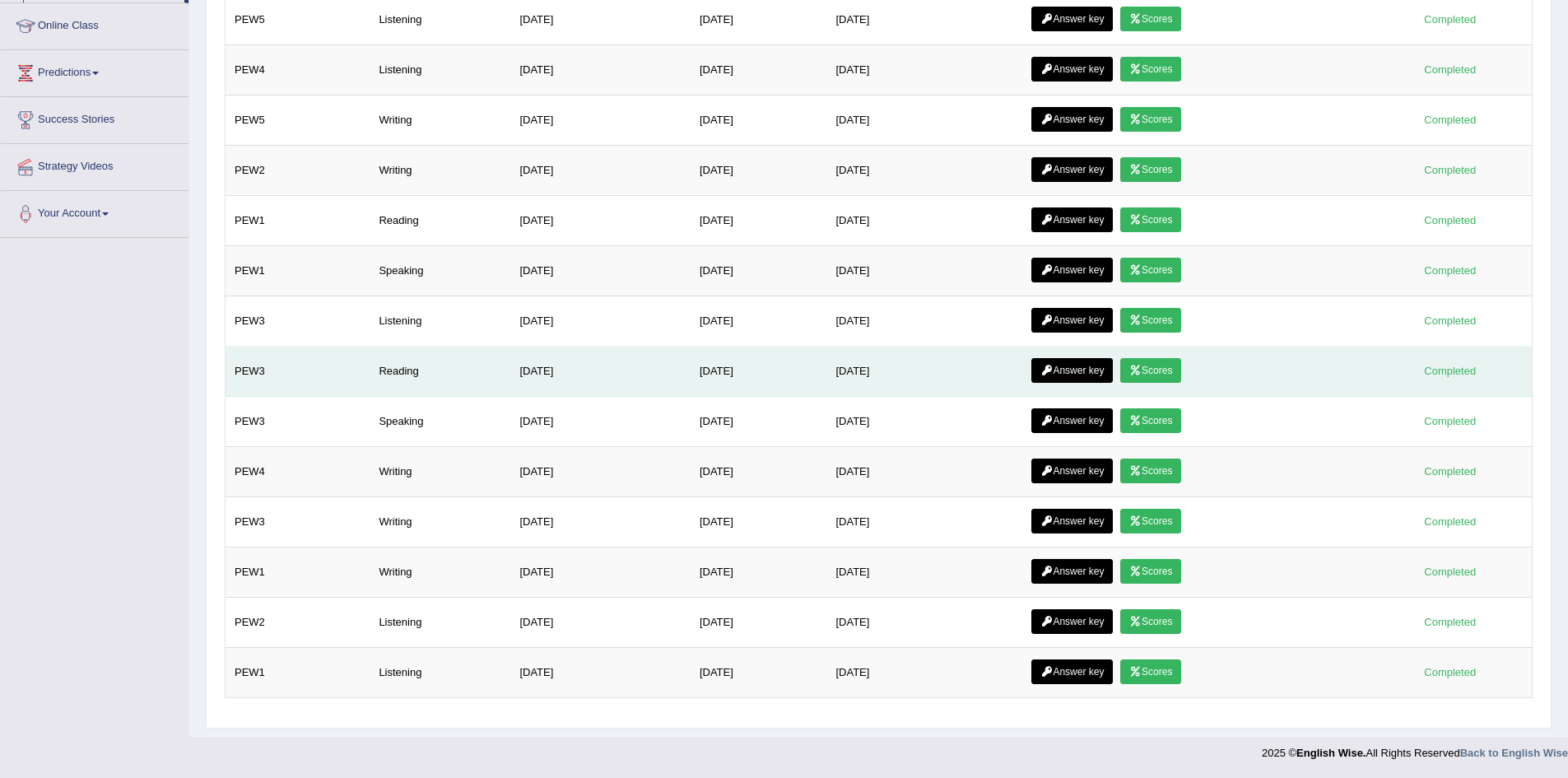
click at [1179, 367] on link "Scores" at bounding box center [1150, 371] width 61 height 25
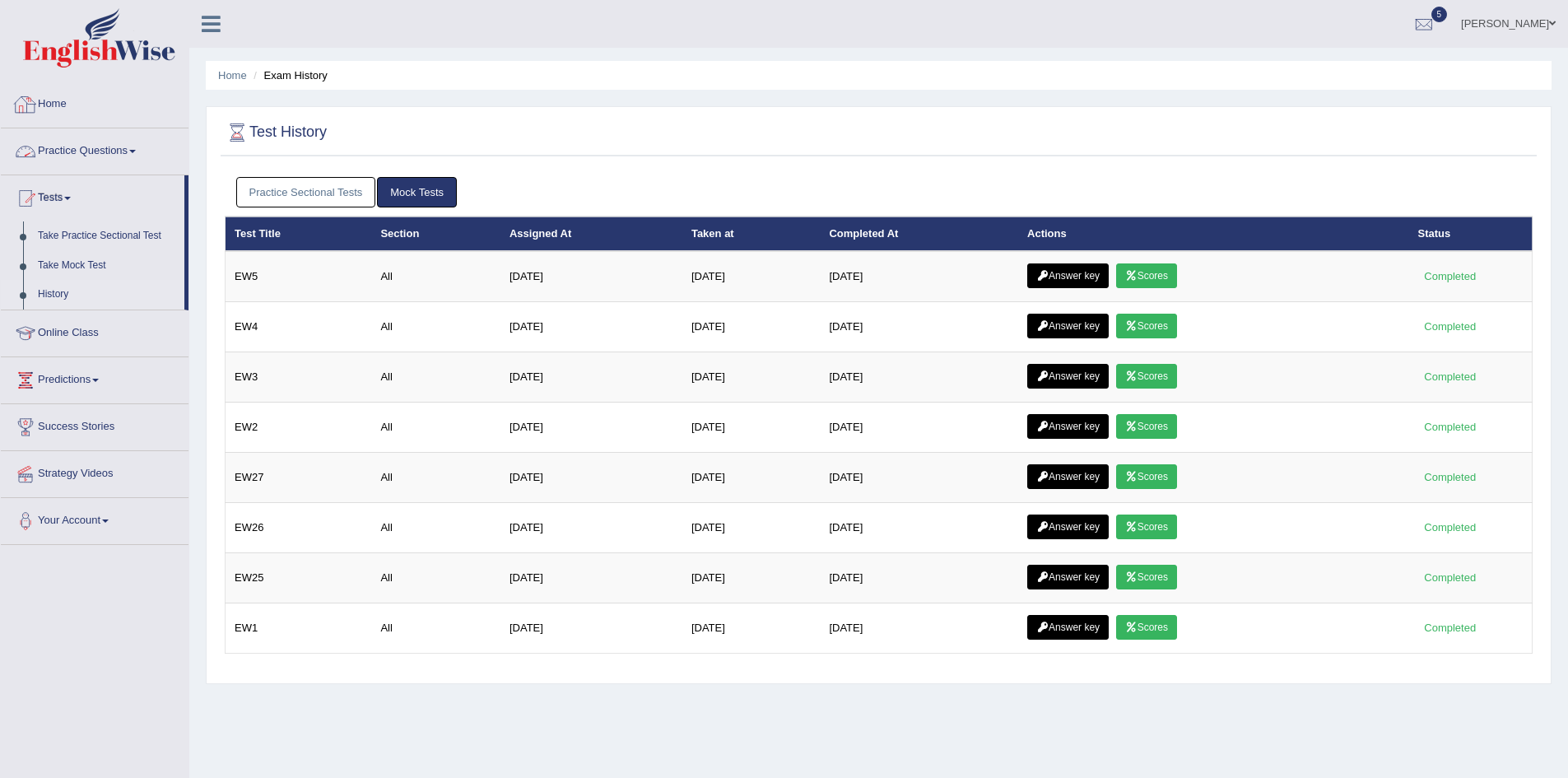
click at [54, 97] on link "Home" at bounding box center [94, 102] width 187 height 41
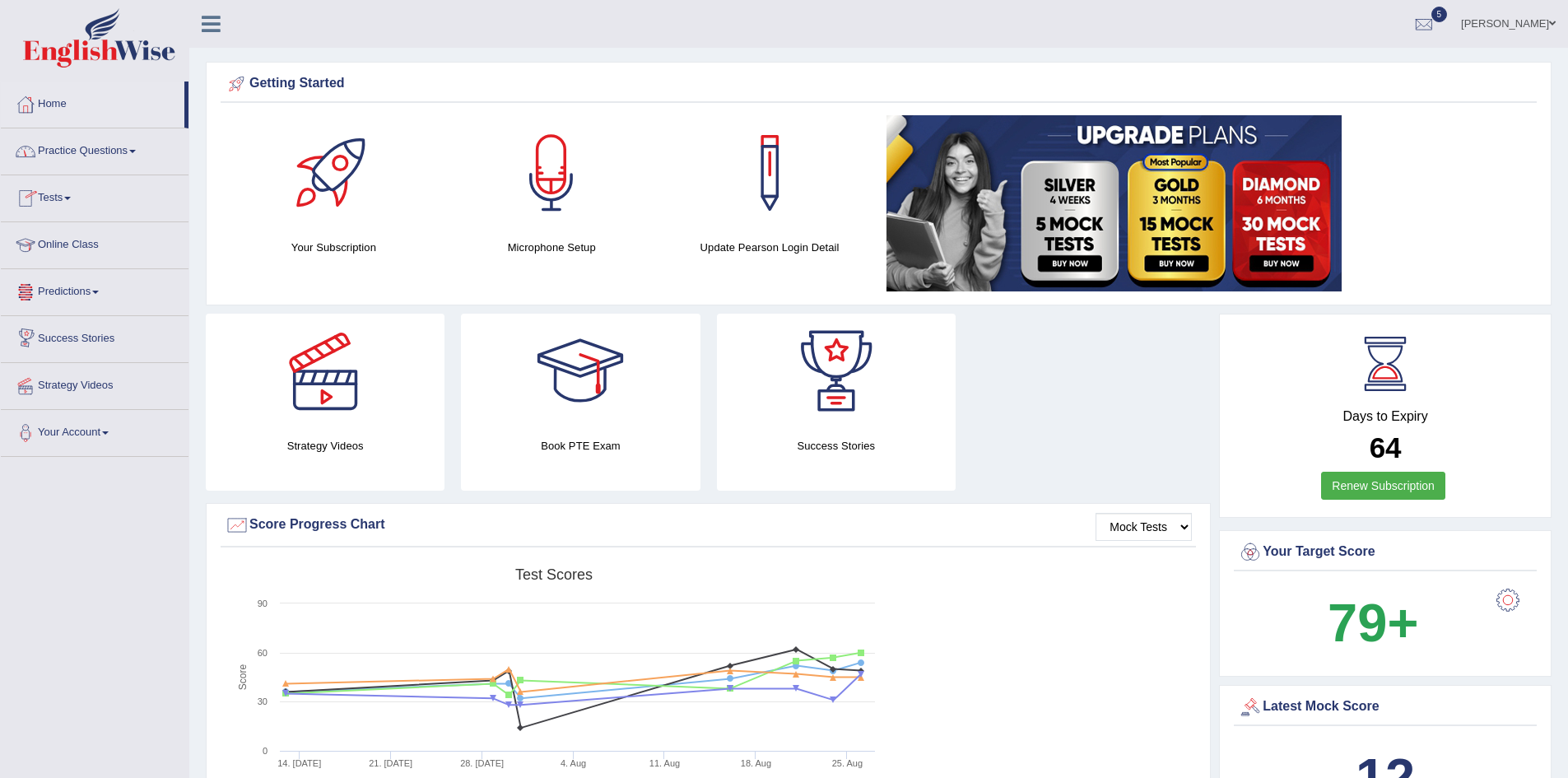
click at [78, 146] on link "Practice Questions" at bounding box center [94, 148] width 187 height 41
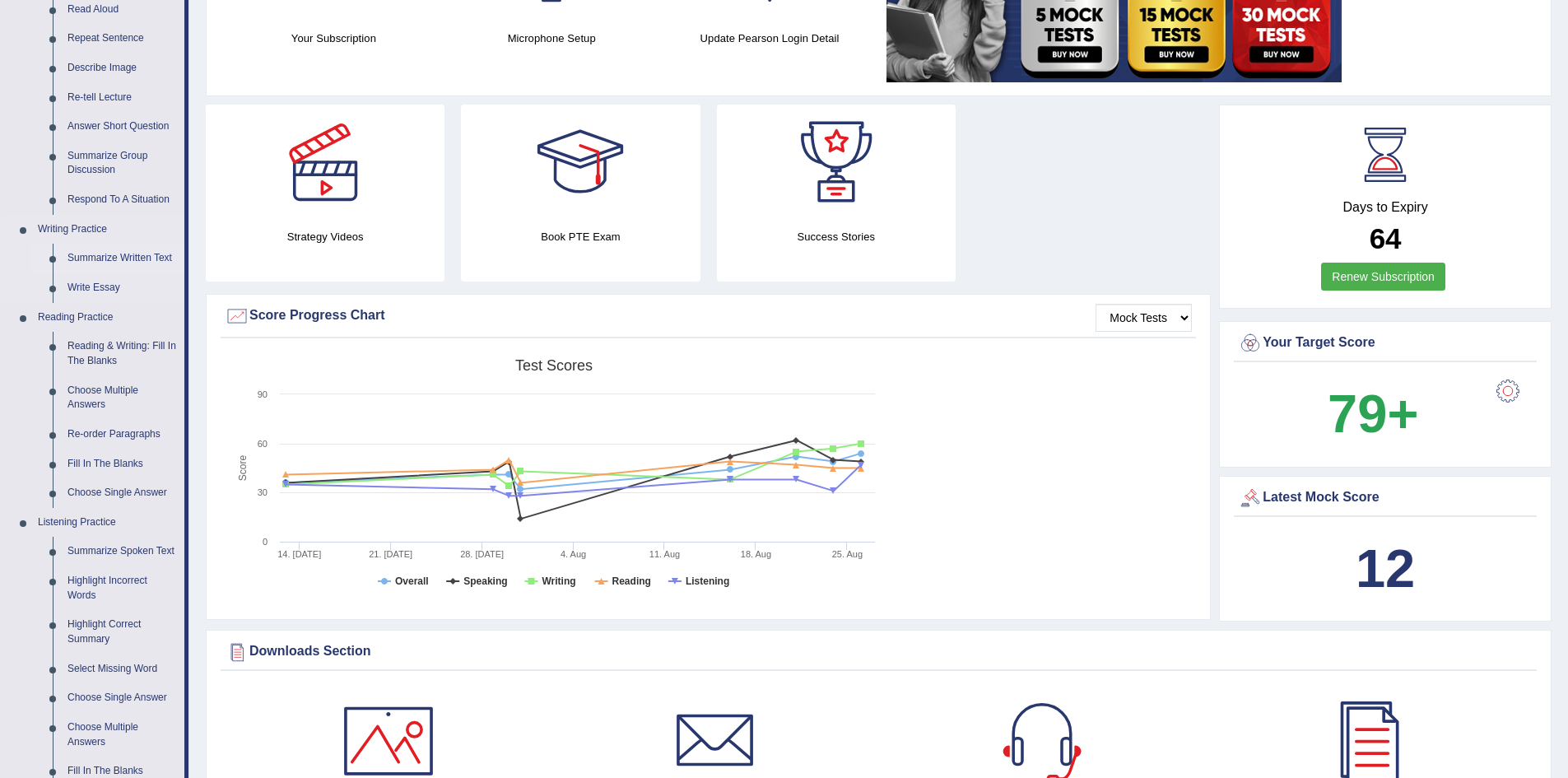
scroll to position [247, 0]
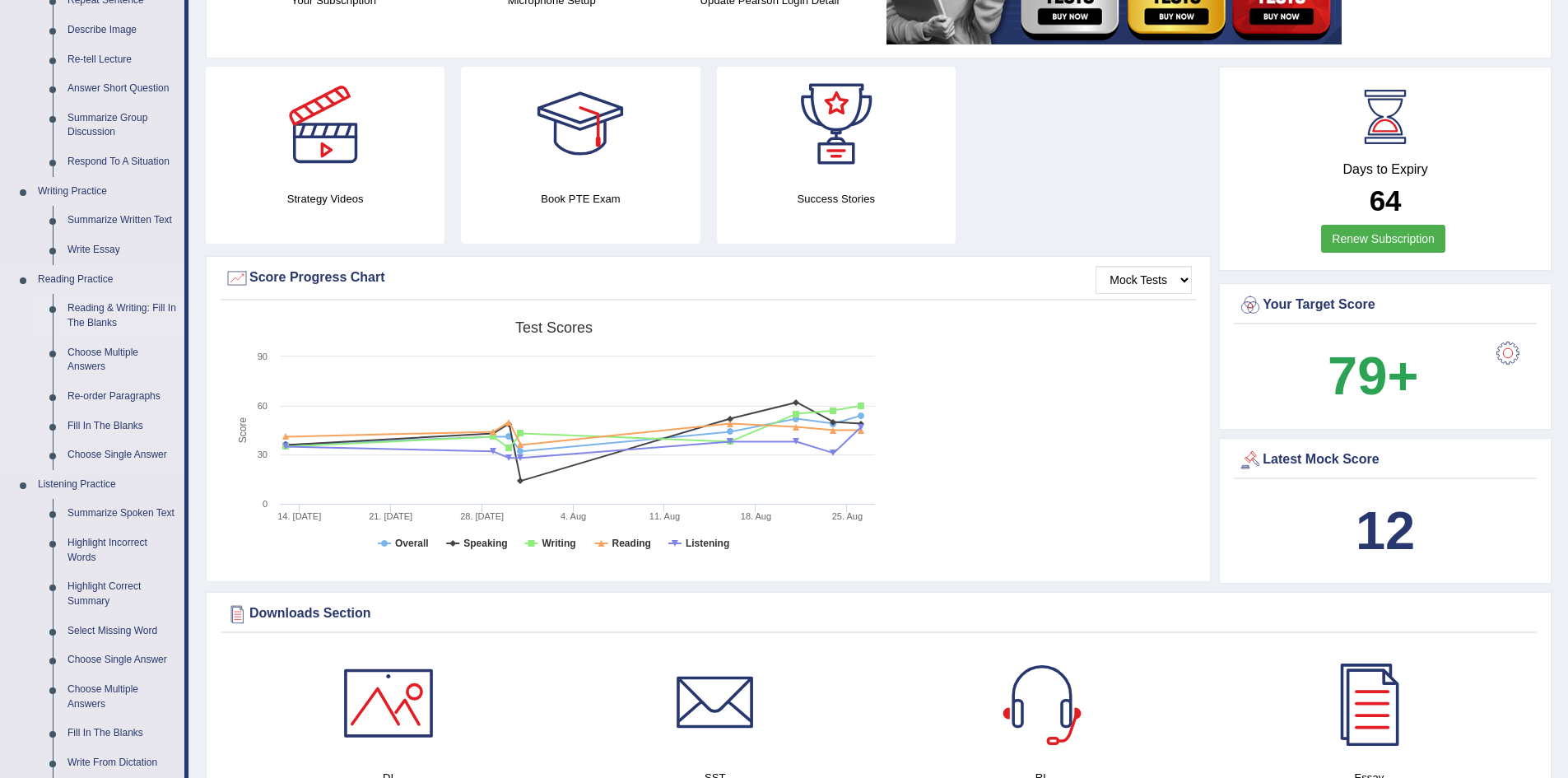
click at [94, 309] on link "Reading & Writing: Fill In The Blanks" at bounding box center [122, 316] width 124 height 43
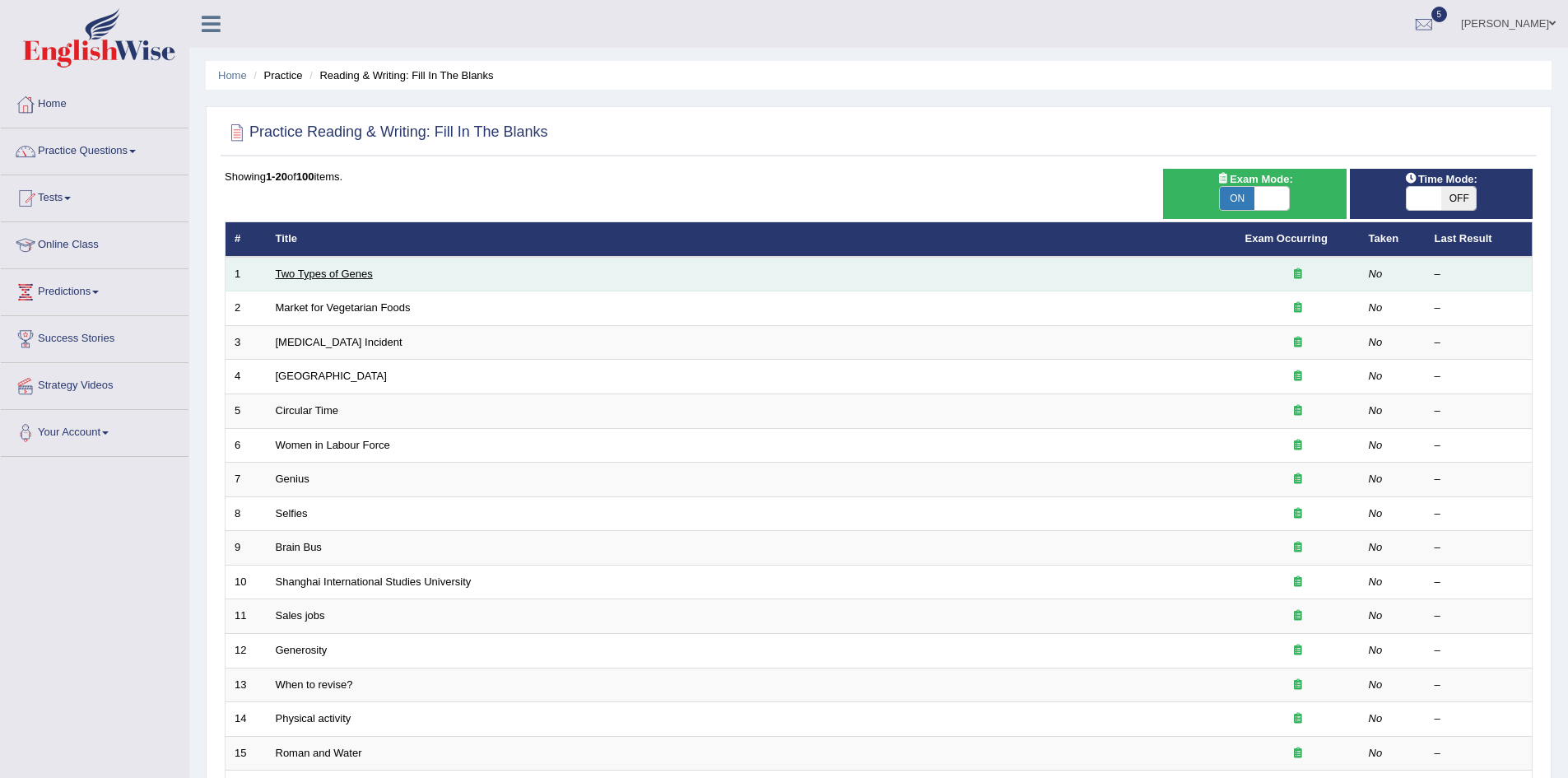
click at [323, 279] on link "Two Types of Genes" at bounding box center [324, 273] width 97 height 12
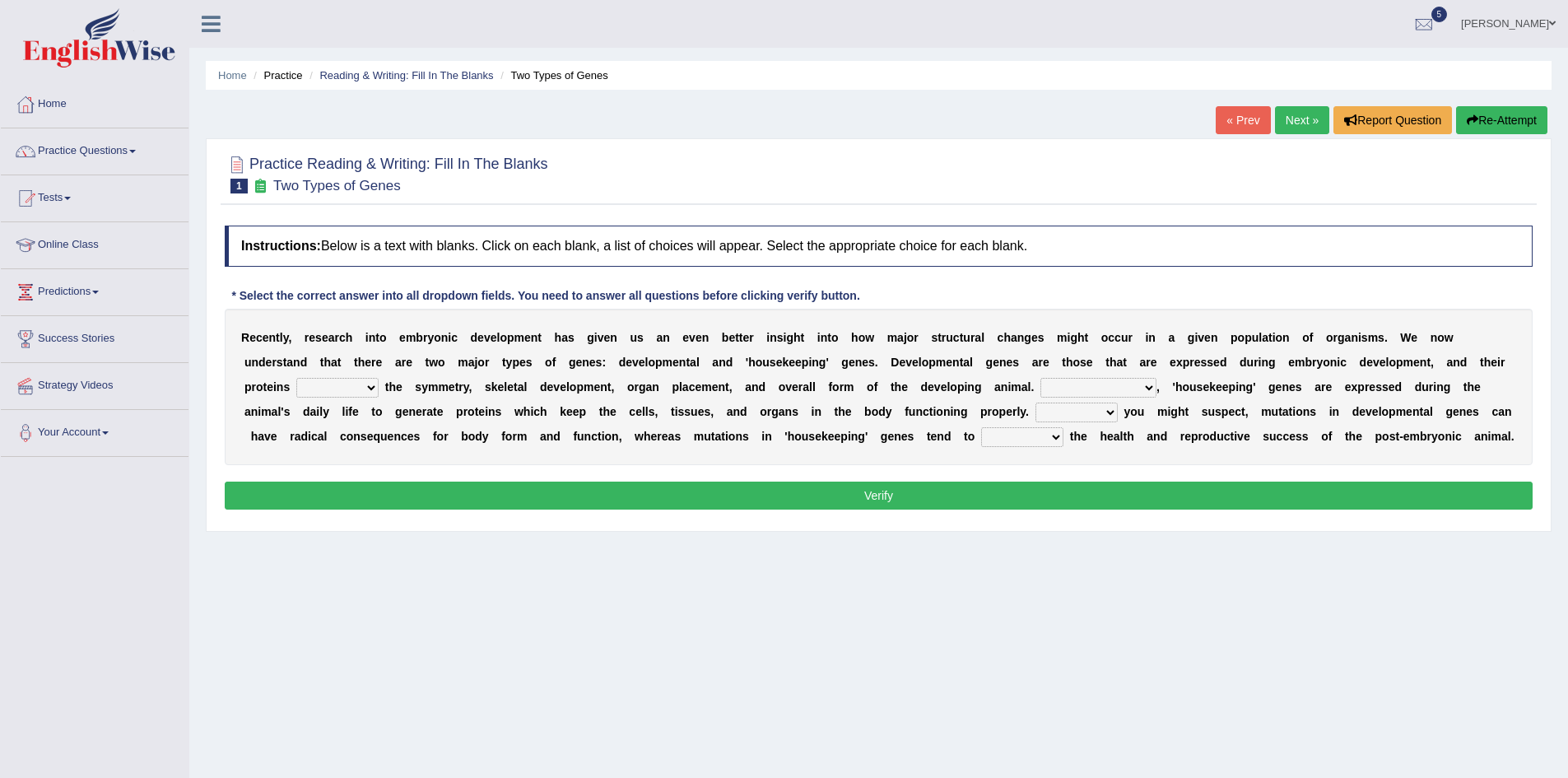
click at [379, 378] on select "push control hold elevate" at bounding box center [337, 388] width 82 height 20
select select "hold"
click at [379, 378] on select "push control hold elevate" at bounding box center [337, 388] width 82 height 20
click at [1040, 389] on select "Correspondingly Inclusively Conversely In contrast" at bounding box center [1098, 388] width 116 height 20
select select "Correspondingly"
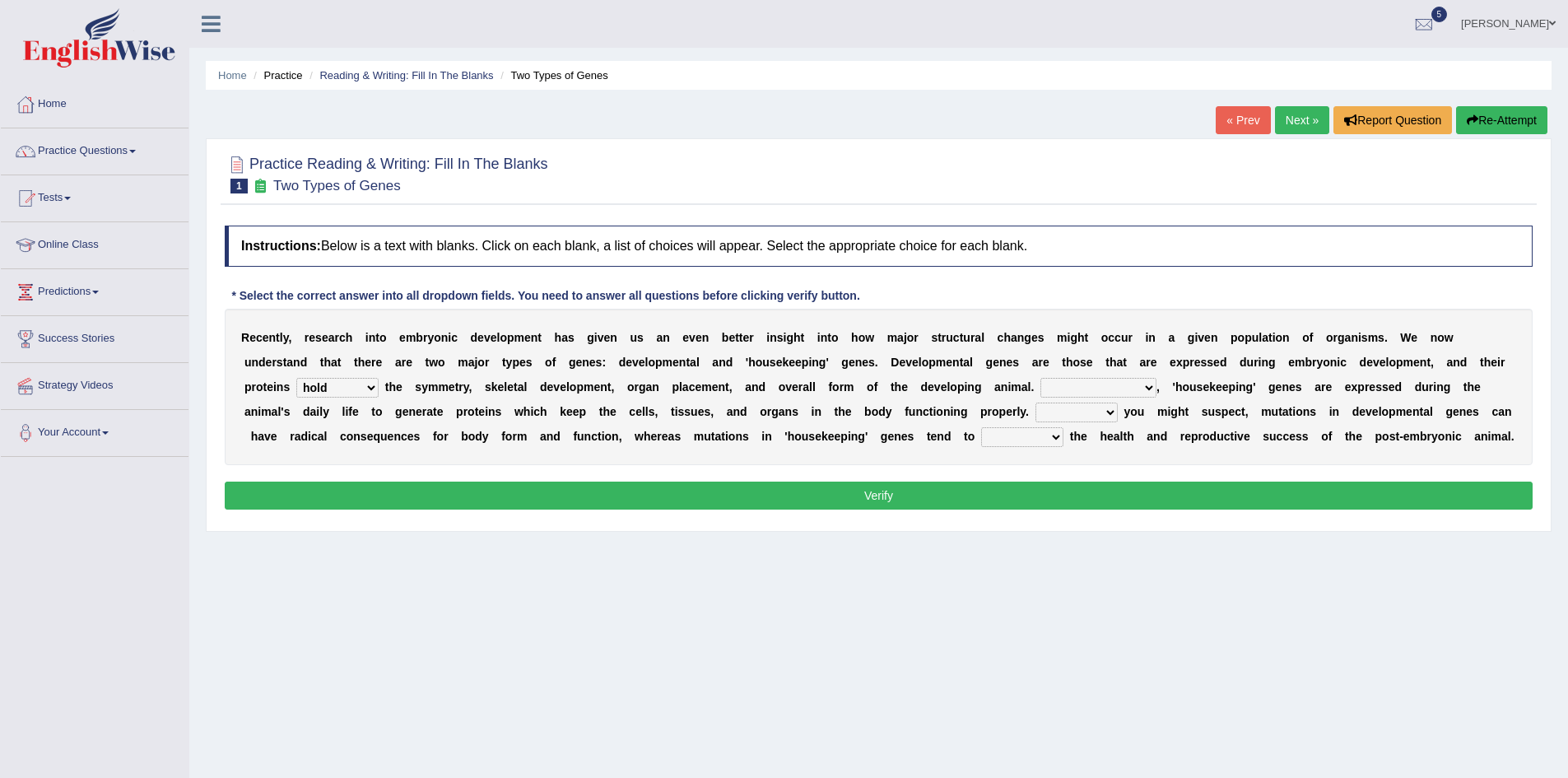
click at [1040, 381] on select "Correspondingly Inclusively Conversely In contrast" at bounding box center [1098, 388] width 116 height 20
click at [1035, 414] on select "For As With Within" at bounding box center [1076, 412] width 82 height 20
select select "As"
click at [1035, 406] on select "For As With Within" at bounding box center [1076, 412] width 82 height 20
click at [981, 439] on select "affect effect interrupt defect" at bounding box center [1022, 437] width 82 height 20
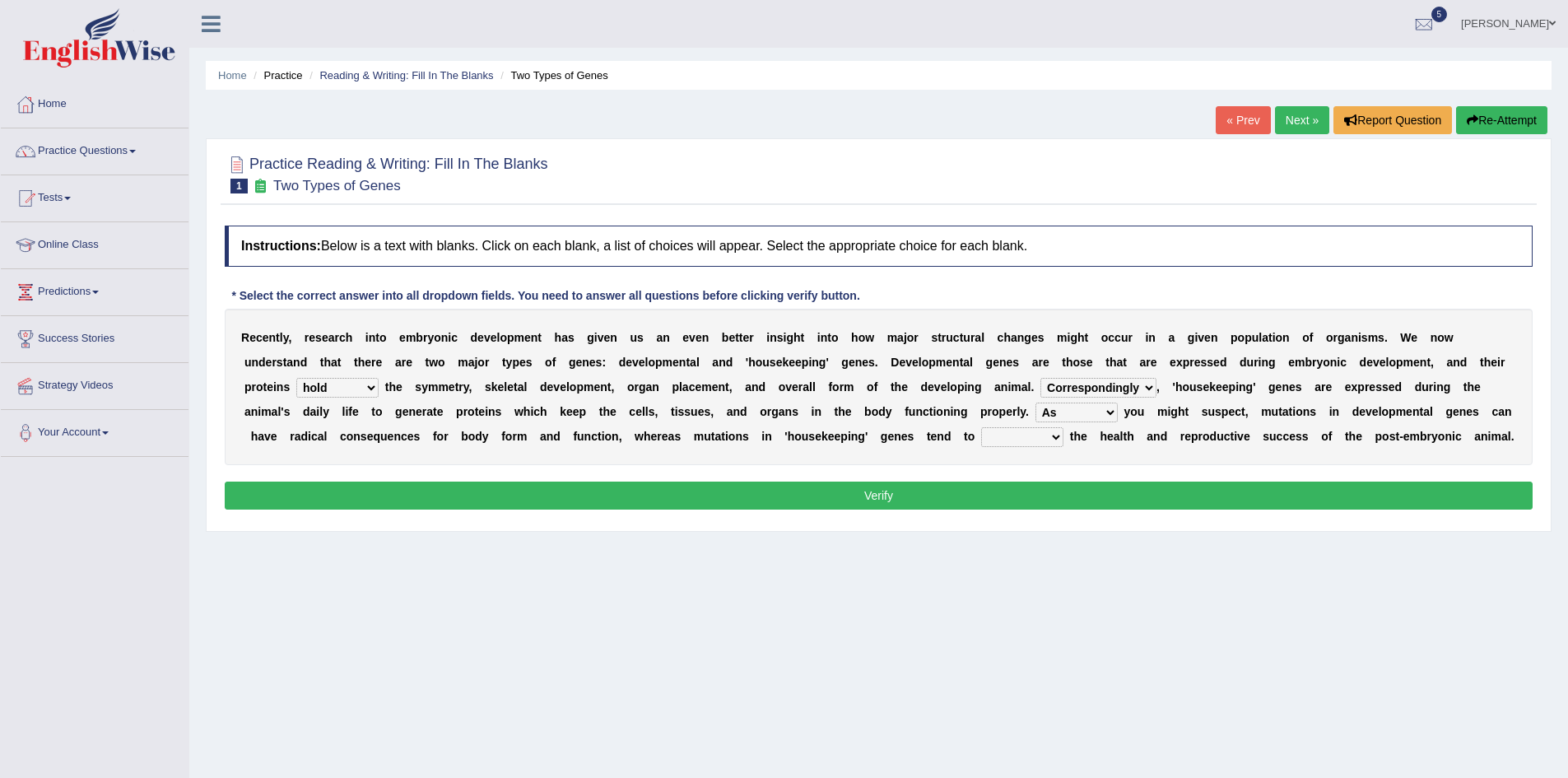
select select "affect"
click at [981, 431] on select "affect effect interrupt defect" at bounding box center [1022, 437] width 82 height 20
click at [884, 509] on button "Verify" at bounding box center [879, 496] width 1307 height 28
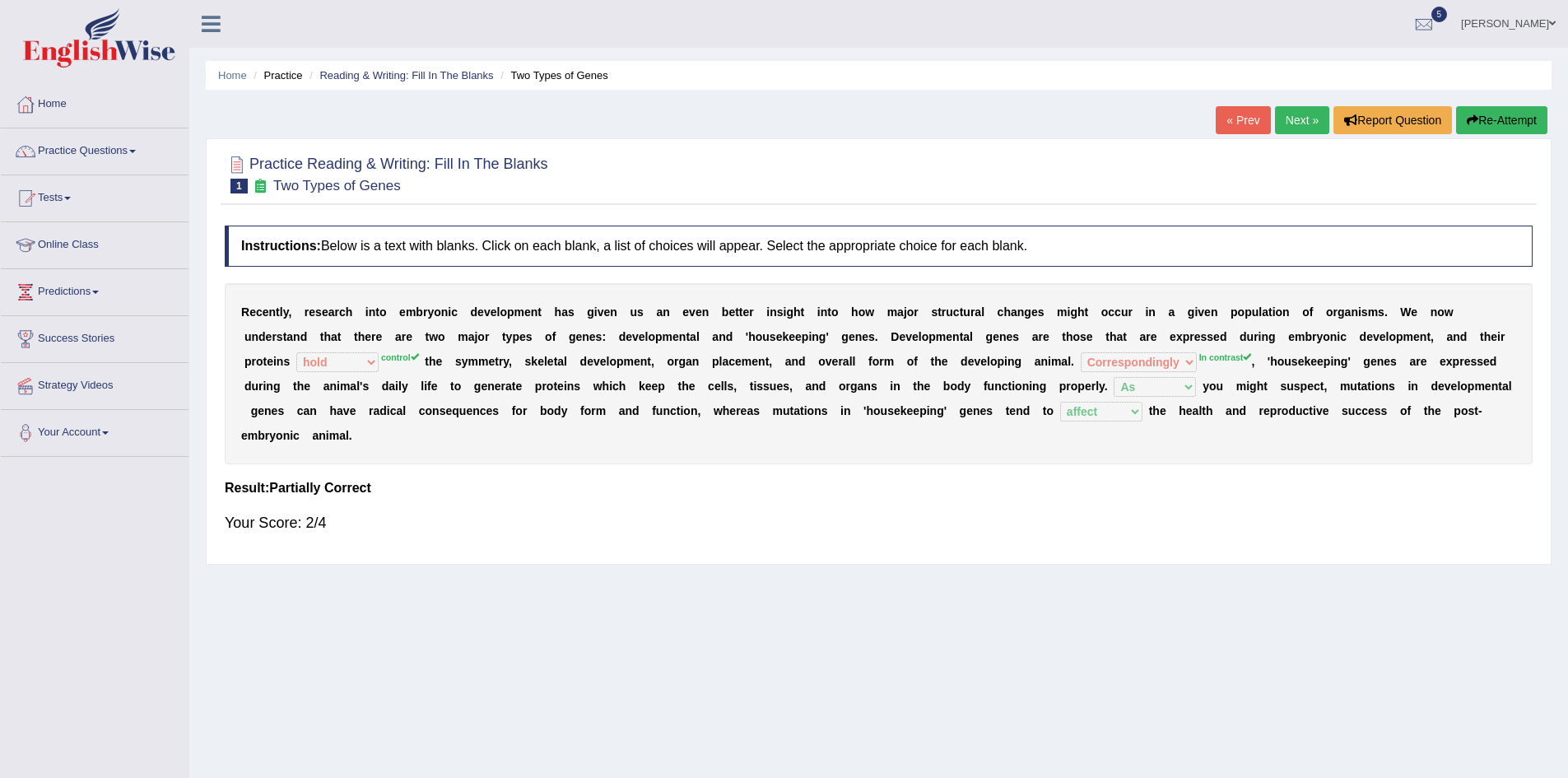
click at [1307, 124] on link "Next »" at bounding box center [1302, 120] width 54 height 28
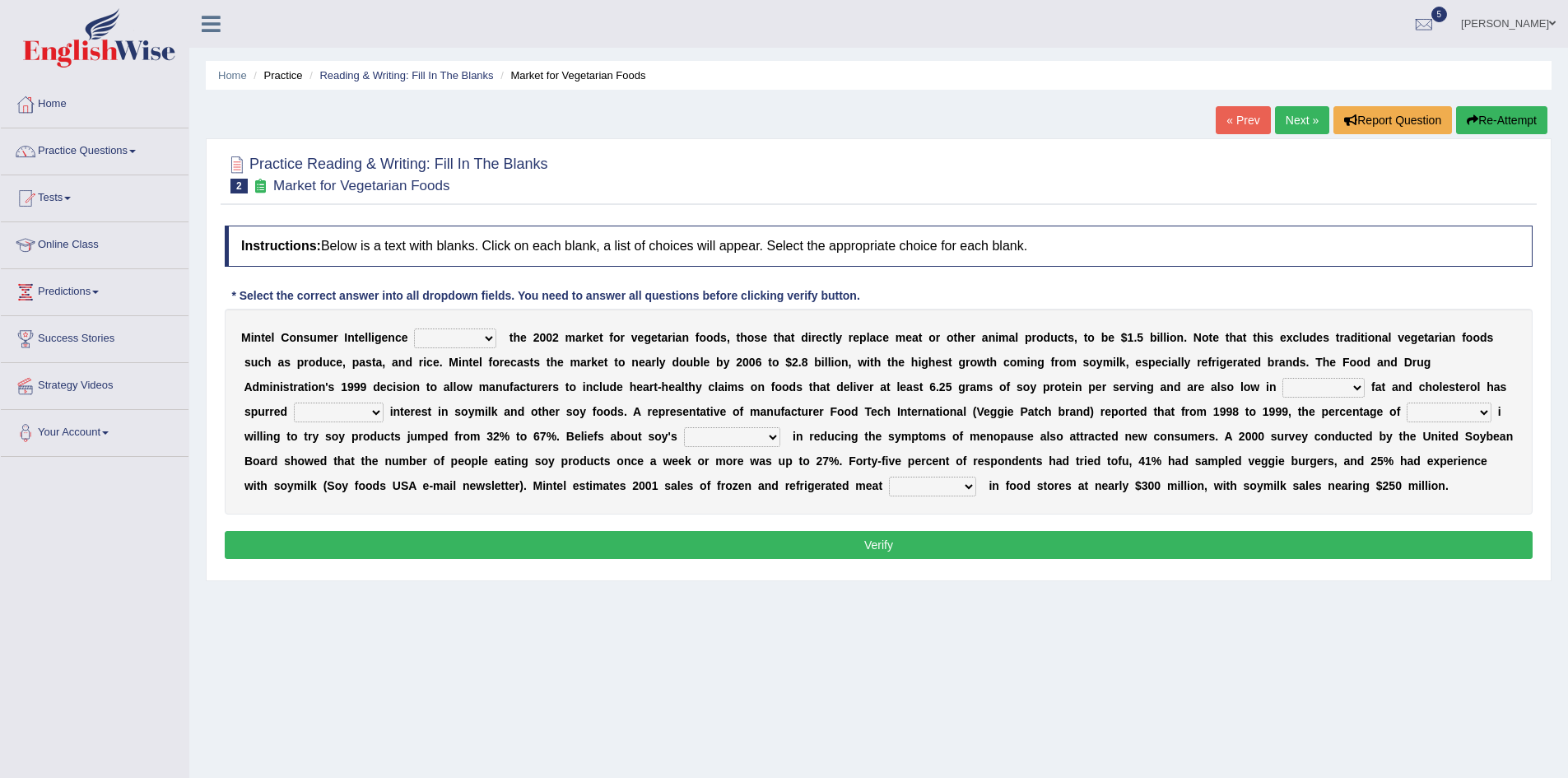
click at [481, 341] on select "deals fulfills creates estimates" at bounding box center [455, 338] width 82 height 20
select select "estimates"
click at [414, 329] on select "deals fulfills creates estimates" at bounding box center [455, 338] width 82 height 20
click at [1282, 388] on select "saturated solid acid liquid" at bounding box center [1323, 388] width 82 height 20
select select "liquid"
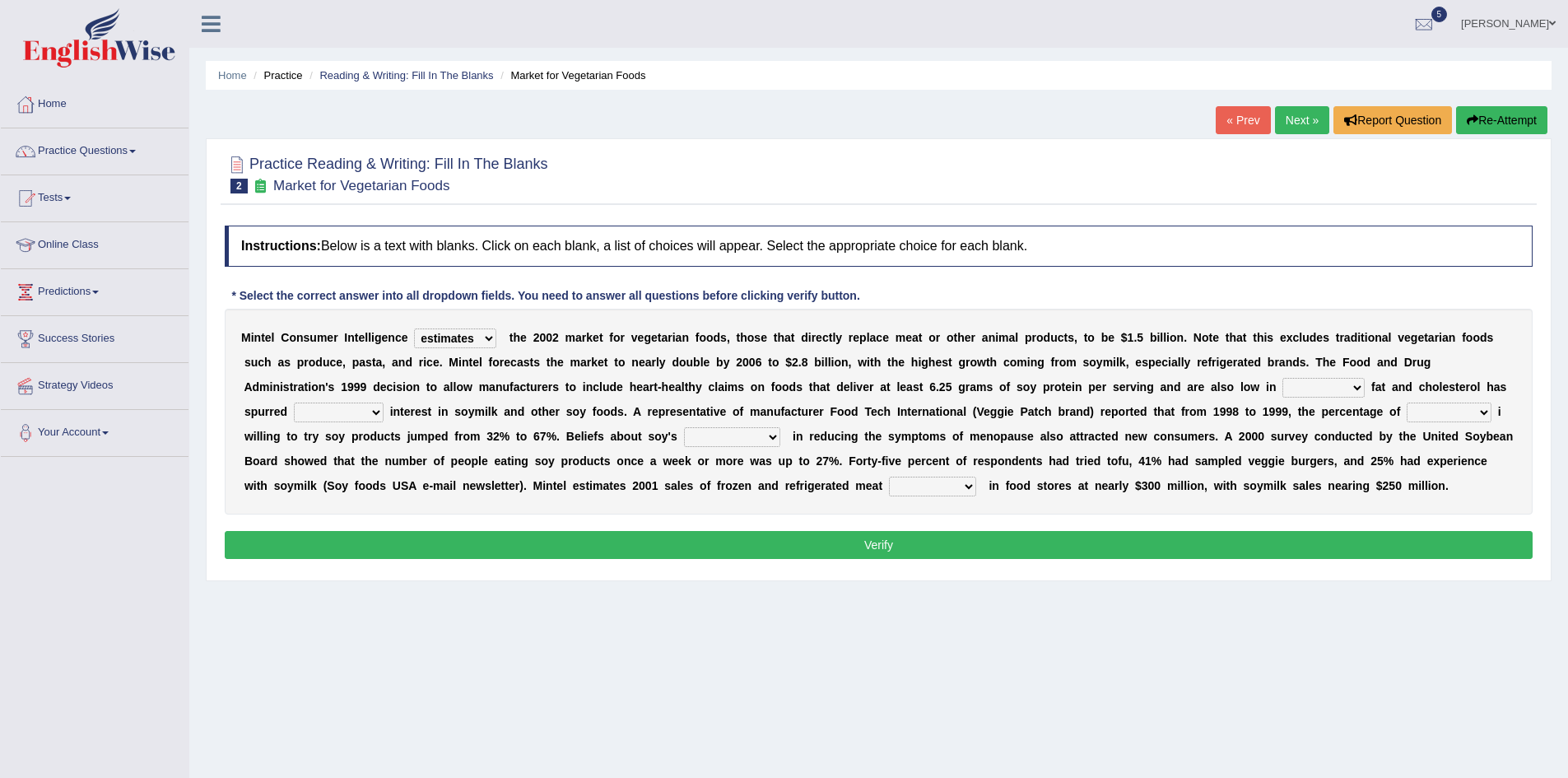
click at [1282, 381] on select "saturated solid acid liquid" at bounding box center [1323, 388] width 82 height 20
click at [384, 402] on select "good big tremendous extreme" at bounding box center [339, 412] width 90 height 20
select select "good"
click at [384, 402] on select "good big tremendous extreme" at bounding box center [339, 412] width 90 height 20
click at [1406, 413] on select "guests consumers customers clients" at bounding box center [1449, 412] width 85 height 20
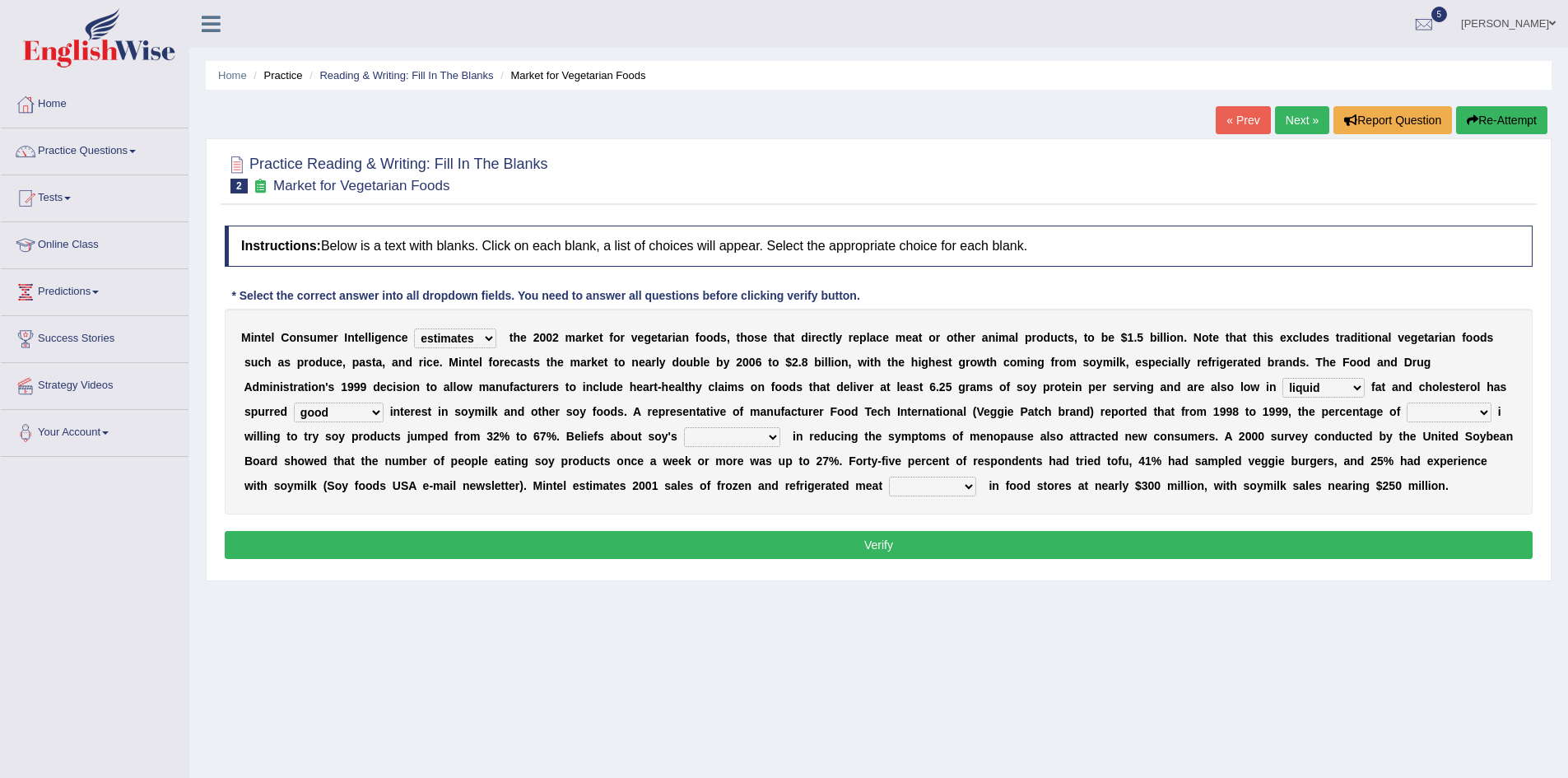
select select "consumers"
click at [1406, 406] on select "guests consumers customers clients" at bounding box center [1449, 412] width 85 height 20
click at [684, 441] on select "effectiveness timeliness efficiency goodness" at bounding box center [732, 437] width 97 height 20
select select "effectiveness"
click at [684, 431] on select "effectiveness timeliness efficiency goodness" at bounding box center [732, 437] width 97 height 20
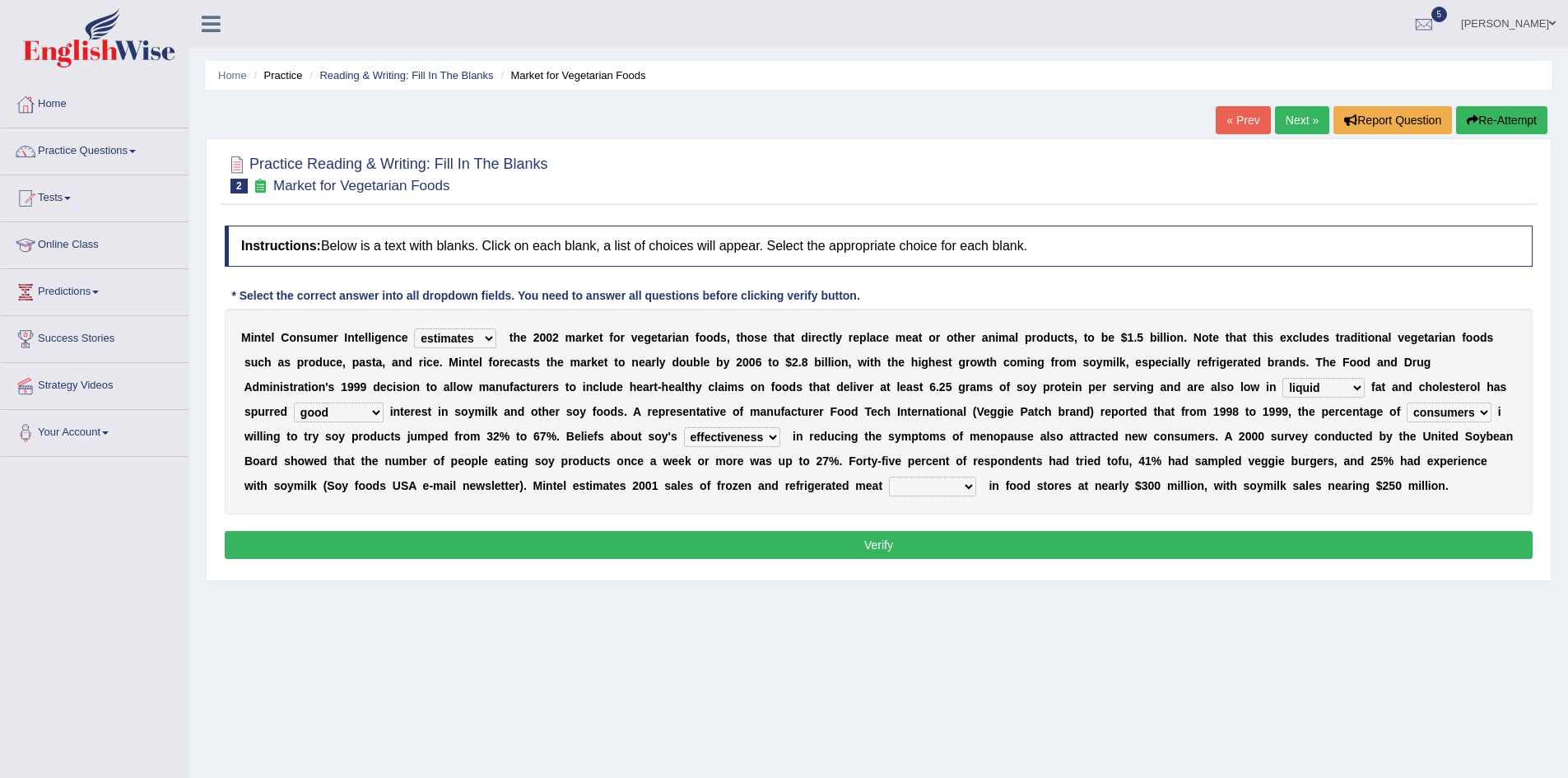
click at [889, 491] on select "foods choices staffs alternatives" at bounding box center [932, 486] width 87 height 20
select select "alternatives"
click at [889, 482] on select "foods choices staffs alternatives" at bounding box center [932, 486] width 87 height 20
click at [948, 556] on button "Verify" at bounding box center [879, 545] width 1307 height 28
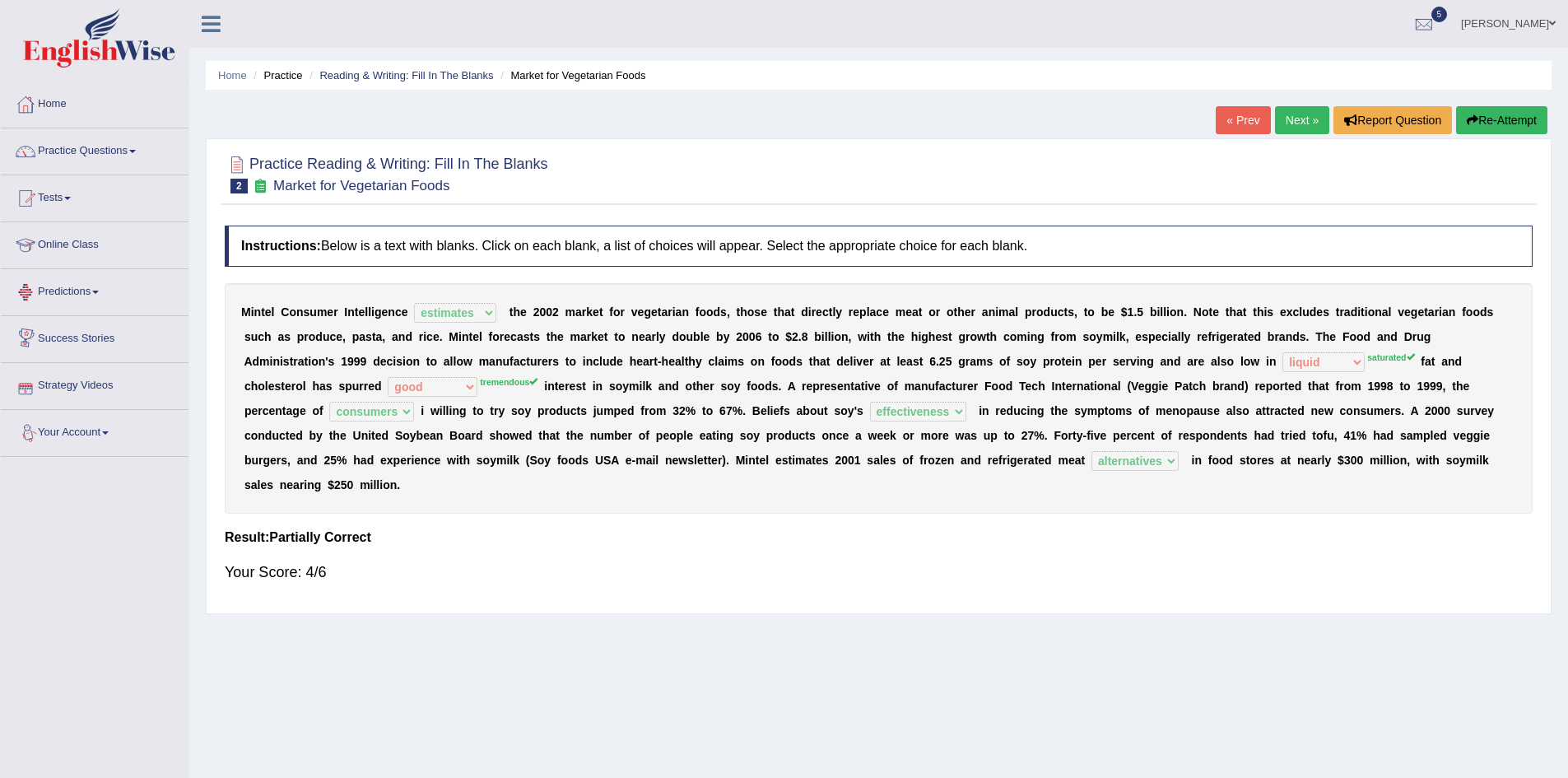
click at [1378, 702] on div "Home Practice Reading & Writing: Fill In The Blanks Market for Vegetarian Foods…" at bounding box center [878, 411] width 1378 height 823
click at [53, 97] on link "Home" at bounding box center [94, 102] width 187 height 41
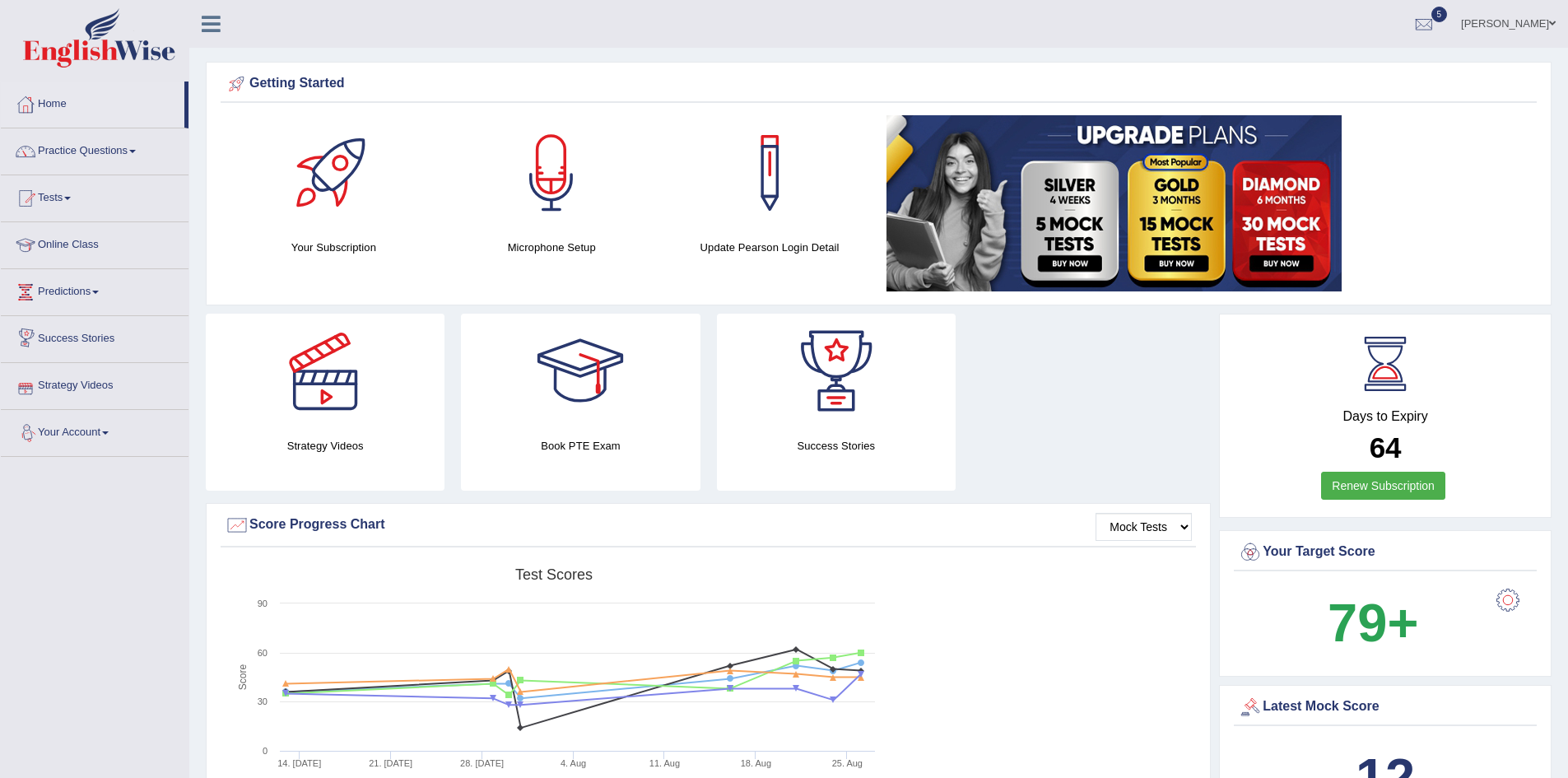
click at [67, 384] on link "Strategy Videos" at bounding box center [94, 383] width 187 height 41
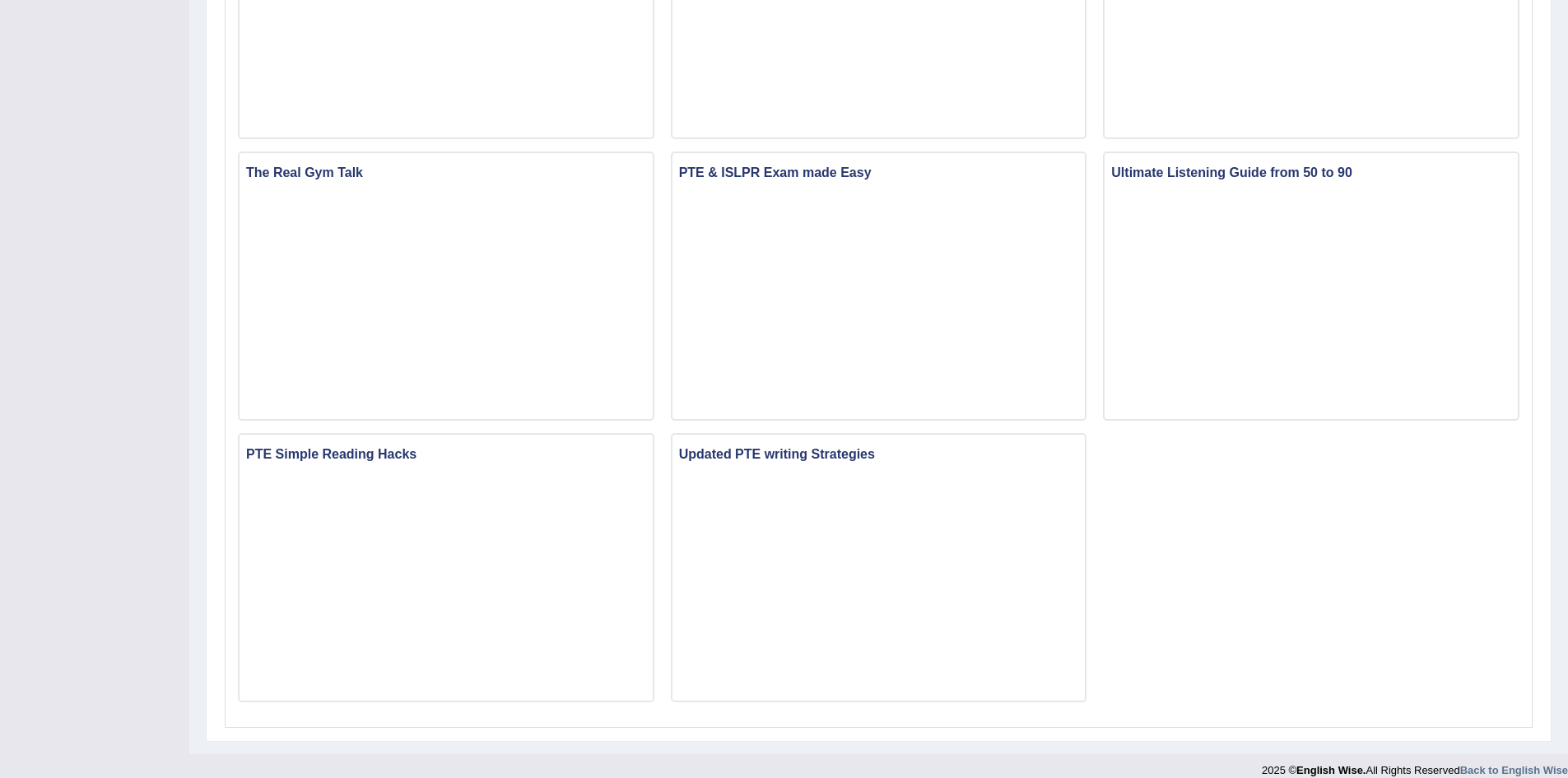
scroll to position [925, 0]
